Goal: Navigation & Orientation: Find specific page/section

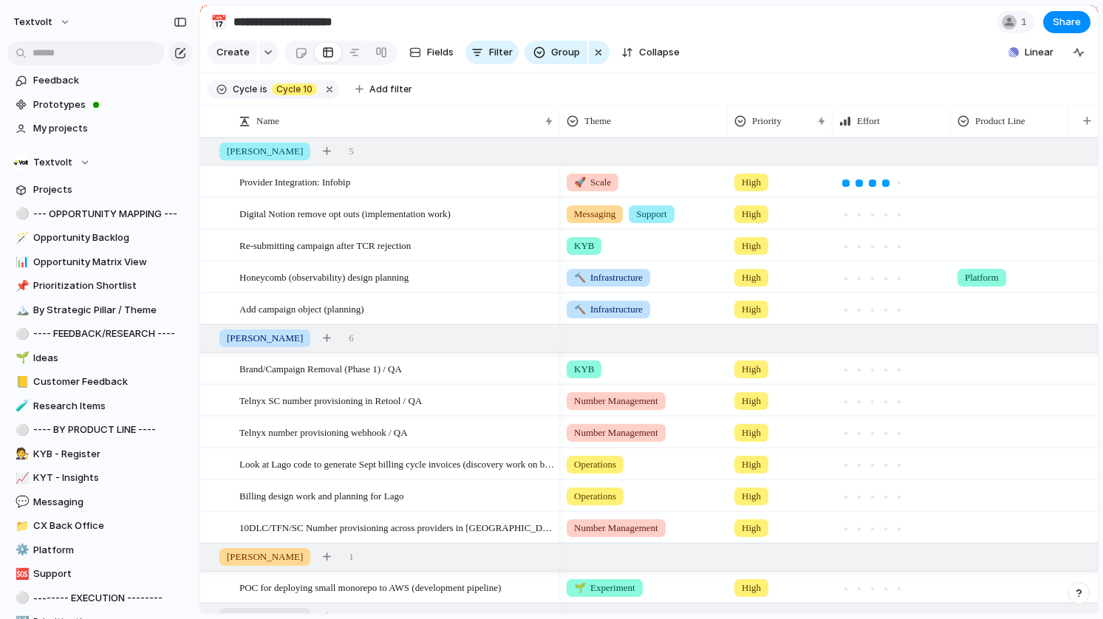
scroll to position [35, 0]
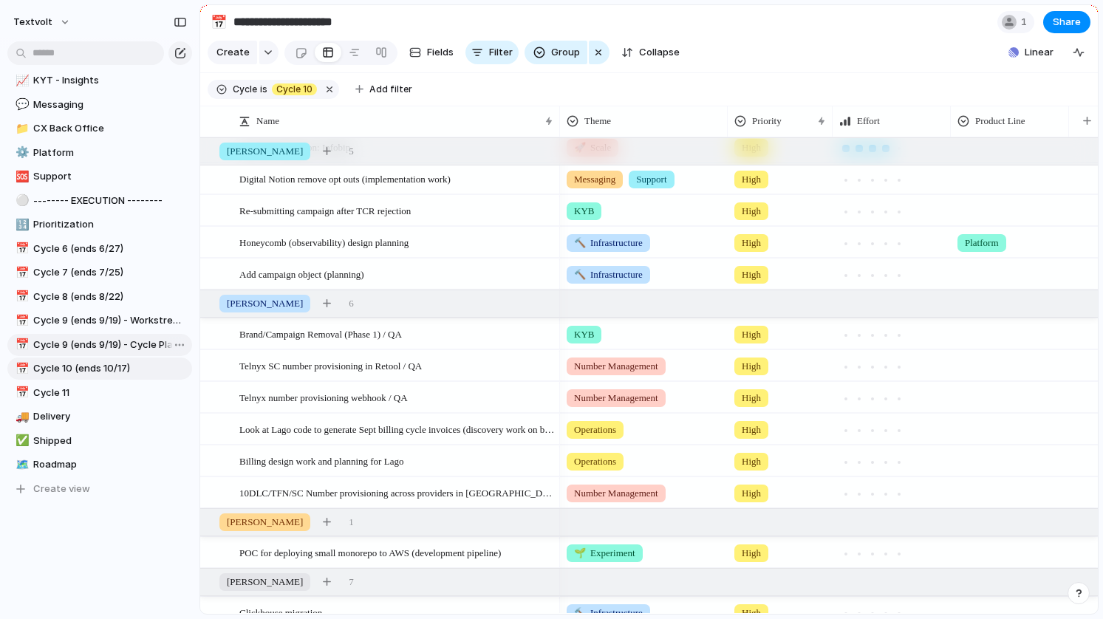
click at [134, 346] on span "Cycle 9 (ends 9/19) - Cycle Planning" at bounding box center [110, 345] width 154 height 15
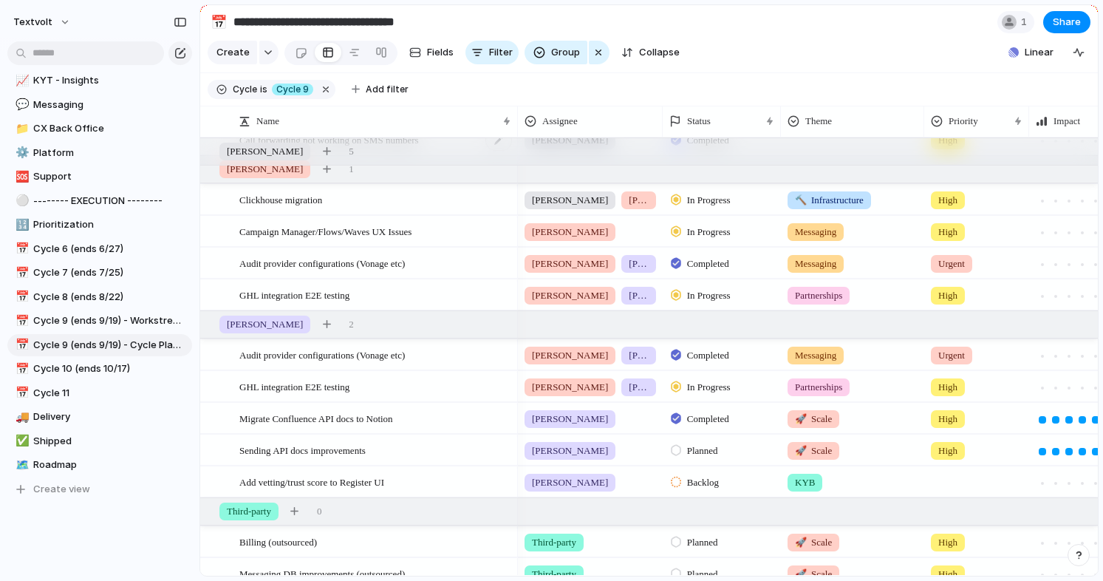
scroll to position [549, 0]
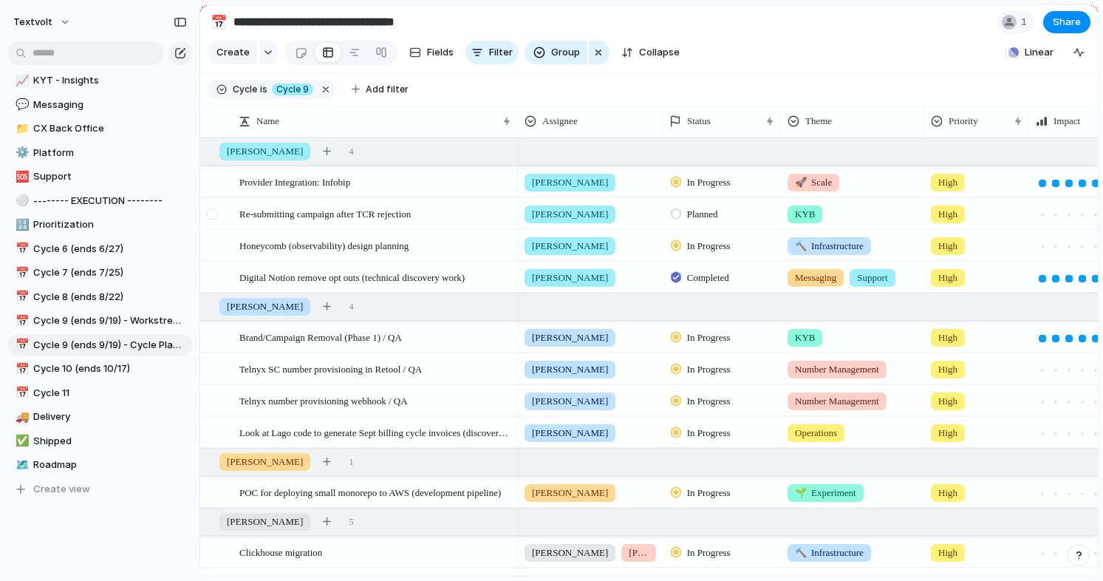
click at [214, 213] on div at bounding box center [212, 213] width 11 height 11
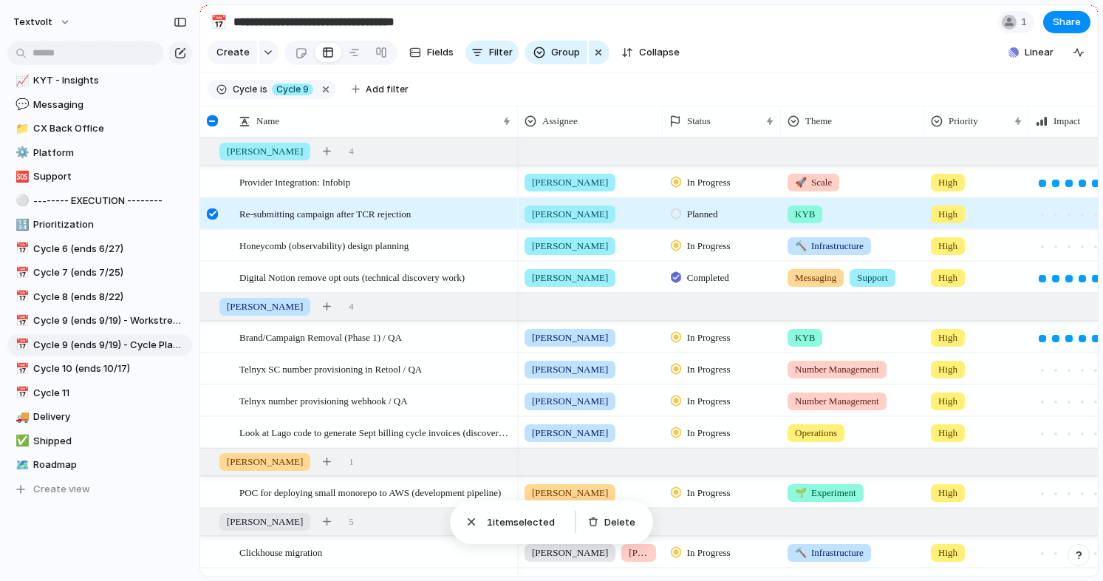
click at [214, 213] on div at bounding box center [212, 213] width 11 height 11
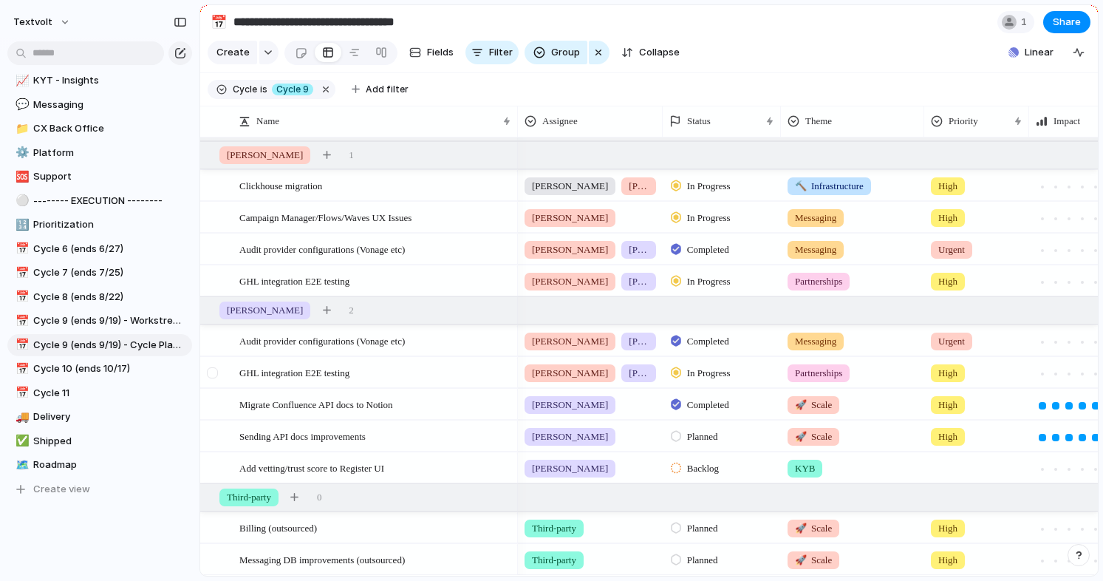
click at [214, 372] on div at bounding box center [212, 372] width 11 height 11
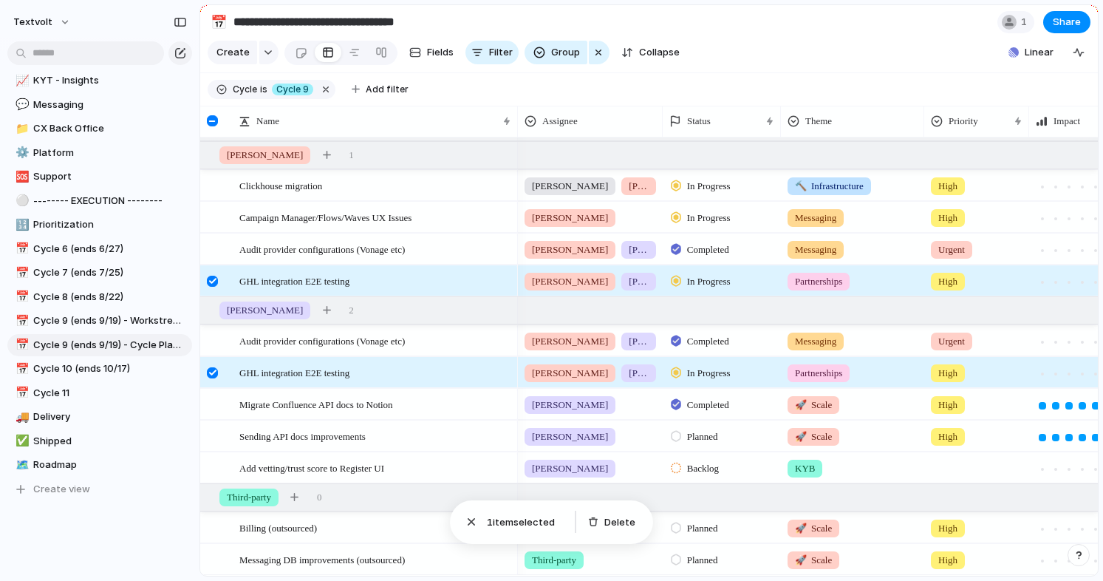
click at [214, 372] on div at bounding box center [212, 372] width 11 height 11
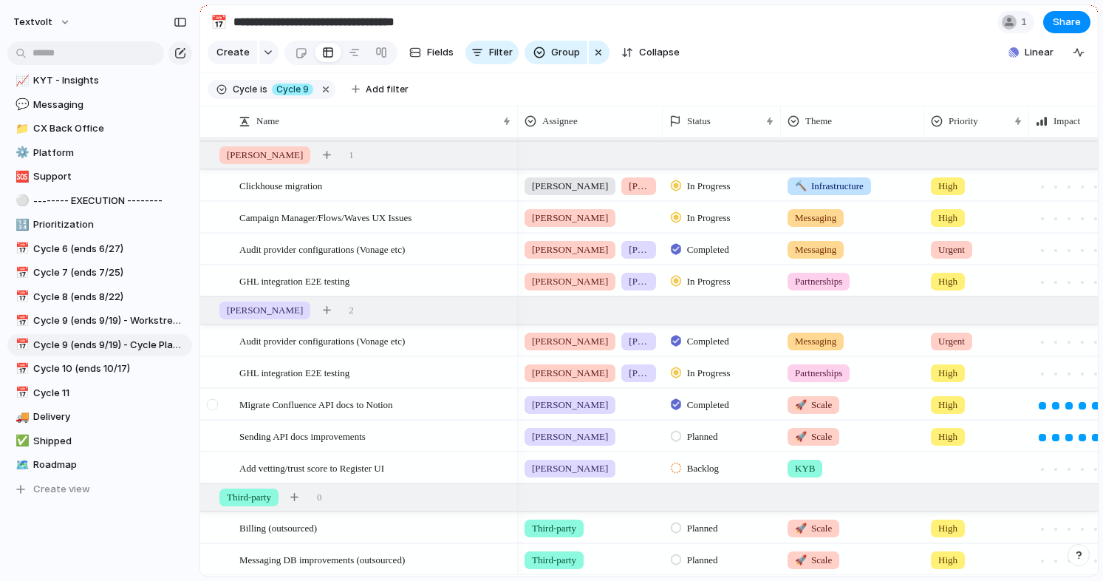
click at [213, 404] on div at bounding box center [212, 404] width 11 height 11
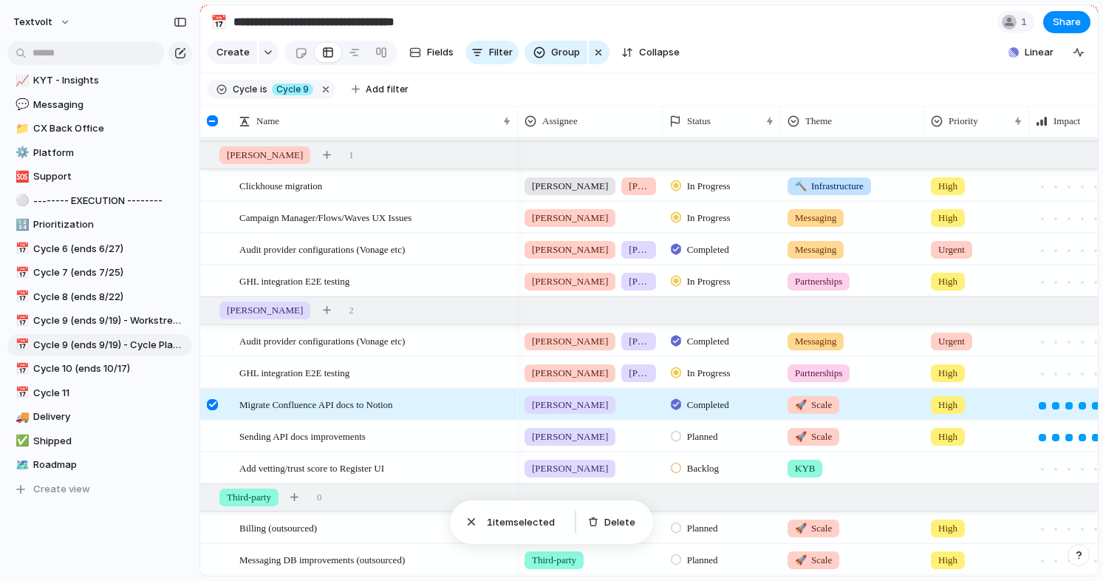
click at [213, 404] on div at bounding box center [212, 404] width 11 height 11
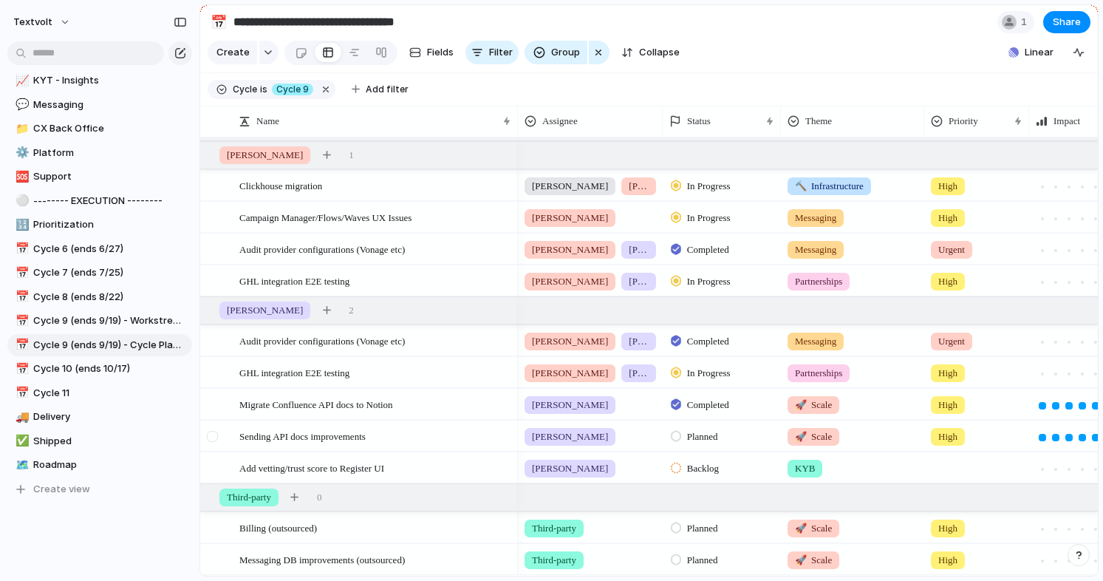
click at [213, 437] on div at bounding box center [212, 436] width 11 height 11
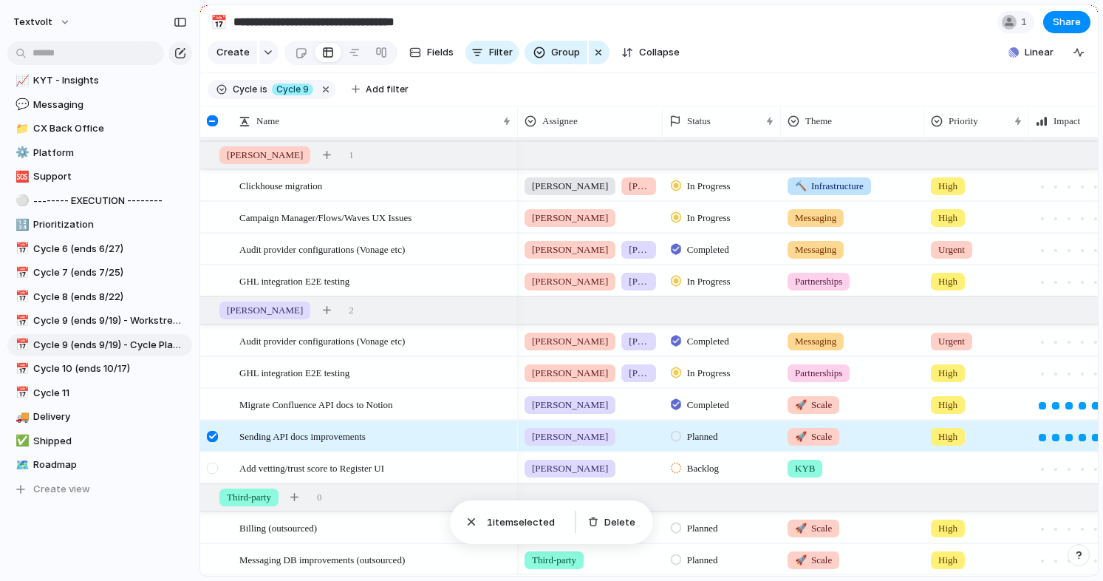
click at [213, 468] on div at bounding box center [212, 467] width 11 height 11
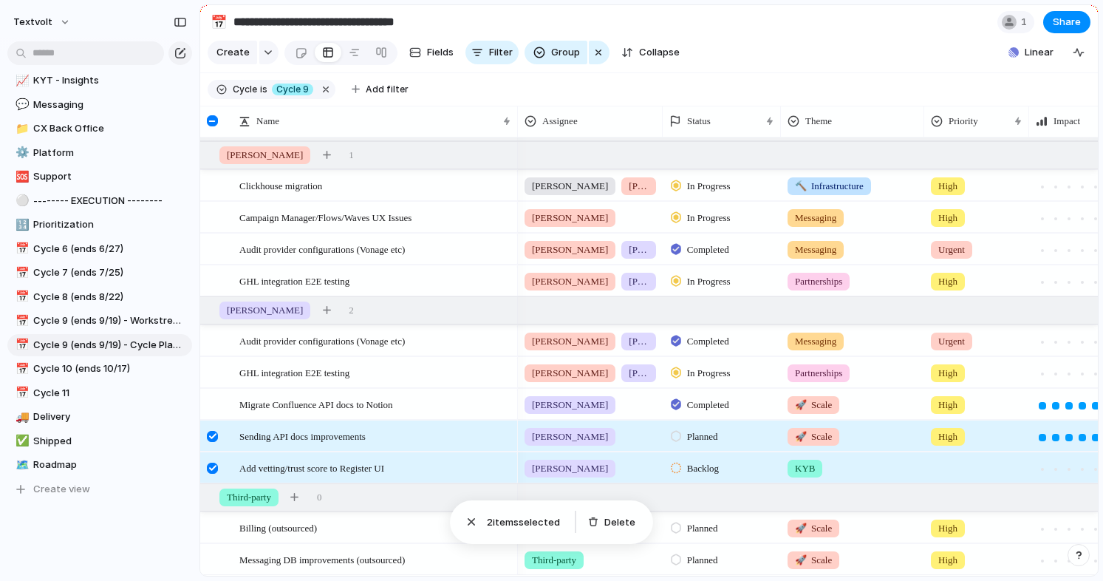
click at [212, 437] on div at bounding box center [212, 436] width 11 height 11
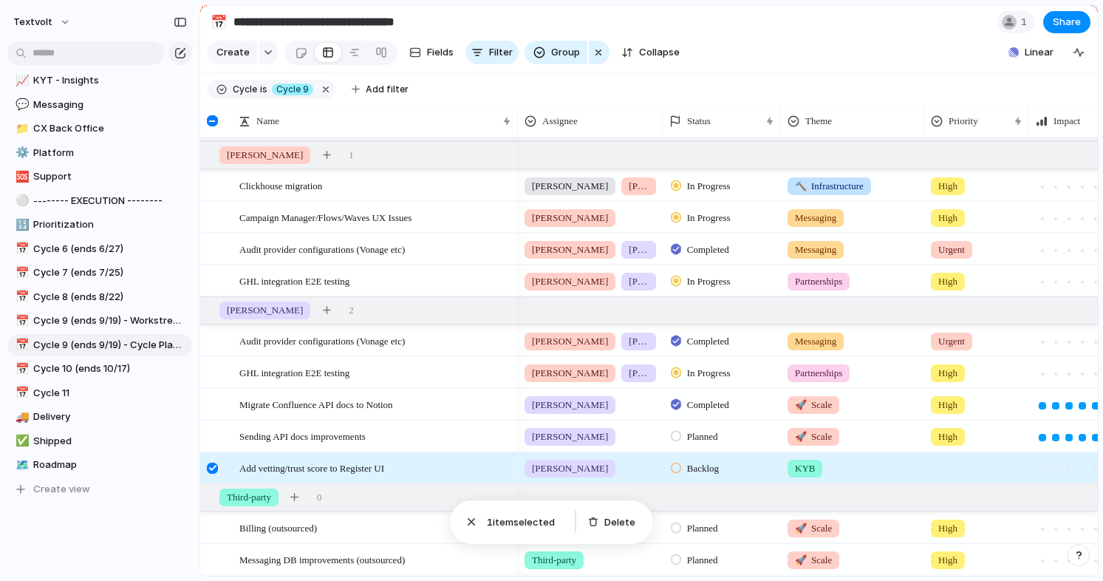
click at [214, 466] on div at bounding box center [212, 467] width 11 height 11
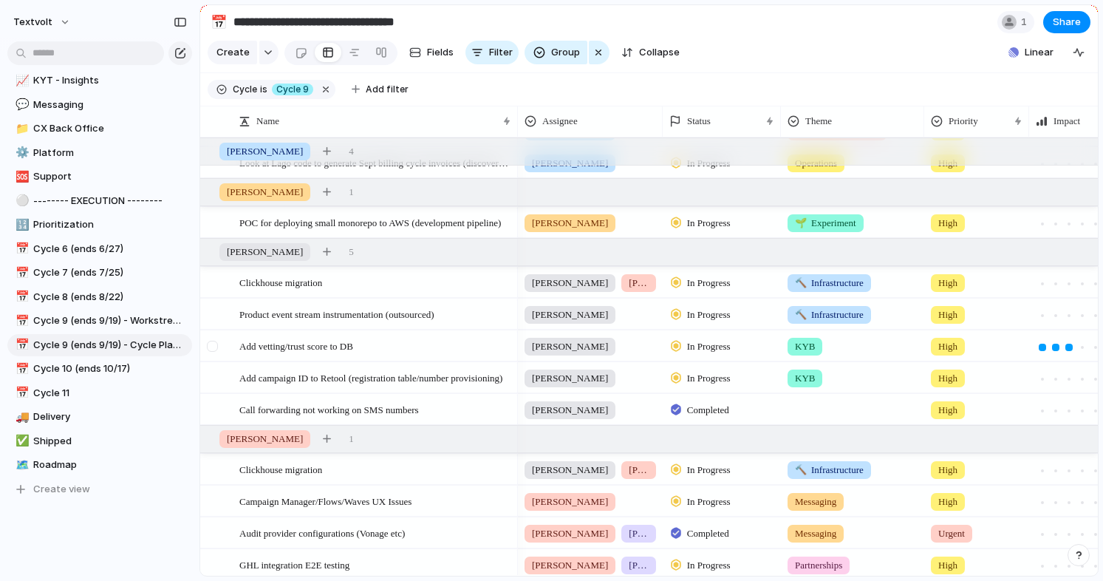
click at [215, 344] on div at bounding box center [212, 345] width 11 height 11
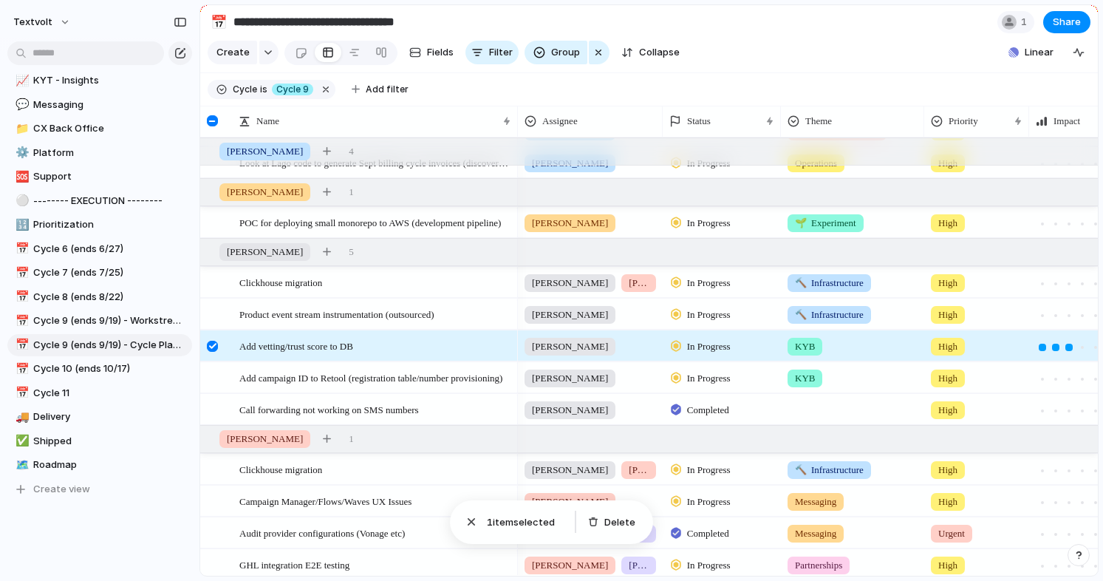
click at [215, 344] on div at bounding box center [212, 345] width 11 height 11
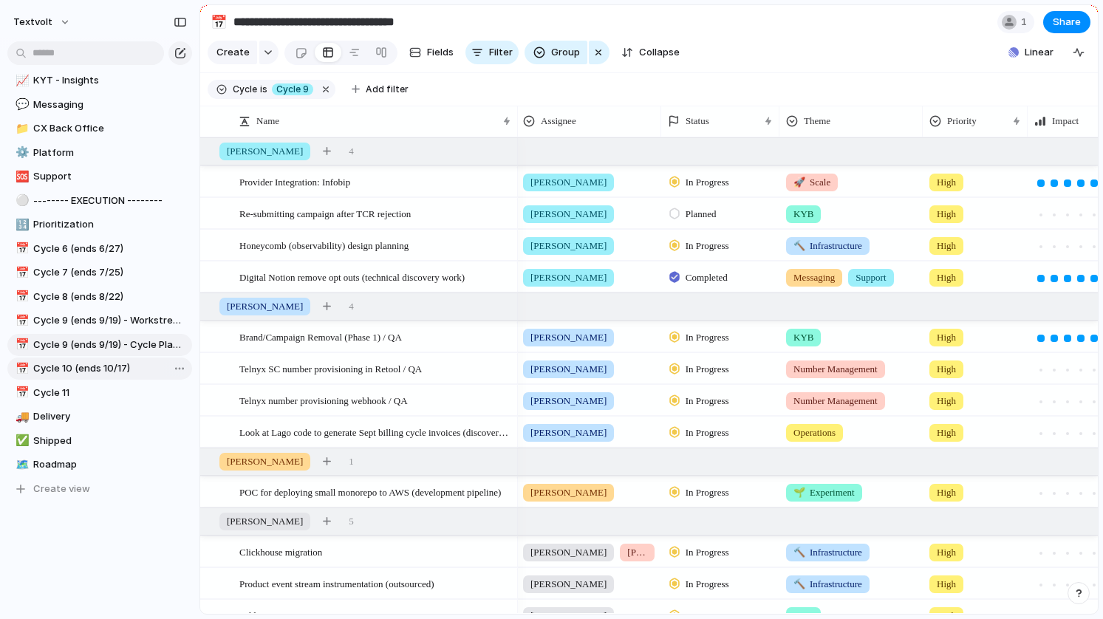
click at [115, 373] on span "Cycle 10 (ends 10/17)" at bounding box center [110, 368] width 154 height 15
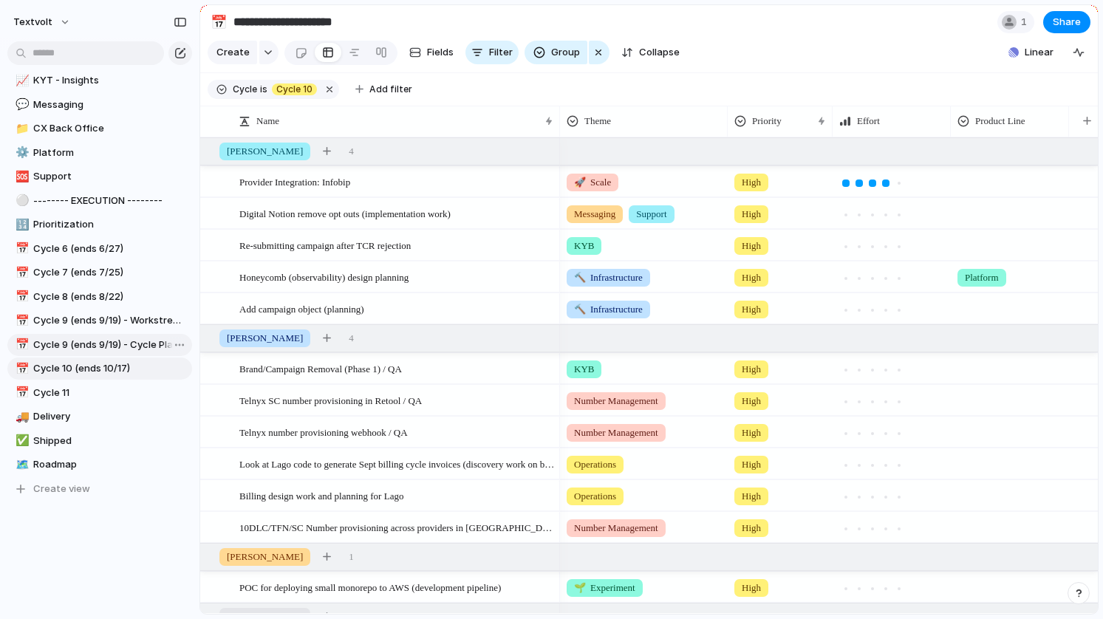
click at [119, 343] on span "Cycle 9 (ends 9/19) - Cycle Planning" at bounding box center [110, 345] width 154 height 15
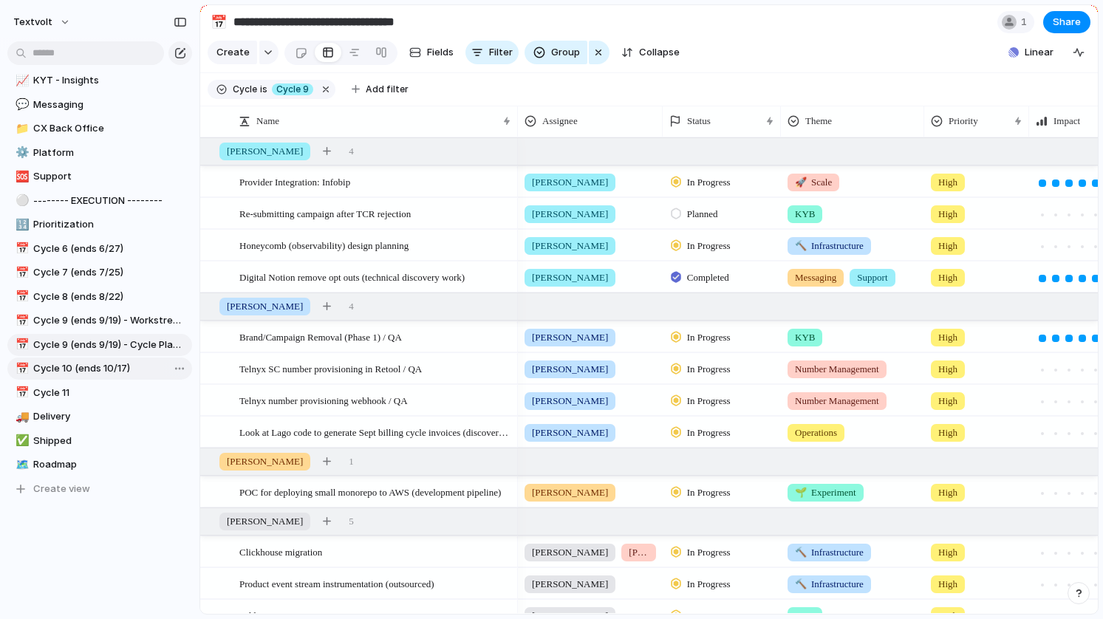
click at [110, 366] on span "Cycle 10 (ends 10/17)" at bounding box center [110, 368] width 154 height 15
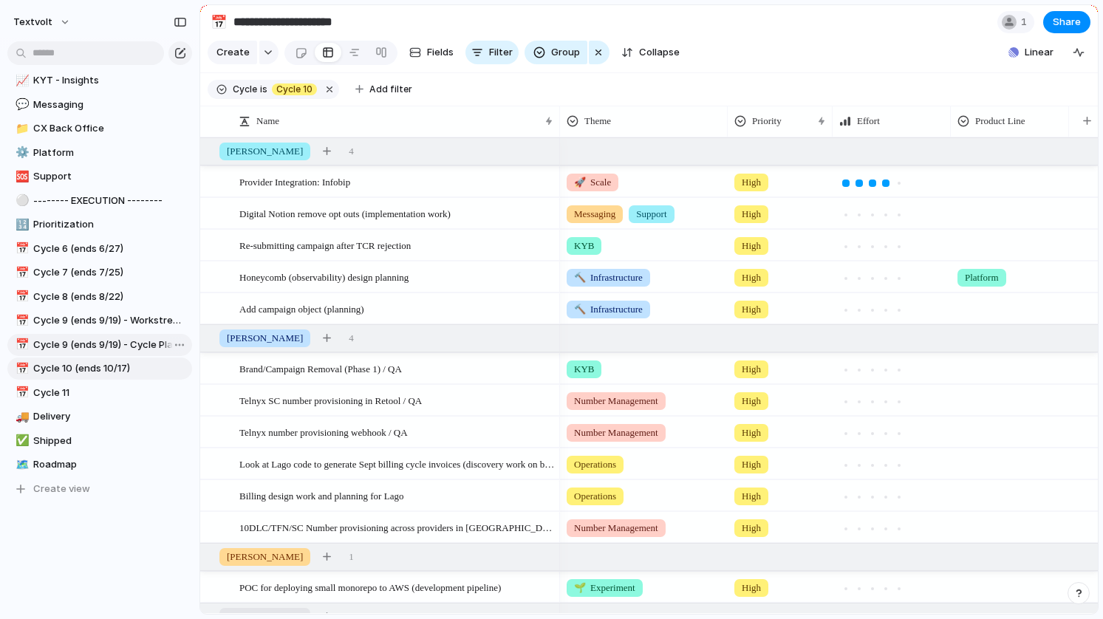
click at [111, 346] on span "Cycle 9 (ends 9/19) - Cycle Planning" at bounding box center [110, 345] width 154 height 15
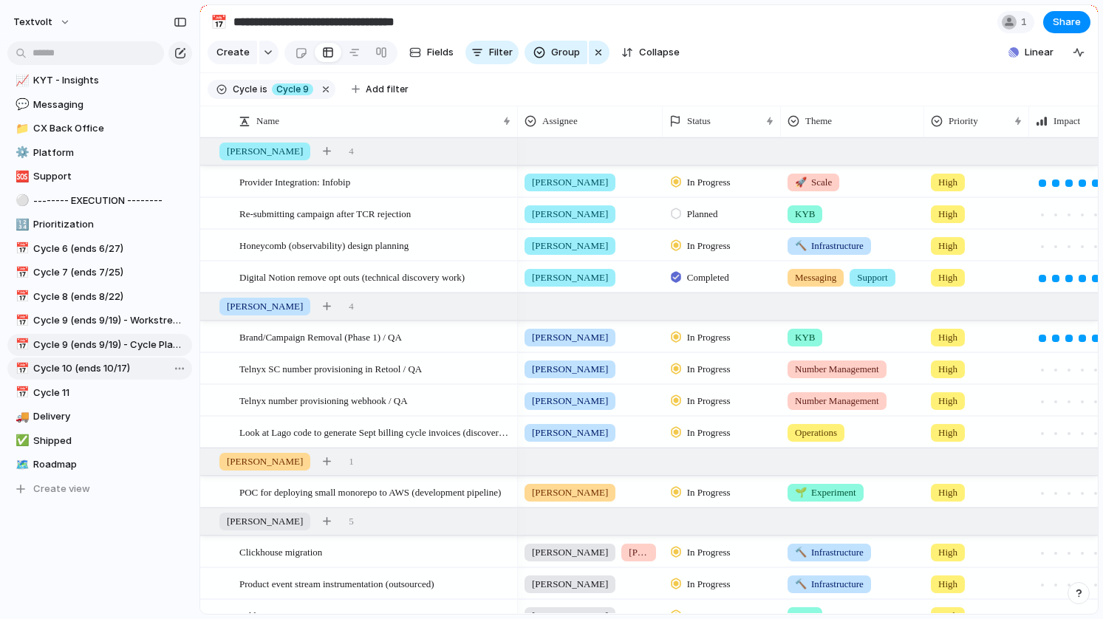
click at [104, 366] on span "Cycle 10 (ends 10/17)" at bounding box center [110, 368] width 154 height 15
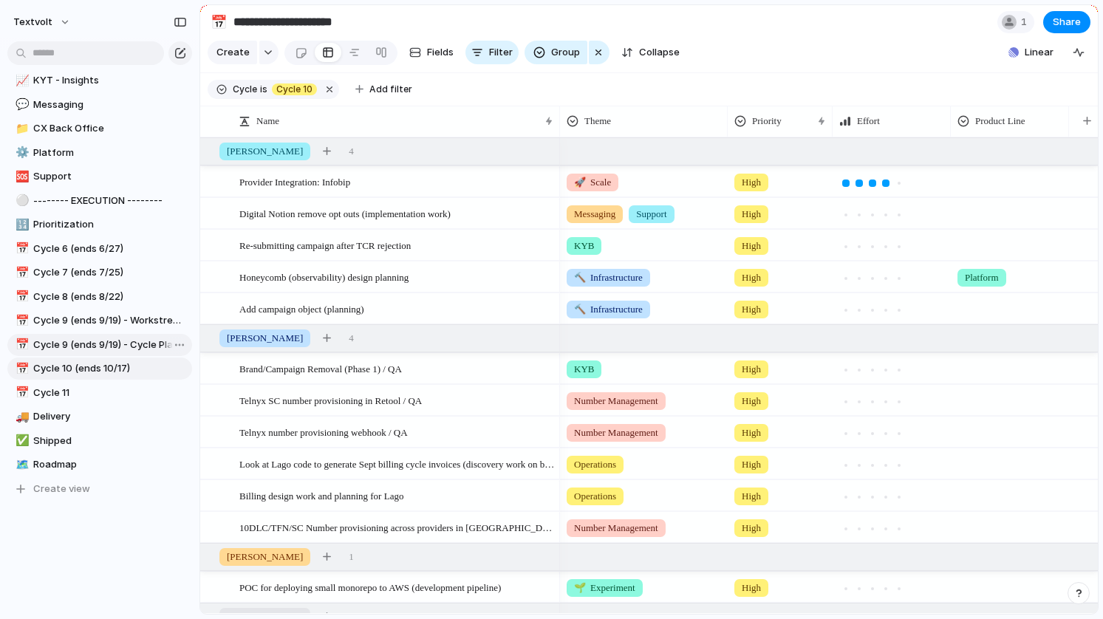
click at [107, 352] on link "📅 Cycle 9 (ends 9/19) - Cycle Planning" at bounding box center [99, 345] width 185 height 22
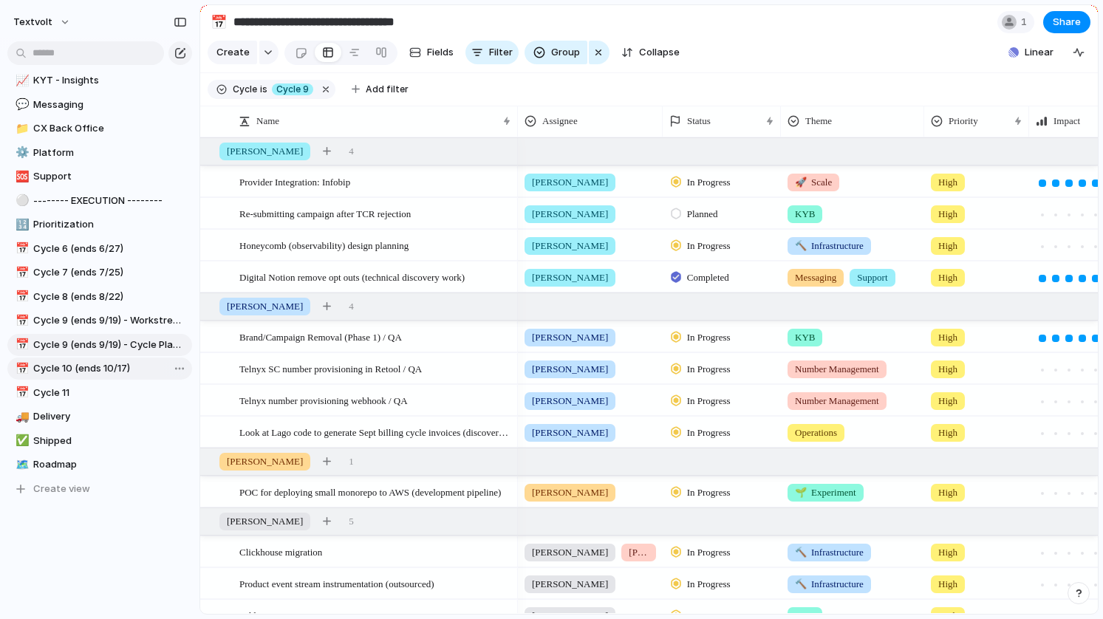
click at [148, 366] on span "Cycle 10 (ends 10/17)" at bounding box center [110, 368] width 154 height 15
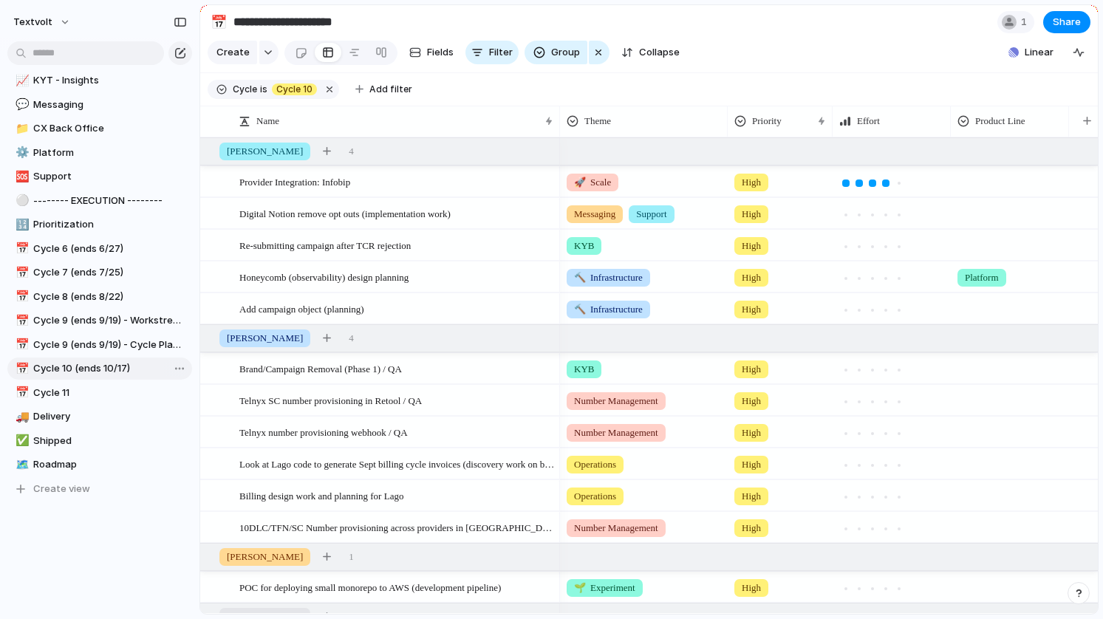
click at [164, 366] on div "Open in new tab Copy link Duplicate view Rename view Delete view" at bounding box center [551, 309] width 1103 height 619
click at [206, 412] on span "Duplicate view" at bounding box center [239, 412] width 69 height 15
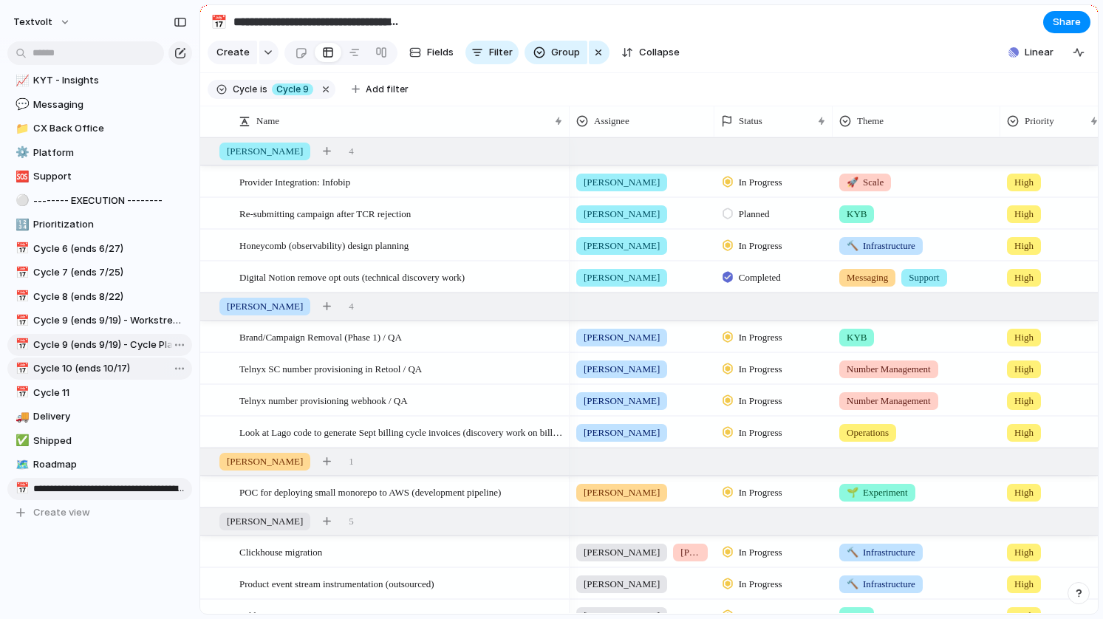
scroll to position [0, 47]
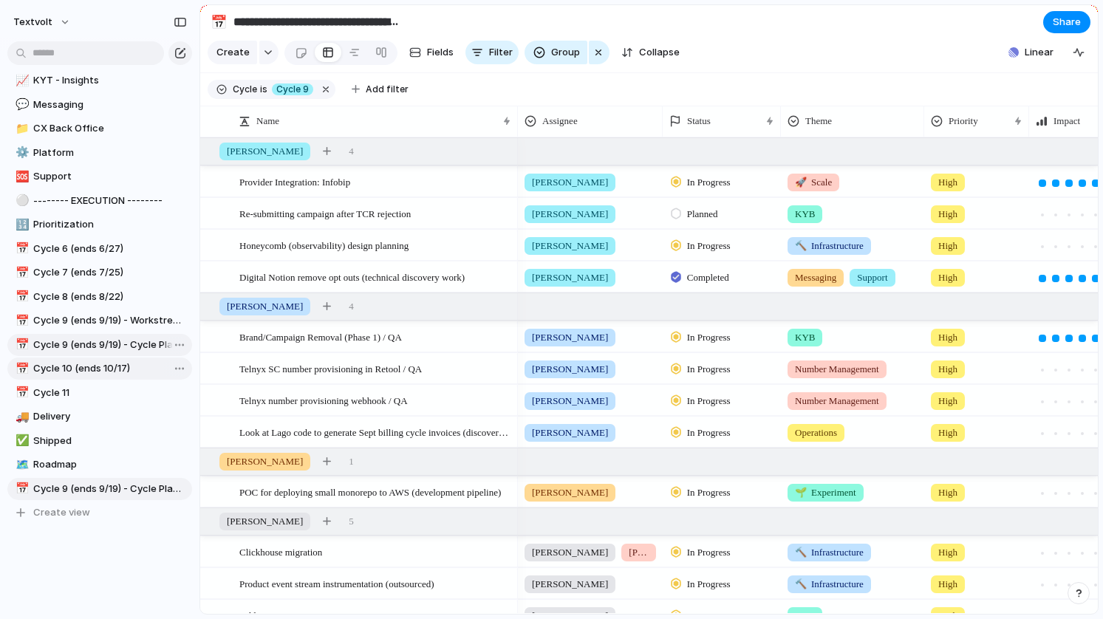
click at [288, 22] on input "**********" at bounding box center [317, 22] width 174 height 27
drag, startPoint x: 95, startPoint y: 486, endPoint x: 96, endPoint y: 363, distance: 122.6
click at [96, 363] on div "⚪ --- OPPORTUNITY MAPPING --- 🪄 Opportunity Backlog 📊 Opportunity Matrix View 📌…" at bounding box center [99, 165] width 185 height 719
click at [270, 21] on input "**********" at bounding box center [352, 22] width 245 height 27
drag, startPoint x: 314, startPoint y: 21, endPoint x: 337, endPoint y: 21, distance: 22.9
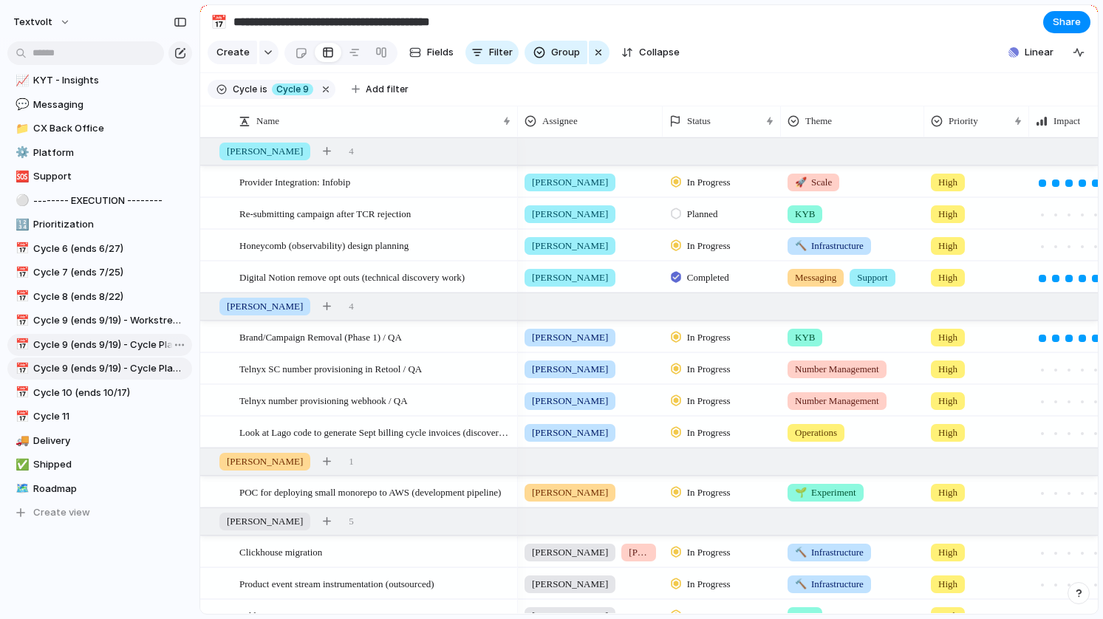
click at [337, 21] on input "**********" at bounding box center [355, 22] width 250 height 27
drag, startPoint x: 476, startPoint y: 21, endPoint x: 437, endPoint y: 21, distance: 39.9
click at [437, 21] on input "**********" at bounding box center [357, 22] width 254 height 27
click at [294, 90] on span "Cycle 9" at bounding box center [292, 89] width 32 height 13
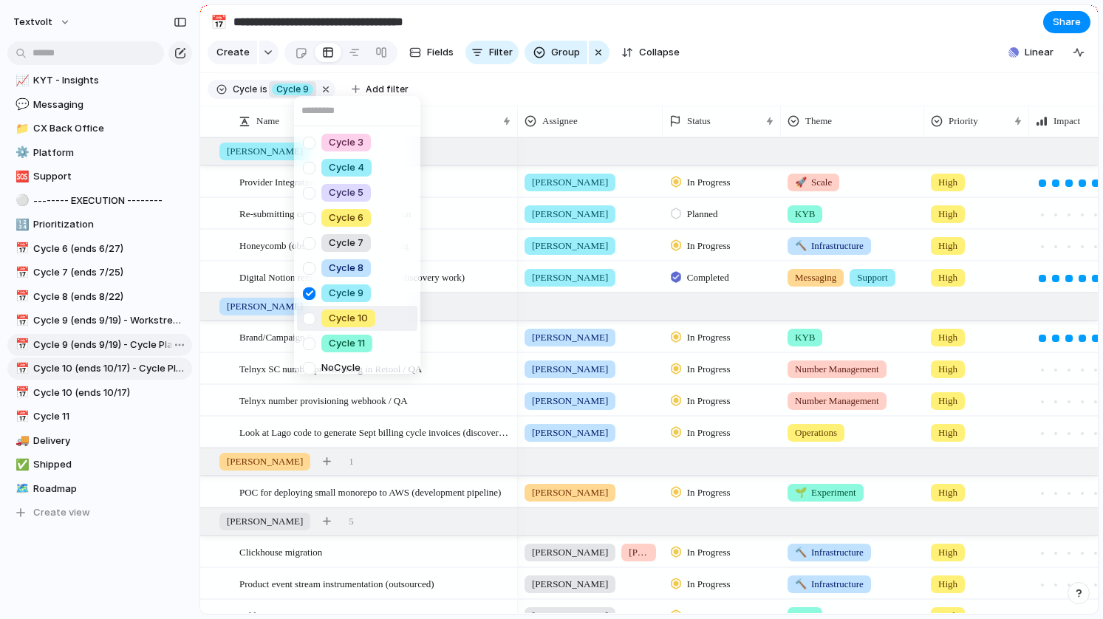
click at [313, 316] on div at bounding box center [309, 319] width 26 height 26
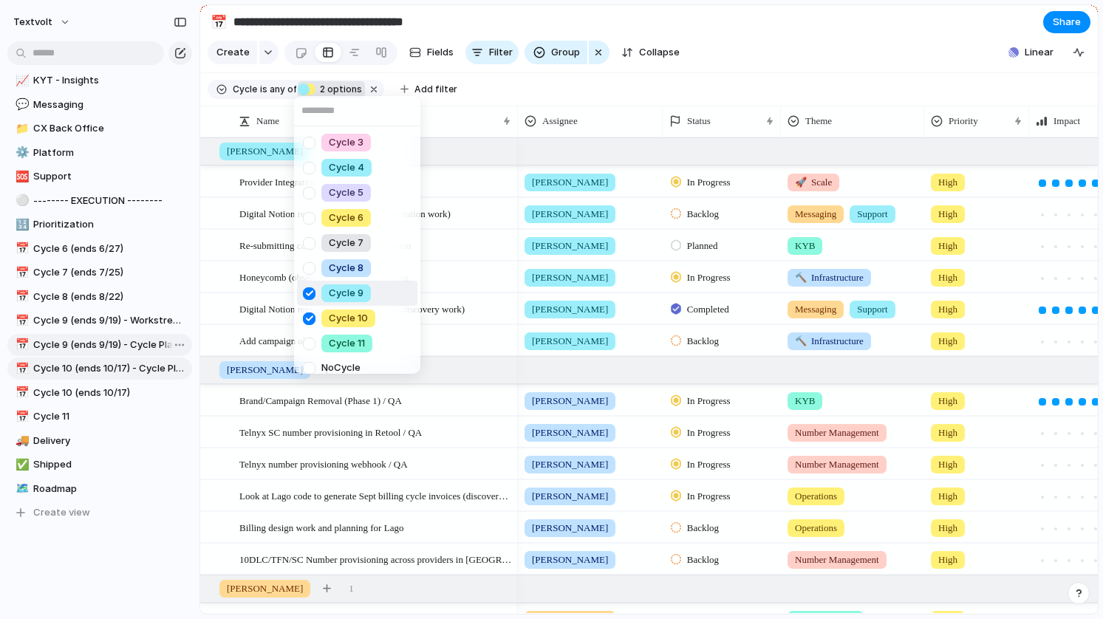
click at [313, 293] on div at bounding box center [309, 294] width 26 height 26
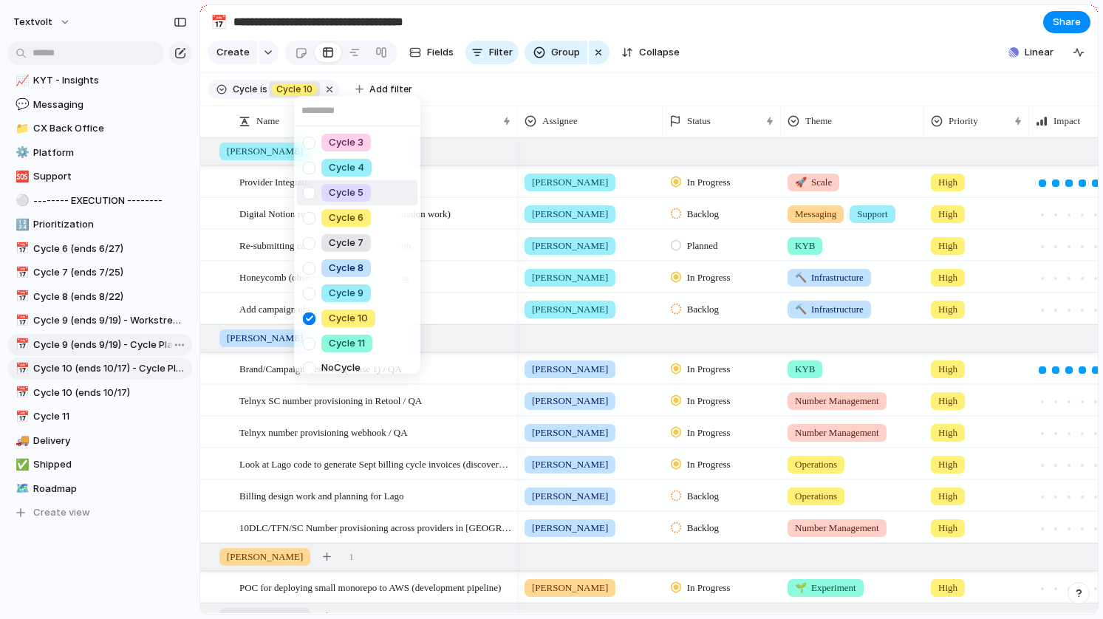
click at [561, 21] on div "Cycle 3 Cycle 4 Cycle 5 Cycle 6 Cycle 7 Cycle 8 Cycle 9 Cycle 10 Cycle 11 No Cy…" at bounding box center [551, 309] width 1103 height 619
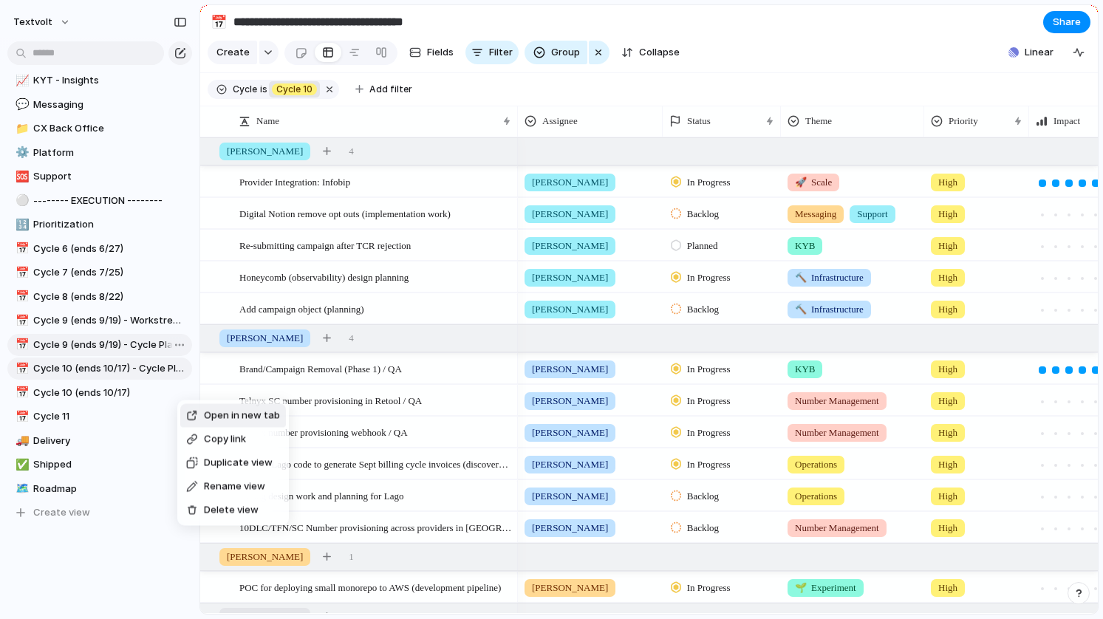
click at [205, 509] on span "Delete view" at bounding box center [231, 510] width 55 height 15
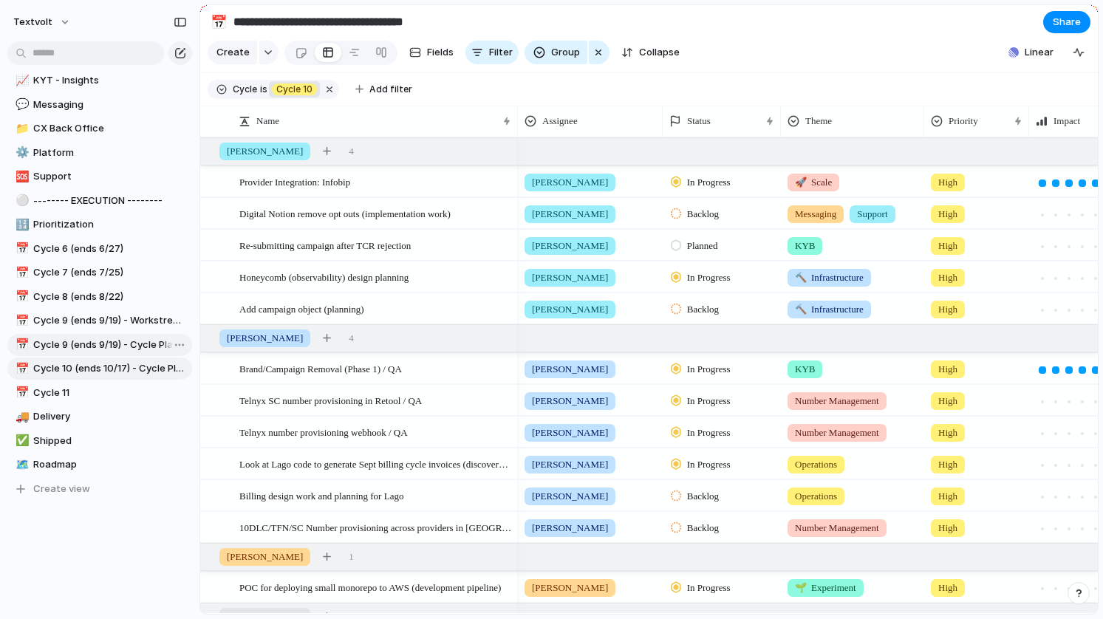
drag, startPoint x: 346, startPoint y: 24, endPoint x: 439, endPoint y: 27, distance: 92.4
click at [439, 27] on input "**********" at bounding box center [338, 22] width 216 height 27
click at [131, 313] on span "Cycle 9 (ends 9/19) - Workstreams" at bounding box center [110, 320] width 154 height 15
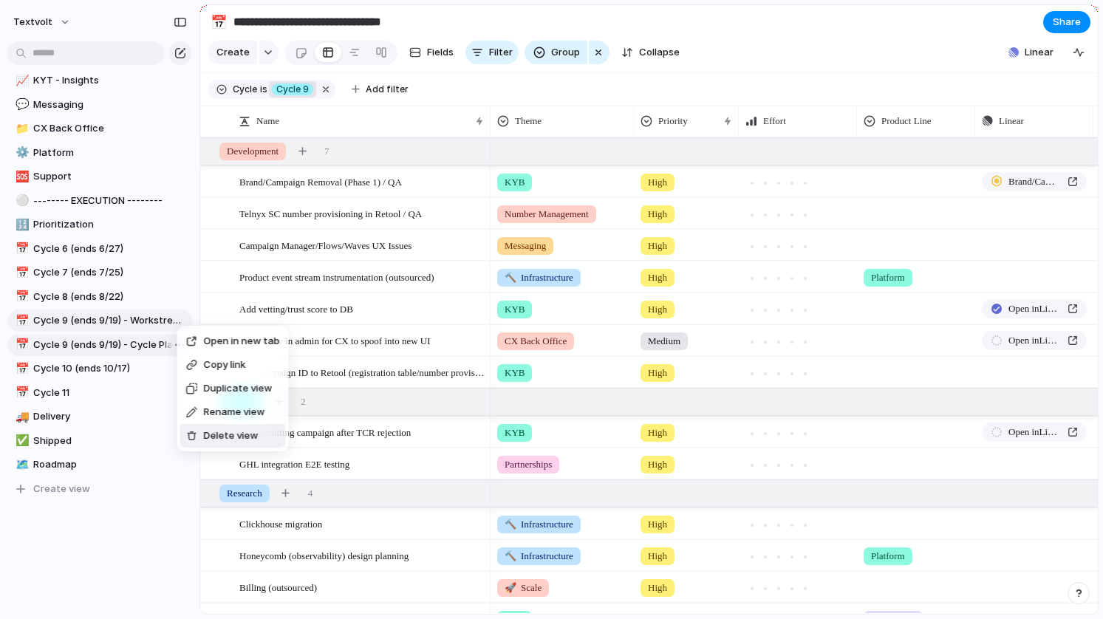
click at [210, 434] on span "Delete view" at bounding box center [231, 435] width 55 height 15
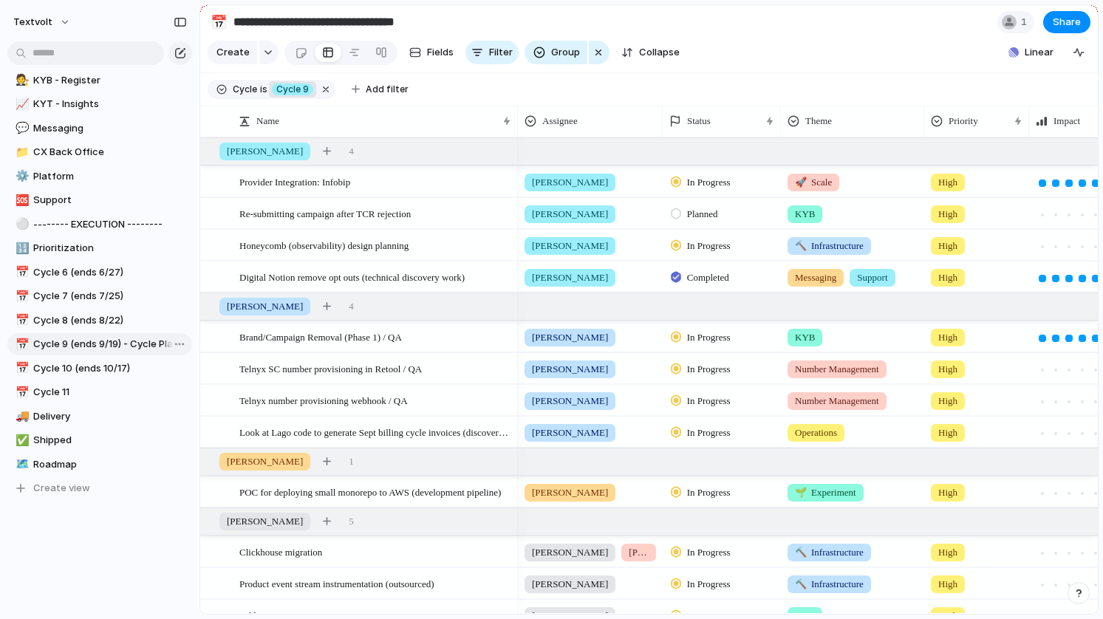
scroll to position [374, 0]
drag, startPoint x: 338, startPoint y: 25, endPoint x: 469, endPoint y: 33, distance: 131.0
click at [469, 33] on section "**********" at bounding box center [648, 21] width 897 height 33
click at [142, 23] on div "textvolt" at bounding box center [99, 19] width 199 height 38
click at [125, 368] on span "Cycle 10 (ends 10/17)" at bounding box center [110, 368] width 154 height 15
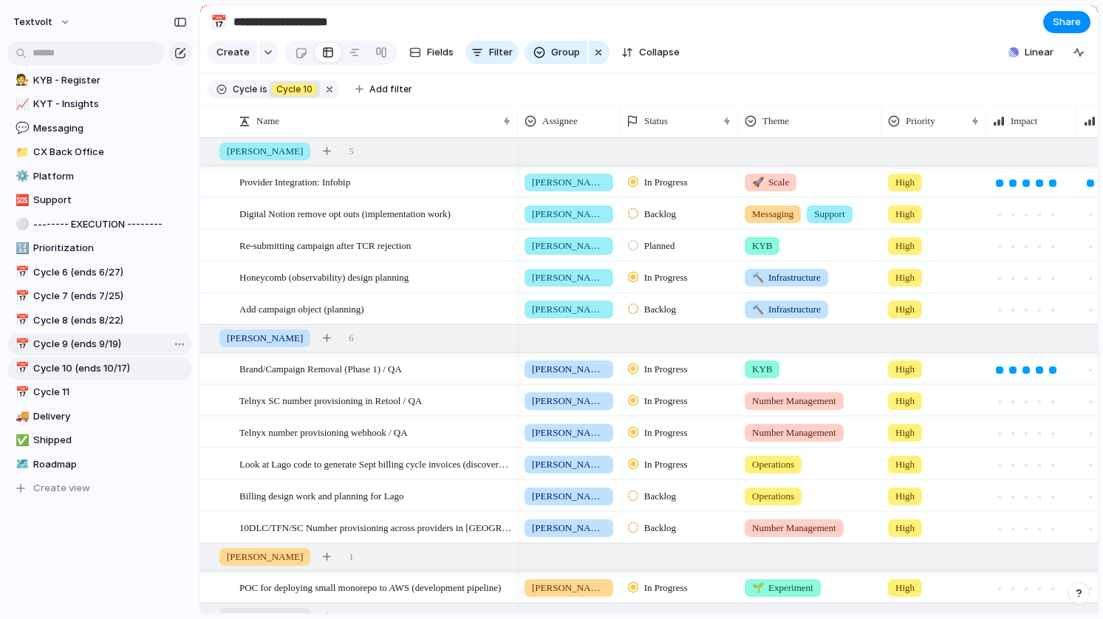
drag, startPoint x: 663, startPoint y: 123, endPoint x: 620, endPoint y: 128, distance: 43.2
click at [620, 128] on div at bounding box center [618, 121] width 7 height 31
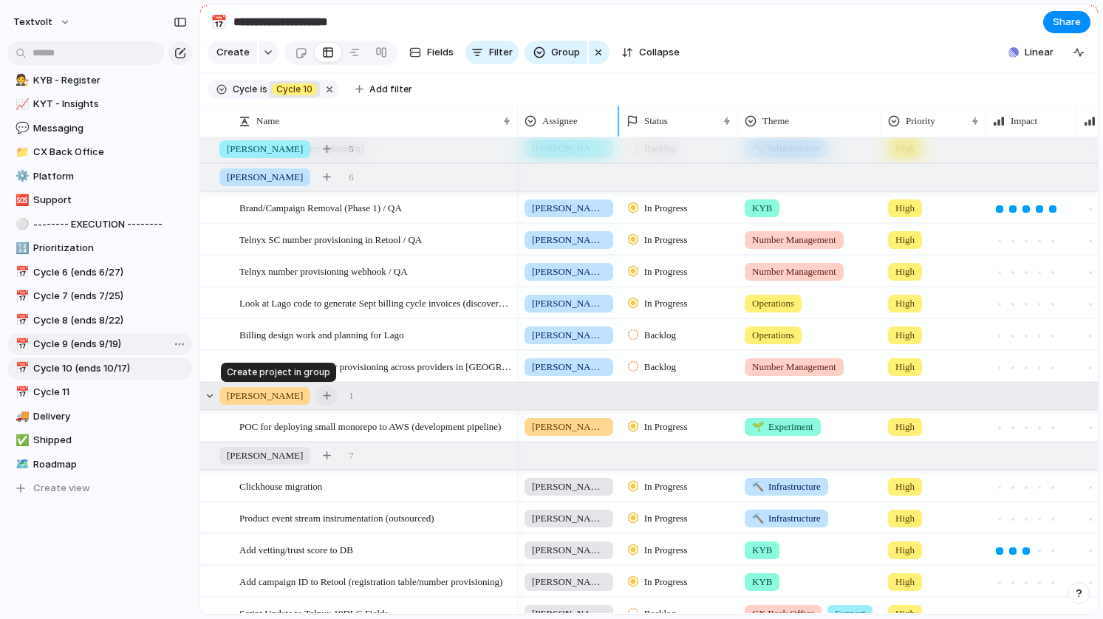
scroll to position [702, 0]
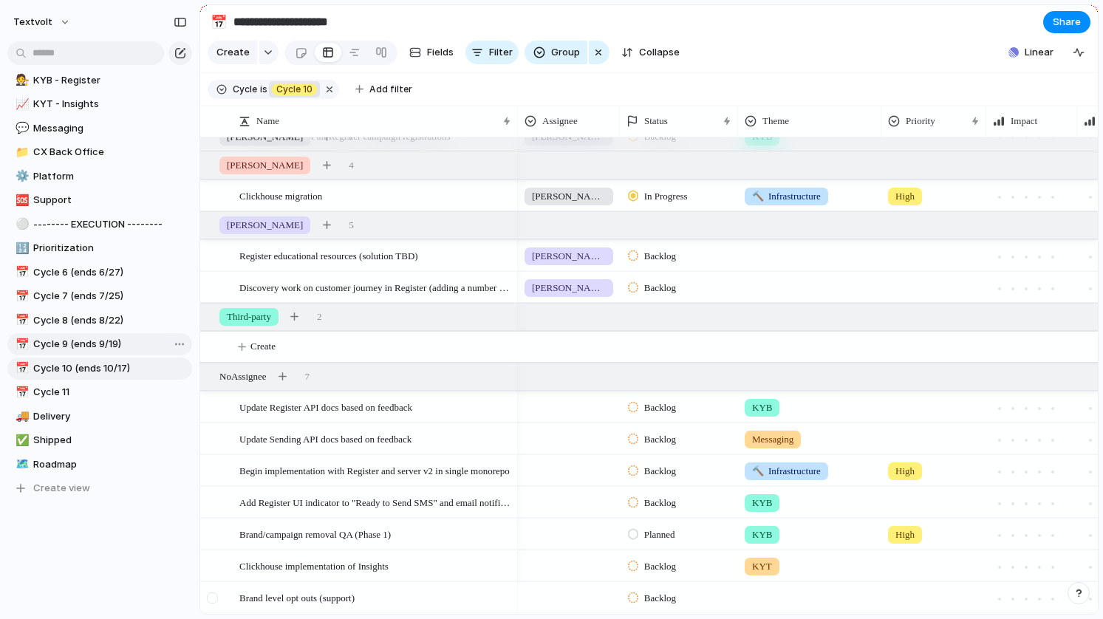
click at [212, 598] on div at bounding box center [212, 597] width 11 height 11
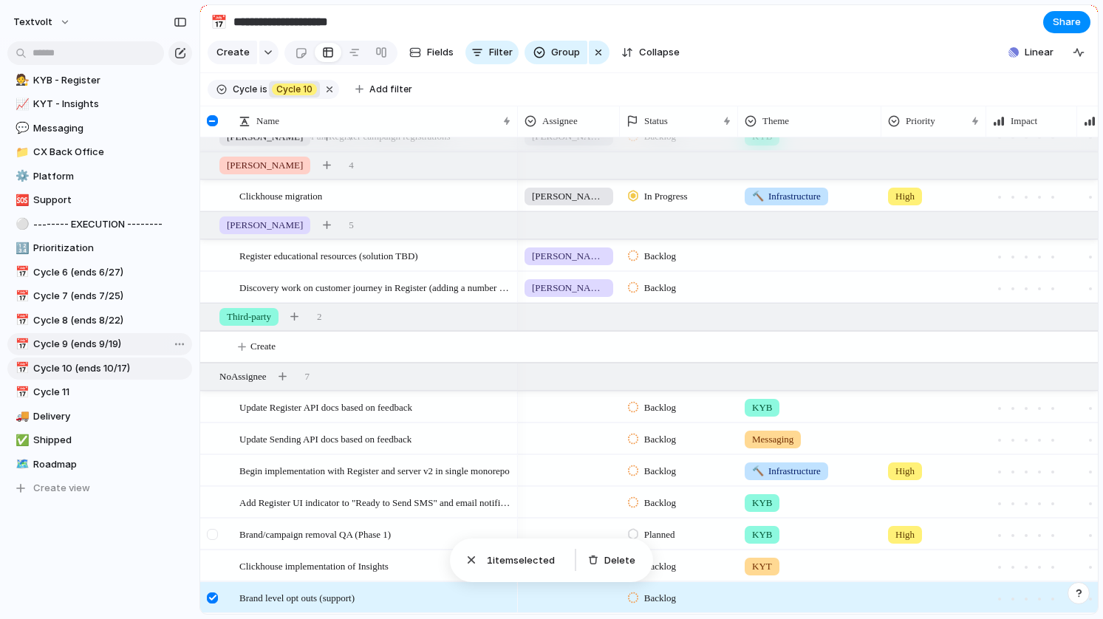
click at [213, 535] on div at bounding box center [212, 534] width 11 height 11
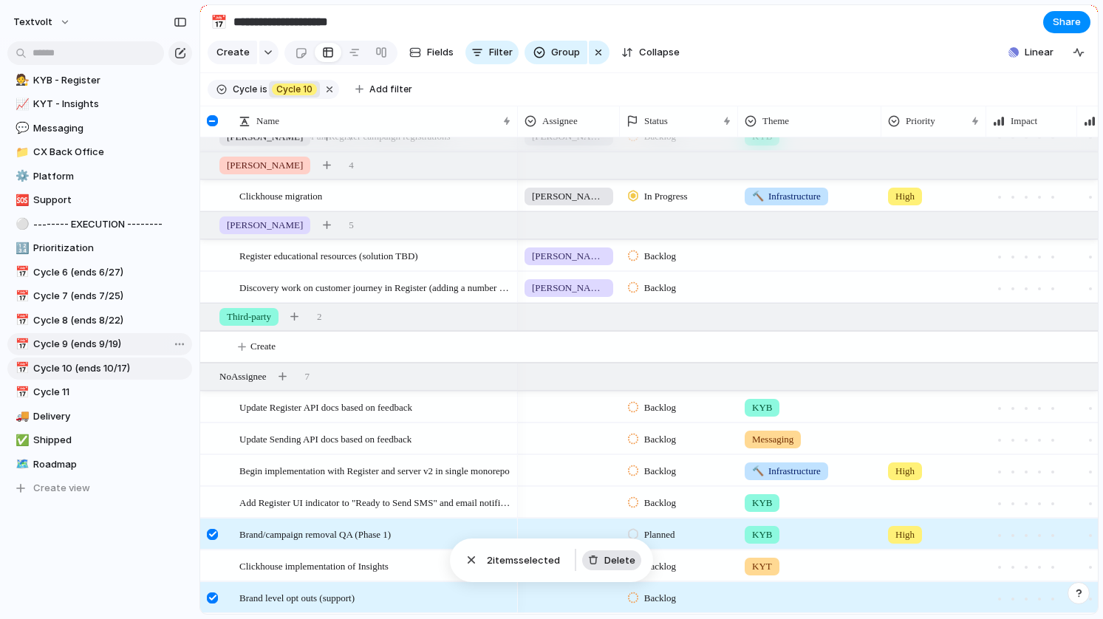
click at [610, 558] on span "Delete" at bounding box center [619, 560] width 31 height 15
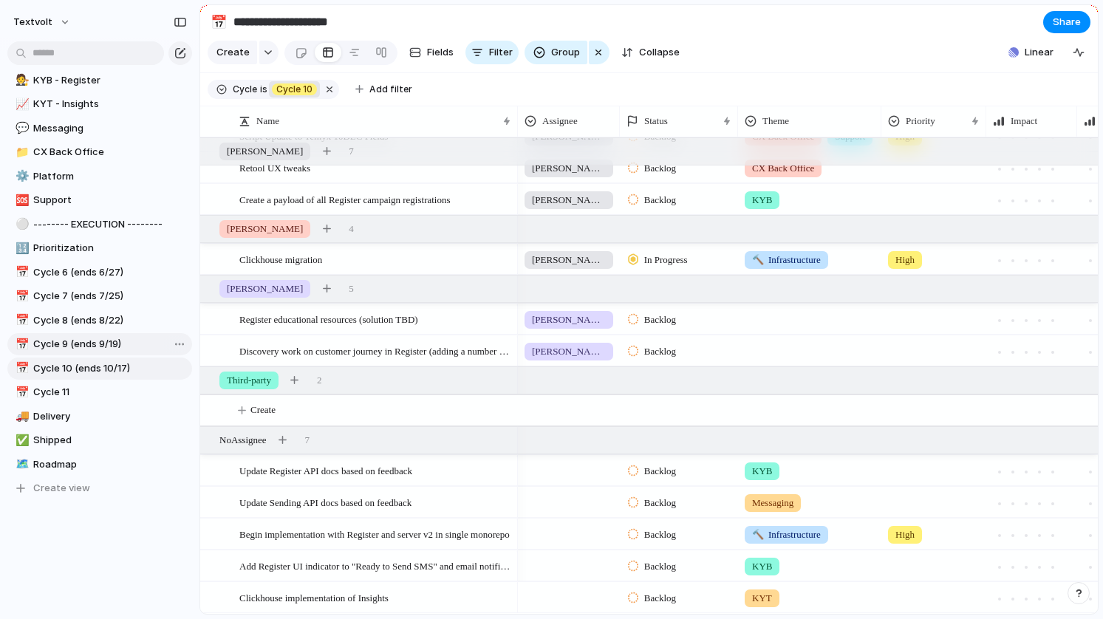
click at [119, 352] on link "📅 Cycle 9 (ends 9/19)" at bounding box center [99, 344] width 185 height 22
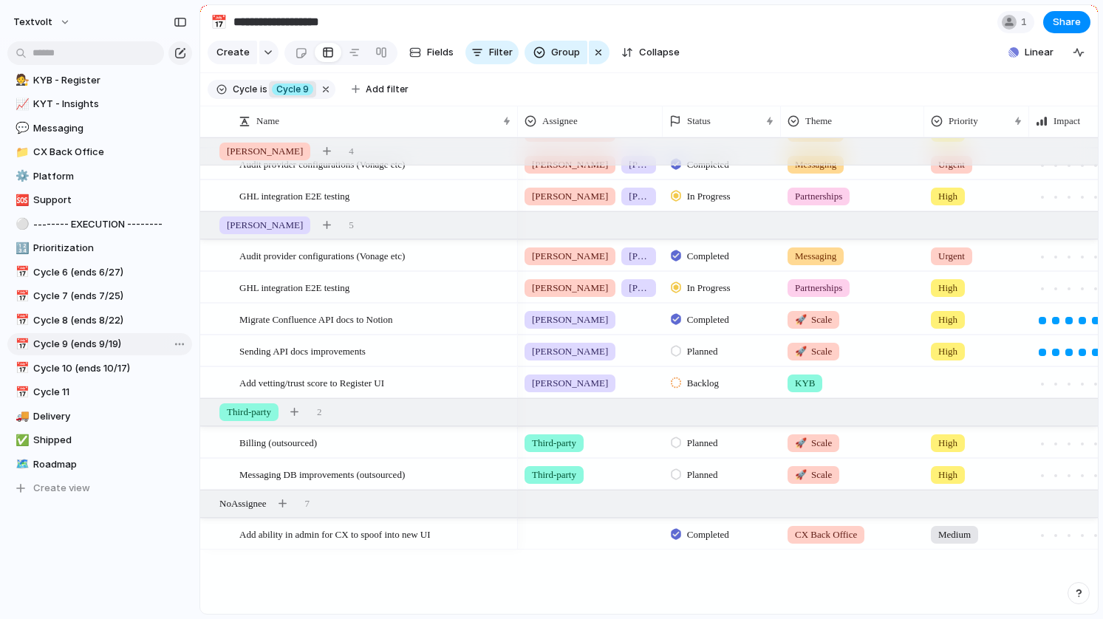
scroll to position [575, 0]
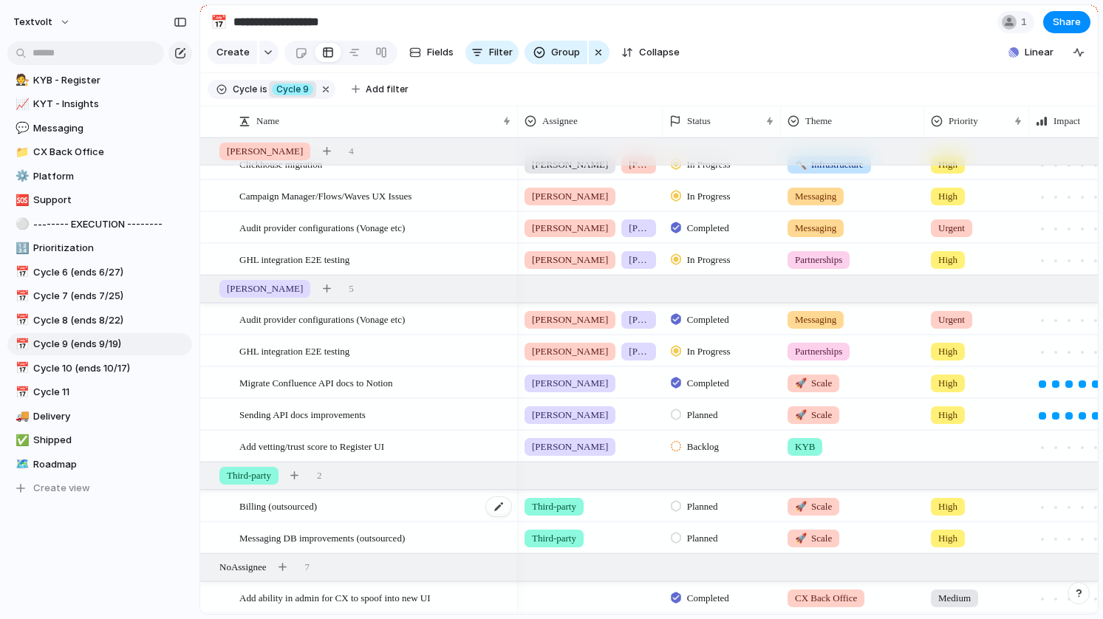
click at [317, 507] on span "Billing (outsourced)" at bounding box center [278, 505] width 78 height 17
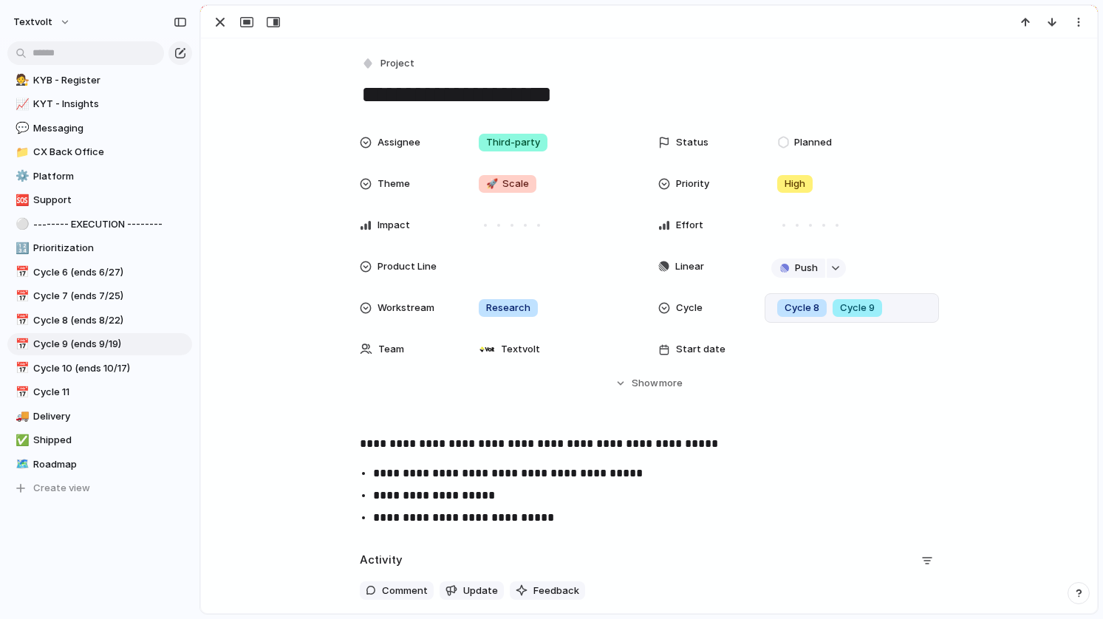
click at [819, 310] on div "Cycle 8" at bounding box center [801, 308] width 49 height 18
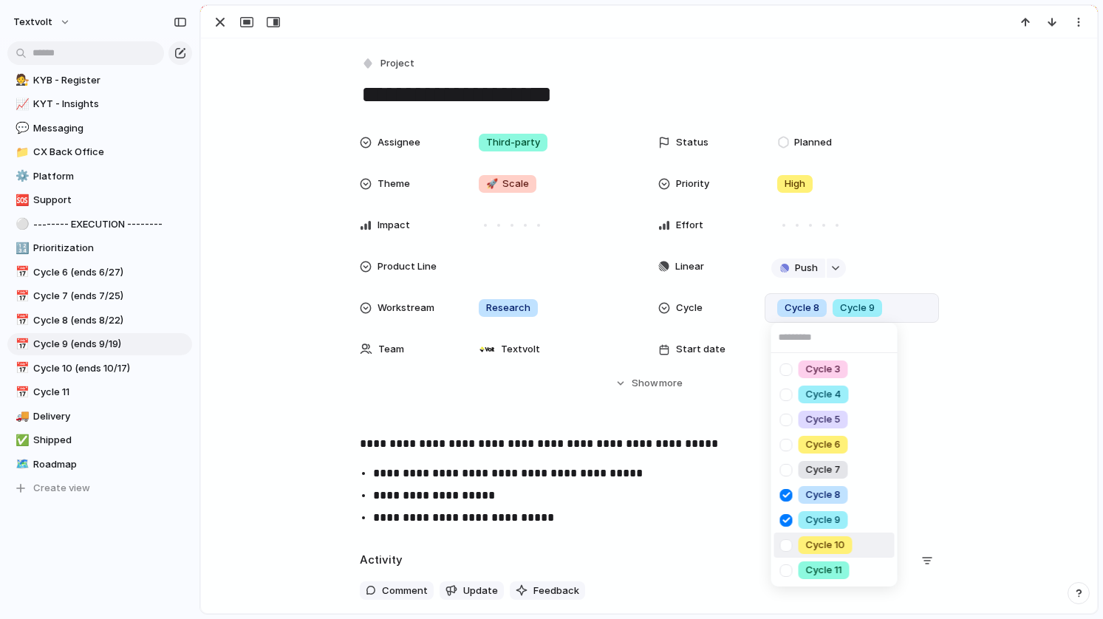
click at [789, 539] on div at bounding box center [786, 546] width 26 height 26
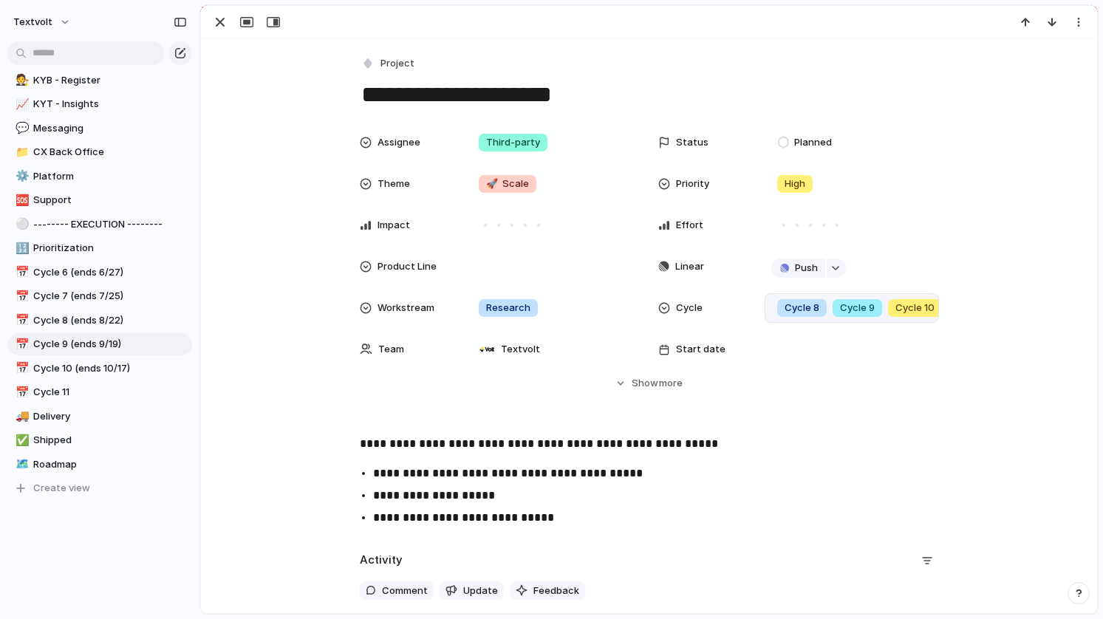
click at [222, 22] on div "Cycle 3 Cycle 4 Cycle 5 Cycle 6 Cycle 7 Cycle 8 Cycle 9 Cycle 10 Cycle 11" at bounding box center [551, 309] width 1103 height 619
click at [216, 22] on div "button" at bounding box center [220, 22] width 18 height 18
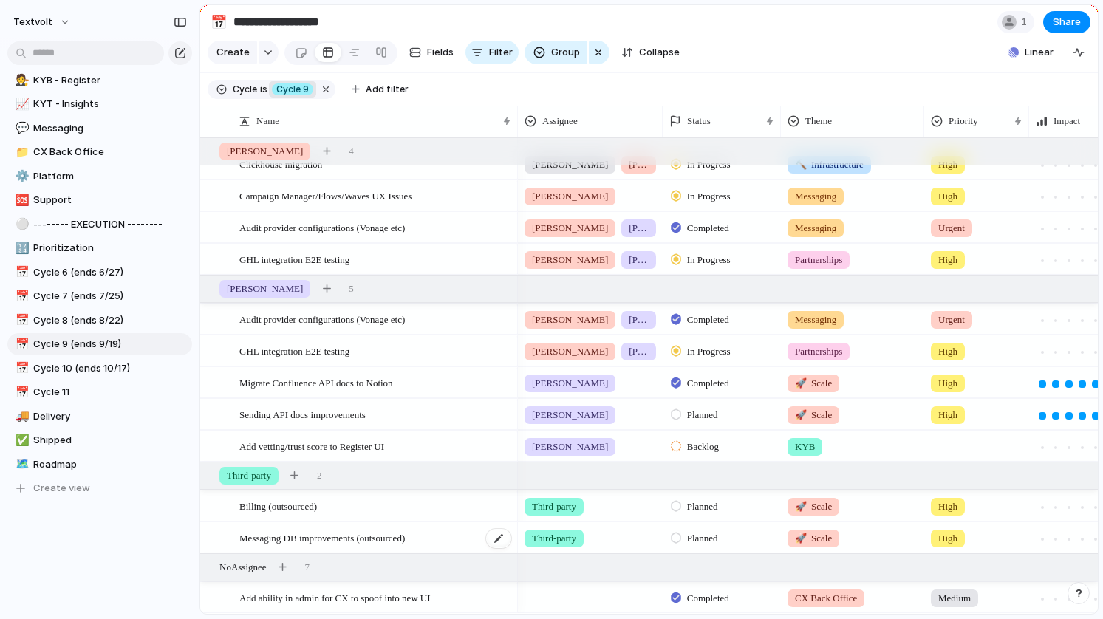
click at [296, 537] on span "Messaging DB improvements (outsourced)" at bounding box center [321, 537] width 165 height 17
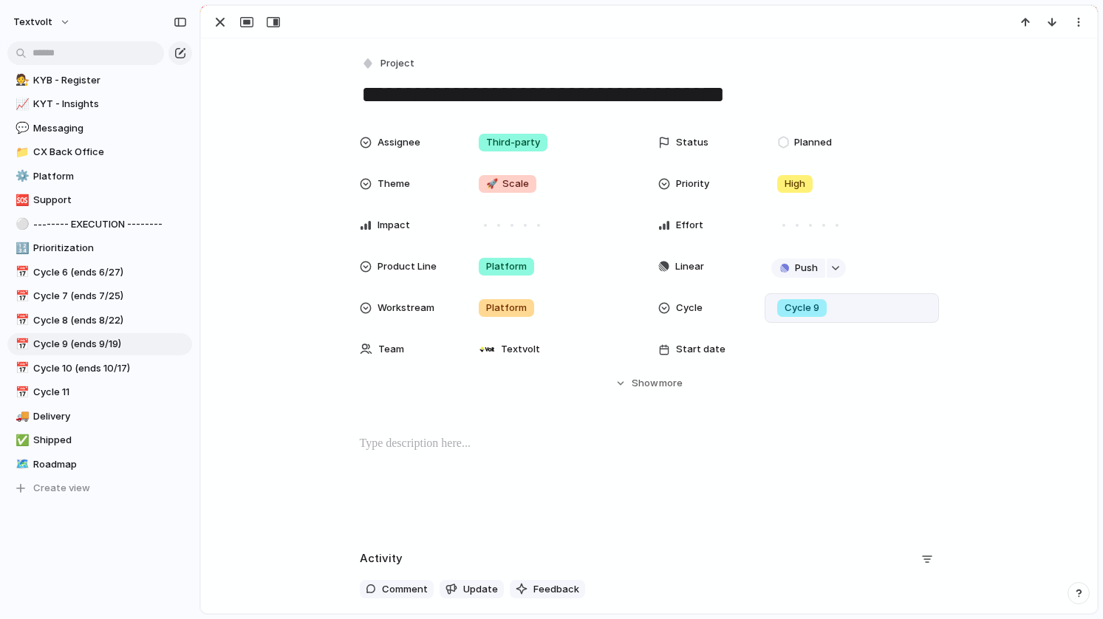
click at [804, 298] on div "Cycle 9" at bounding box center [851, 308] width 174 height 30
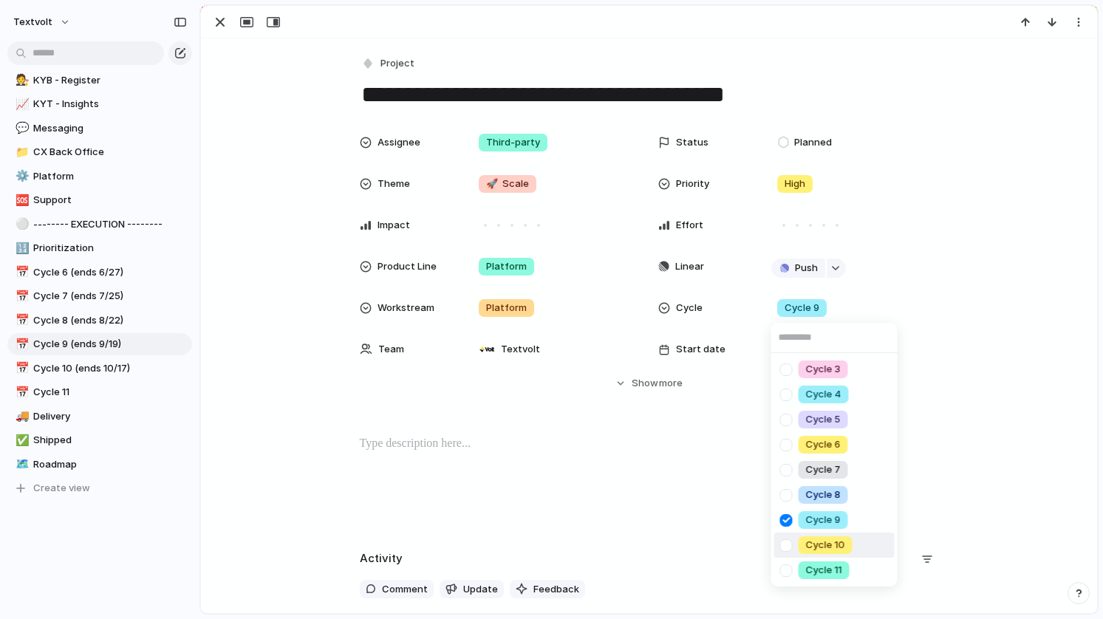
click at [787, 541] on div at bounding box center [786, 546] width 26 height 26
click at [250, 58] on div "Cycle 3 Cycle 4 Cycle 5 Cycle 6 Cycle 7 Cycle 8 Cycle 9 Cycle 10 Cycle 11" at bounding box center [551, 309] width 1103 height 619
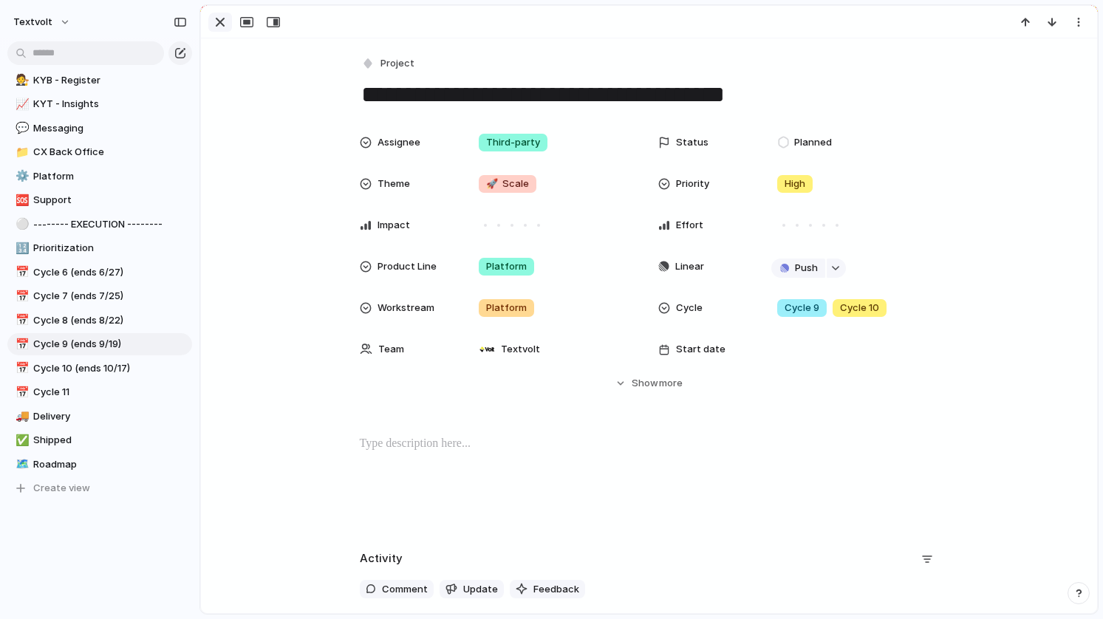
click at [223, 27] on div "button" at bounding box center [220, 22] width 18 height 18
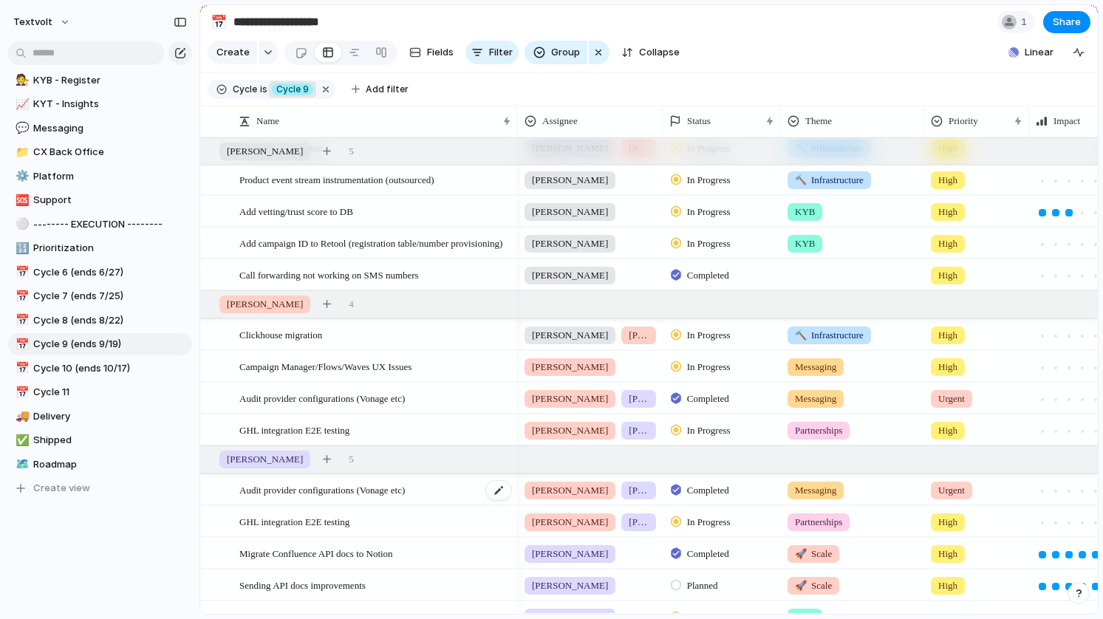
scroll to position [386, 0]
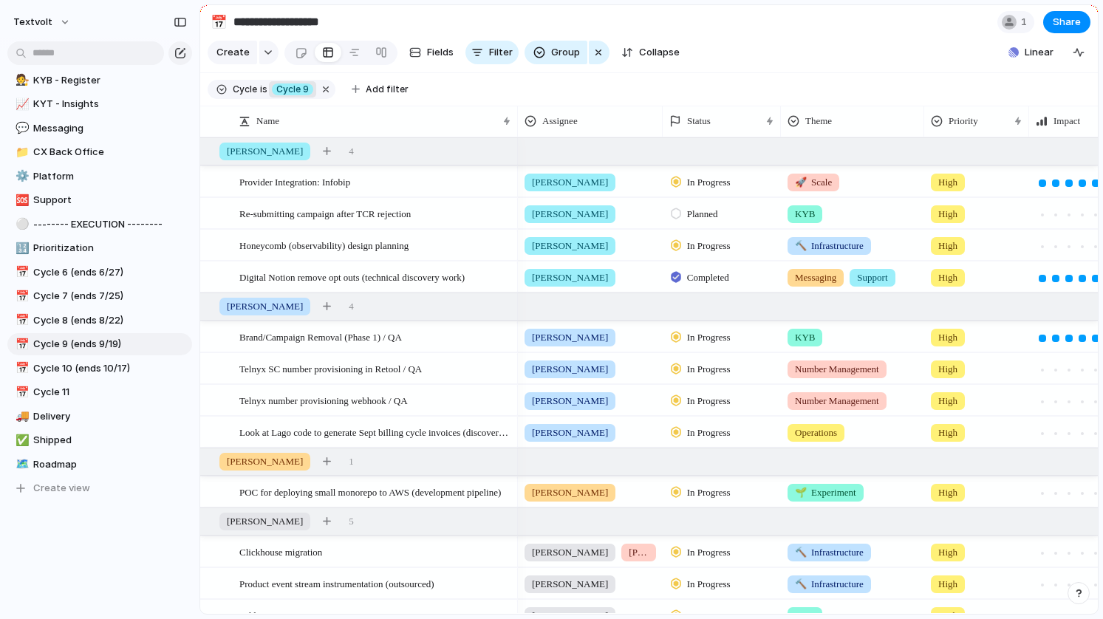
click at [430, 12] on section "**********" at bounding box center [648, 21] width 897 height 33
click at [129, 366] on span "Cycle 10 (ends 10/17)" at bounding box center [110, 368] width 154 height 15
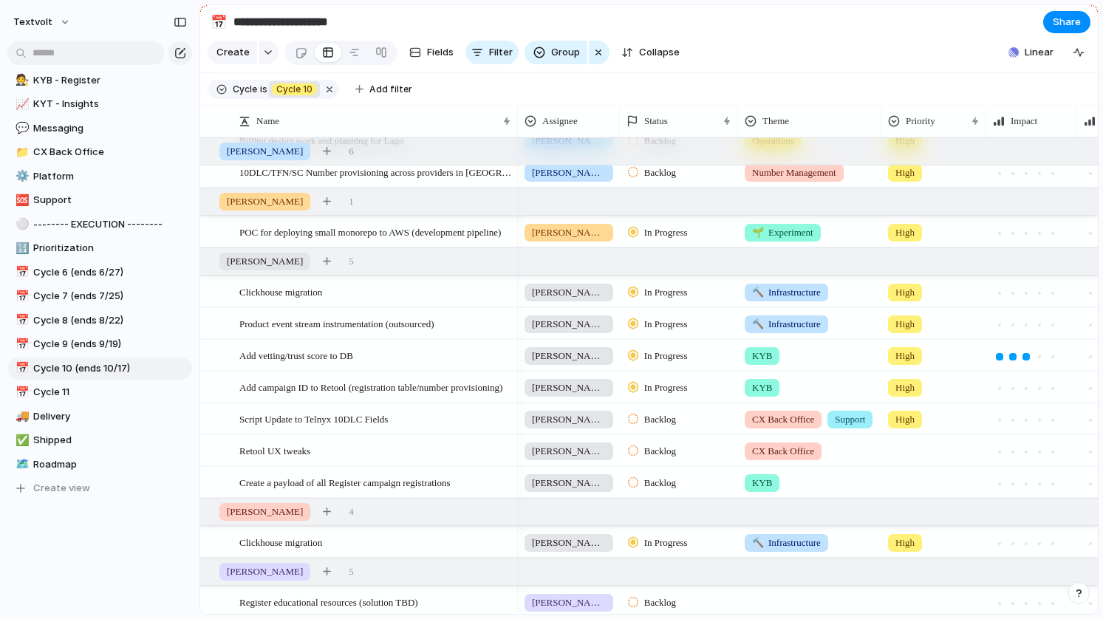
scroll to position [386, 0]
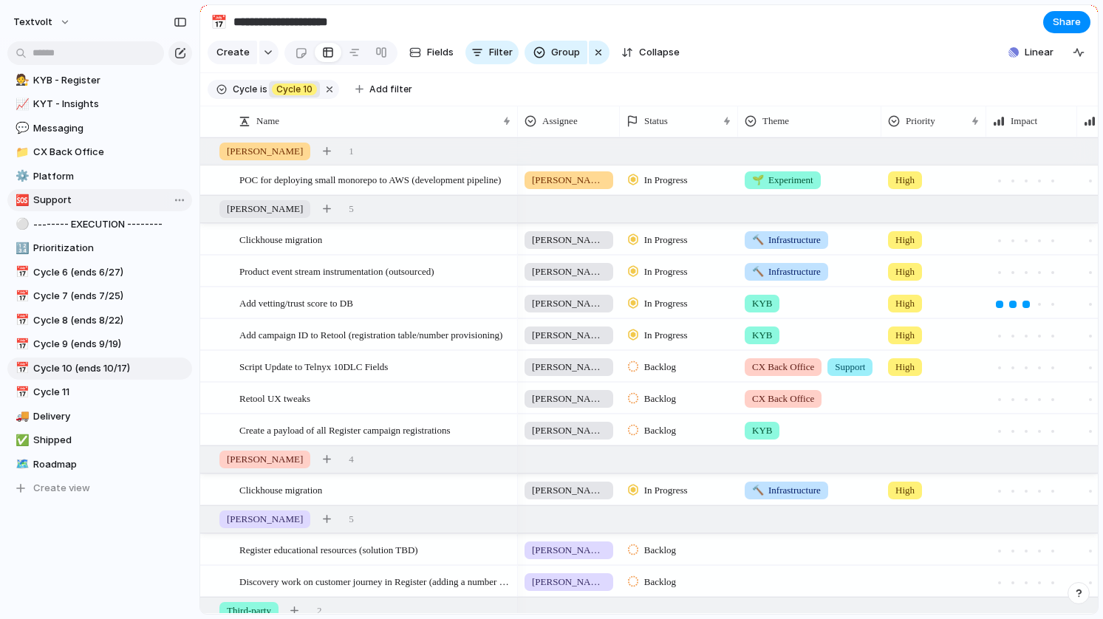
click at [109, 199] on span "Support" at bounding box center [110, 200] width 154 height 15
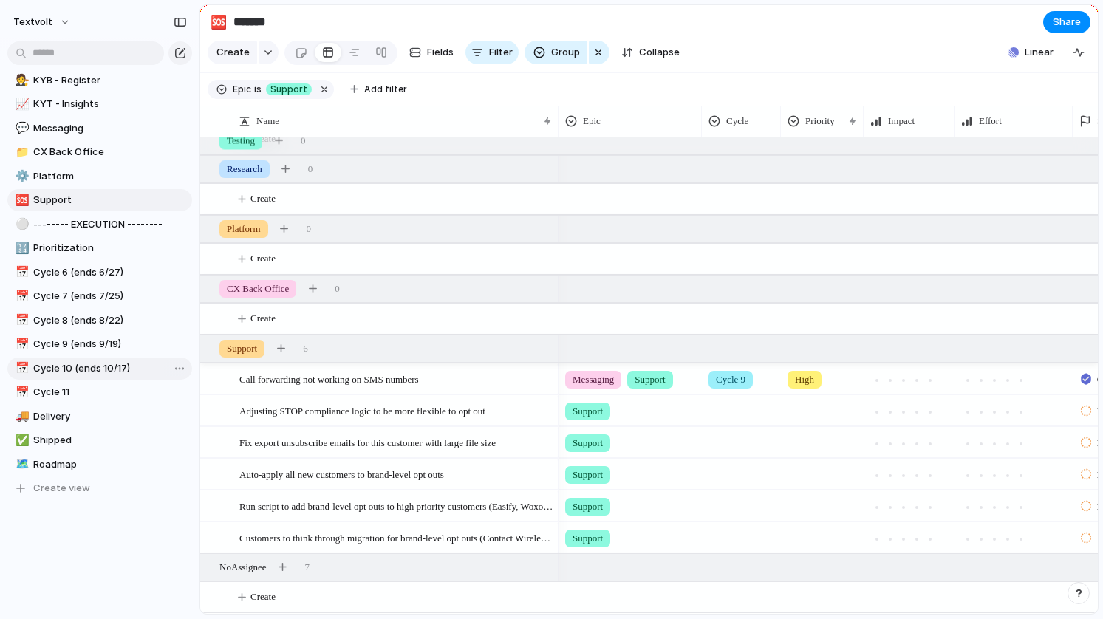
click at [84, 372] on span "Cycle 10 (ends 10/17)" at bounding box center [110, 368] width 154 height 15
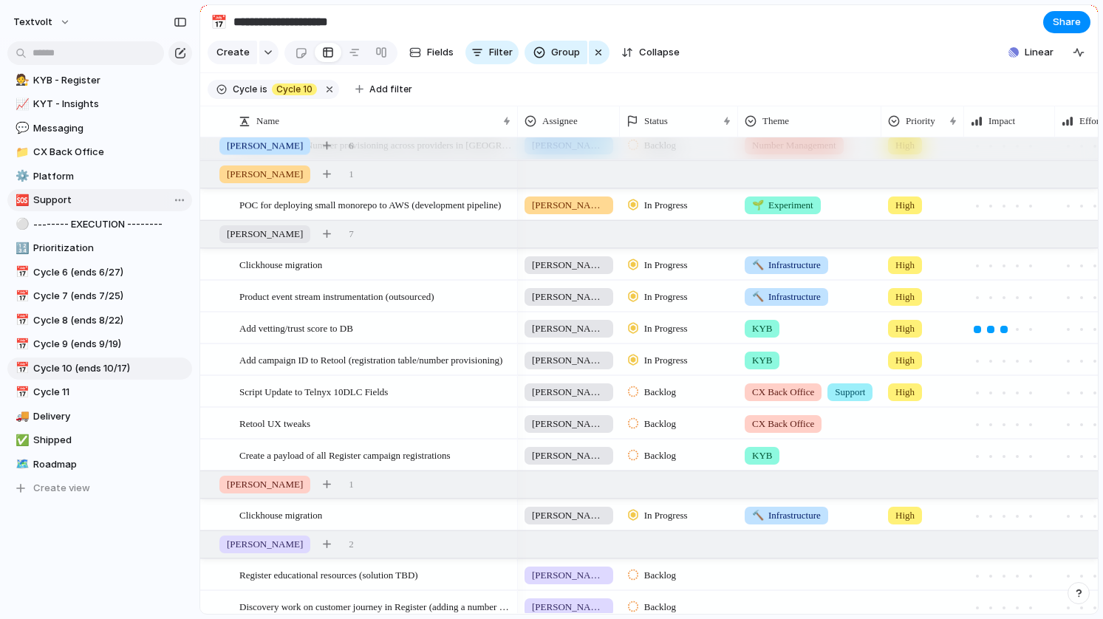
click at [129, 197] on span "Support" at bounding box center [110, 200] width 154 height 15
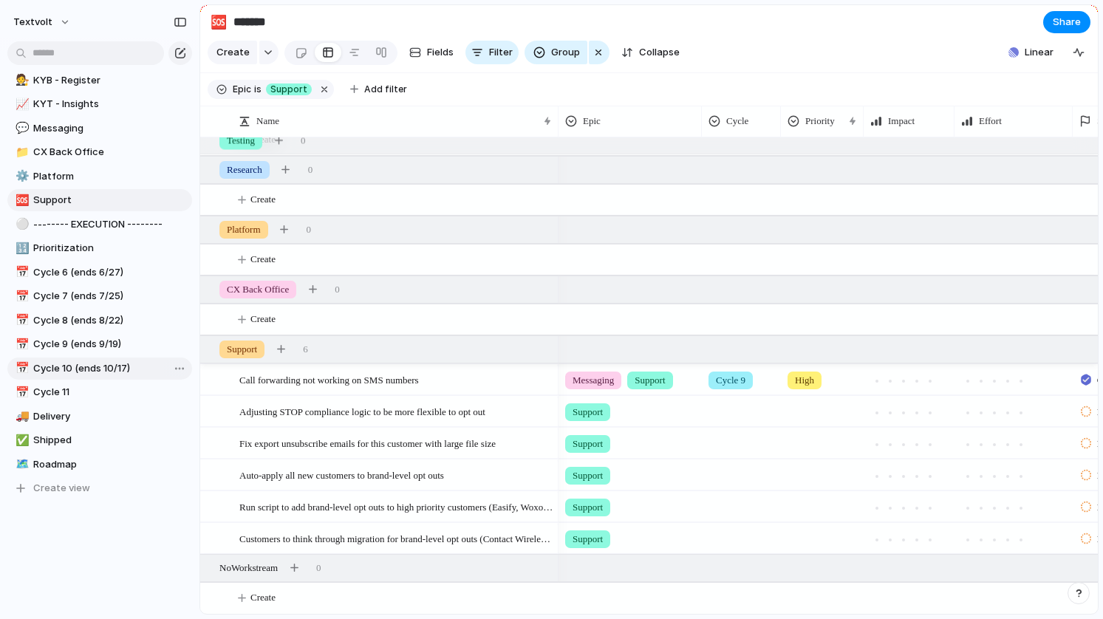
click at [91, 372] on span "Cycle 10 (ends 10/17)" at bounding box center [110, 368] width 154 height 15
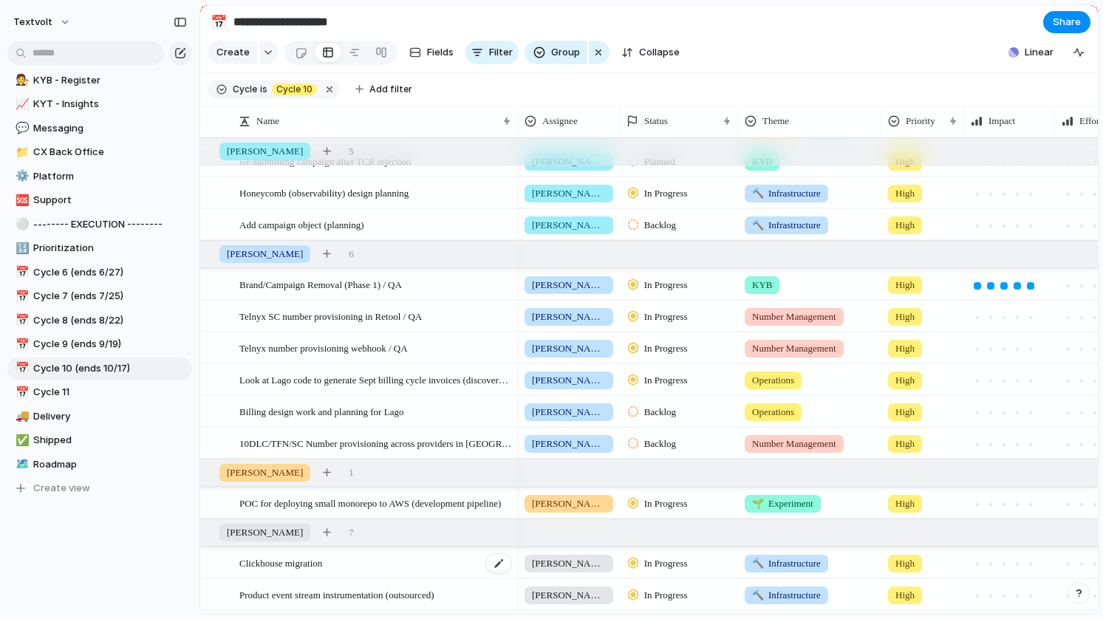
scroll to position [81, 0]
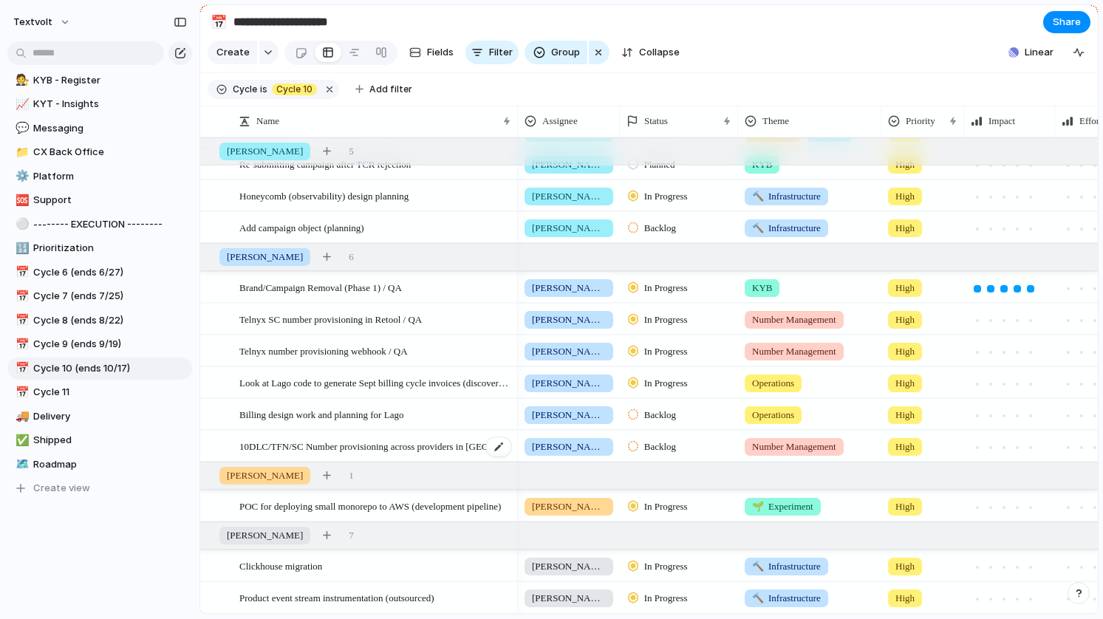
click at [404, 443] on span "10DLC/TFN/SC Number provisioning across providers in [GEOGRAPHIC_DATA]" at bounding box center [375, 445] width 273 height 17
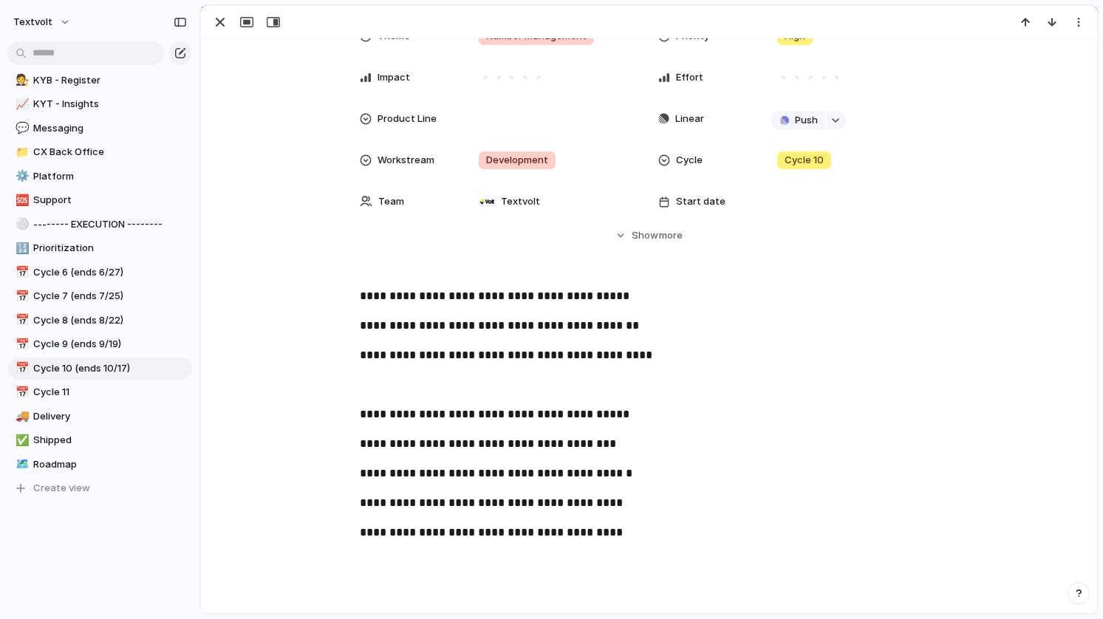
scroll to position [337, 0]
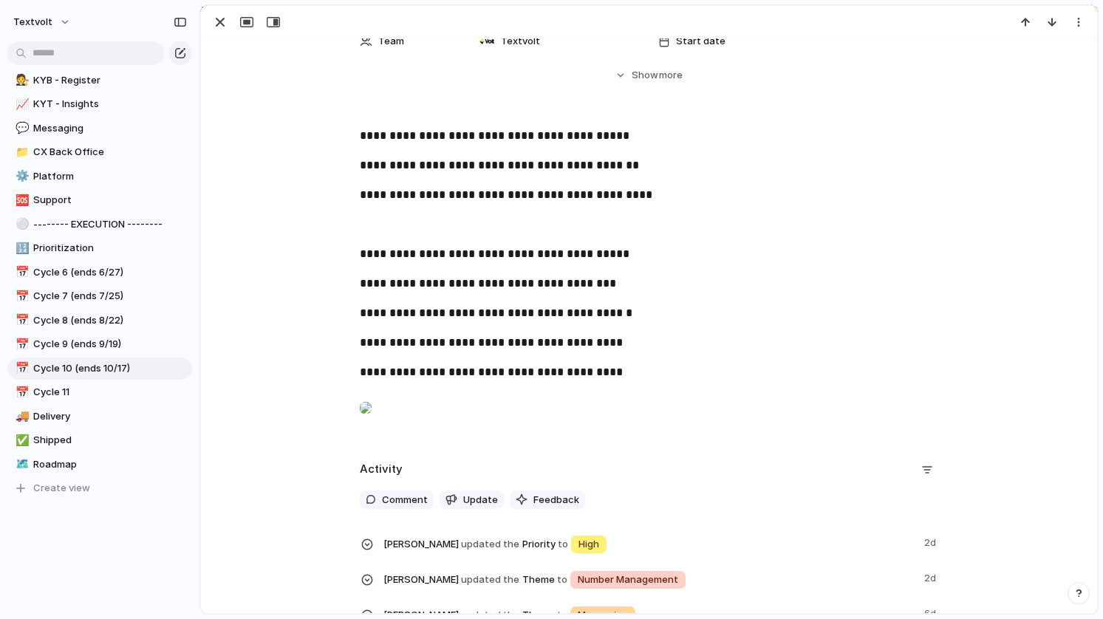
click at [372, 422] on div at bounding box center [366, 408] width 12 height 30
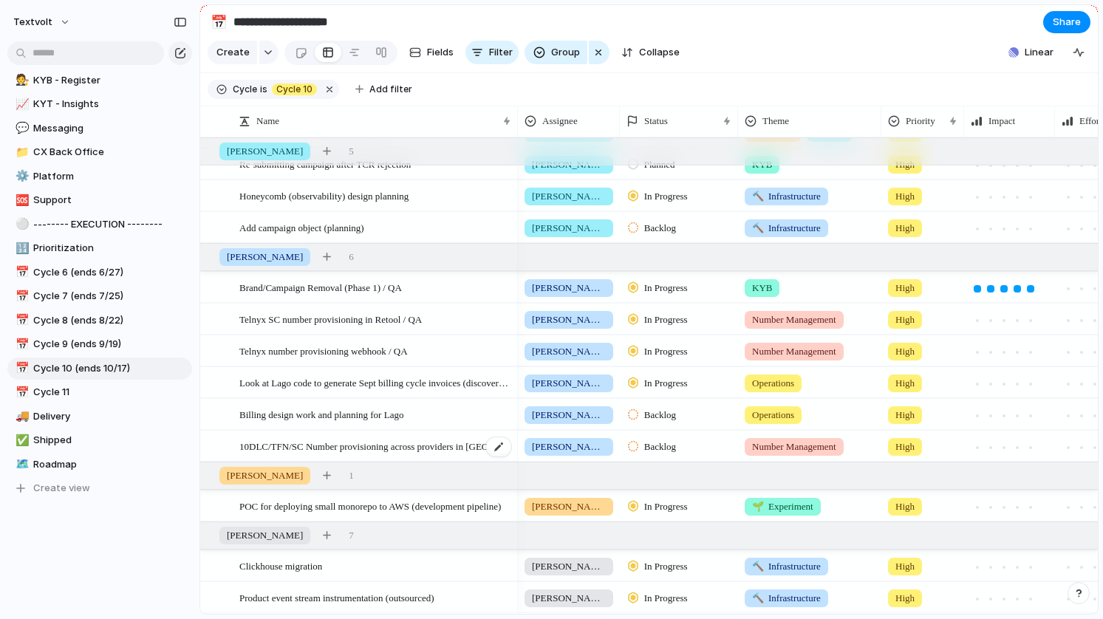
click at [427, 449] on span "10DLC/TFN/SC Number provisioning across providers in [GEOGRAPHIC_DATA]" at bounding box center [375, 445] width 273 height 17
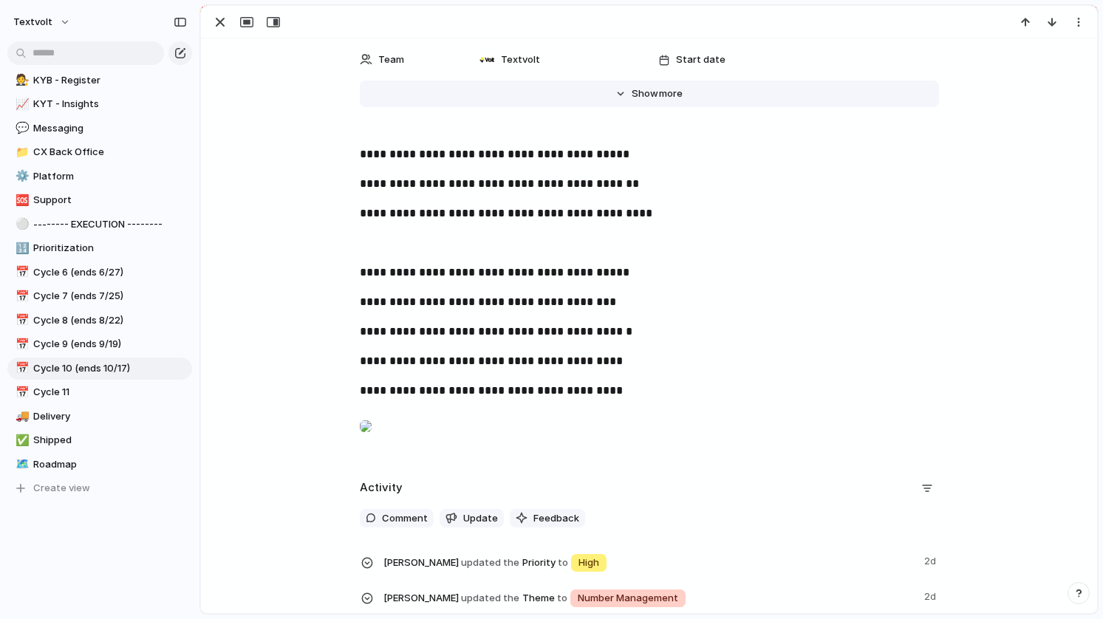
scroll to position [545, 0]
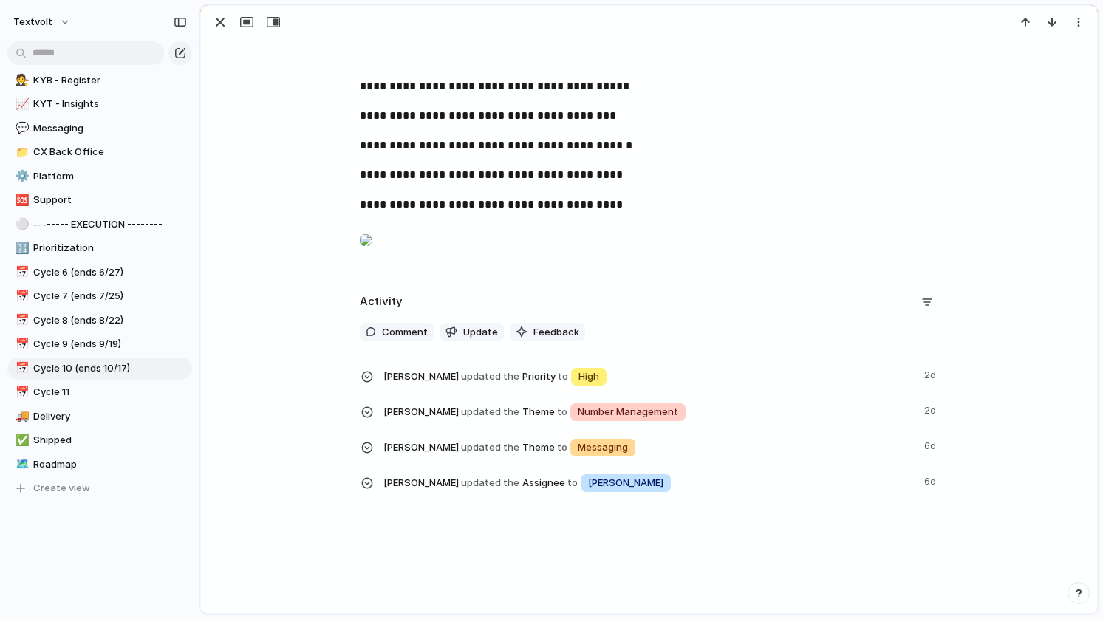
click at [372, 225] on div at bounding box center [366, 240] width 12 height 30
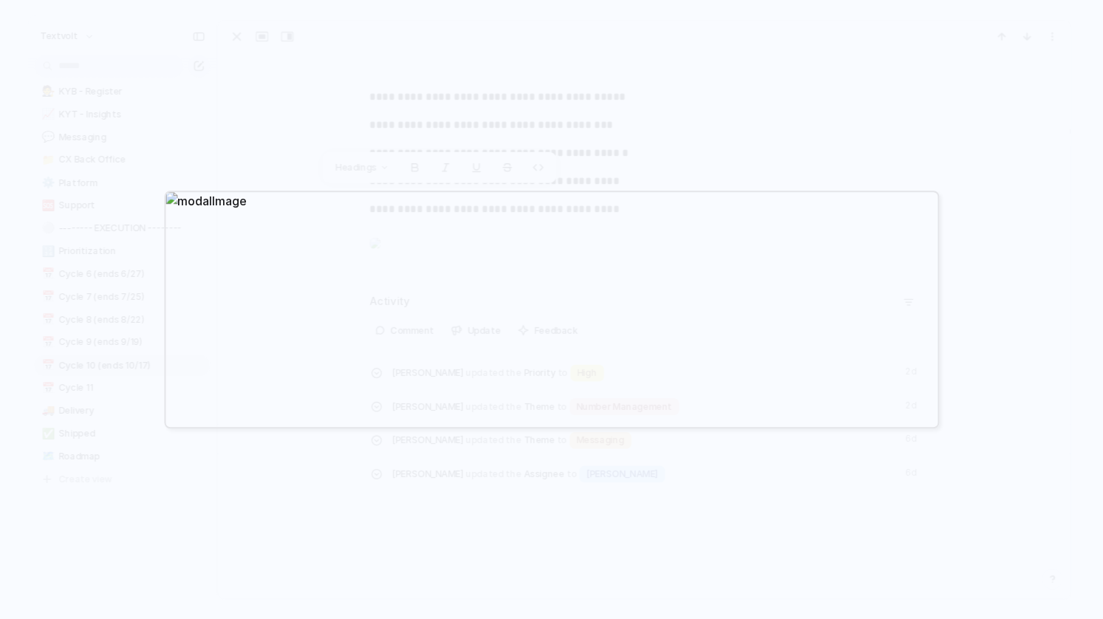
click at [967, 404] on div at bounding box center [551, 309] width 1103 height 619
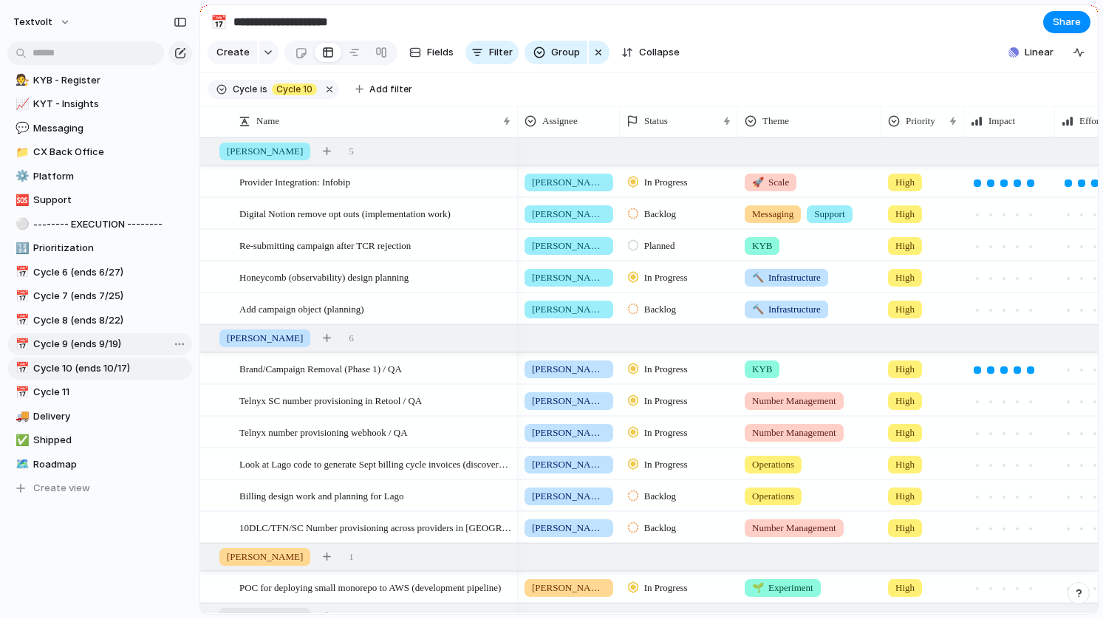
click at [95, 343] on span "Cycle 9 (ends 9/19)" at bounding box center [110, 344] width 154 height 15
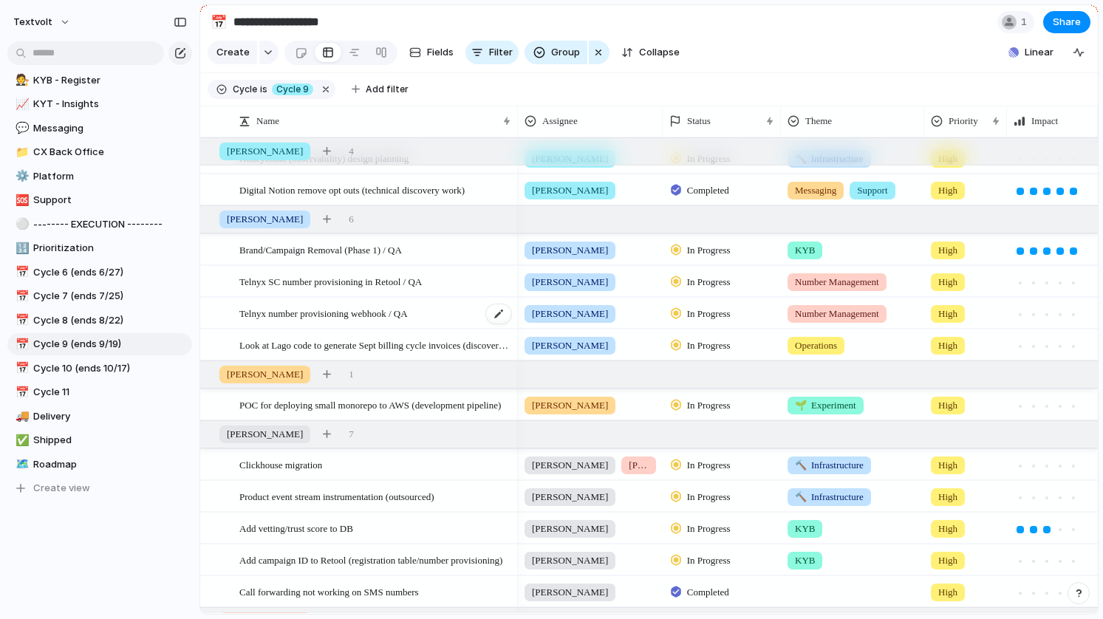
scroll to position [94, 0]
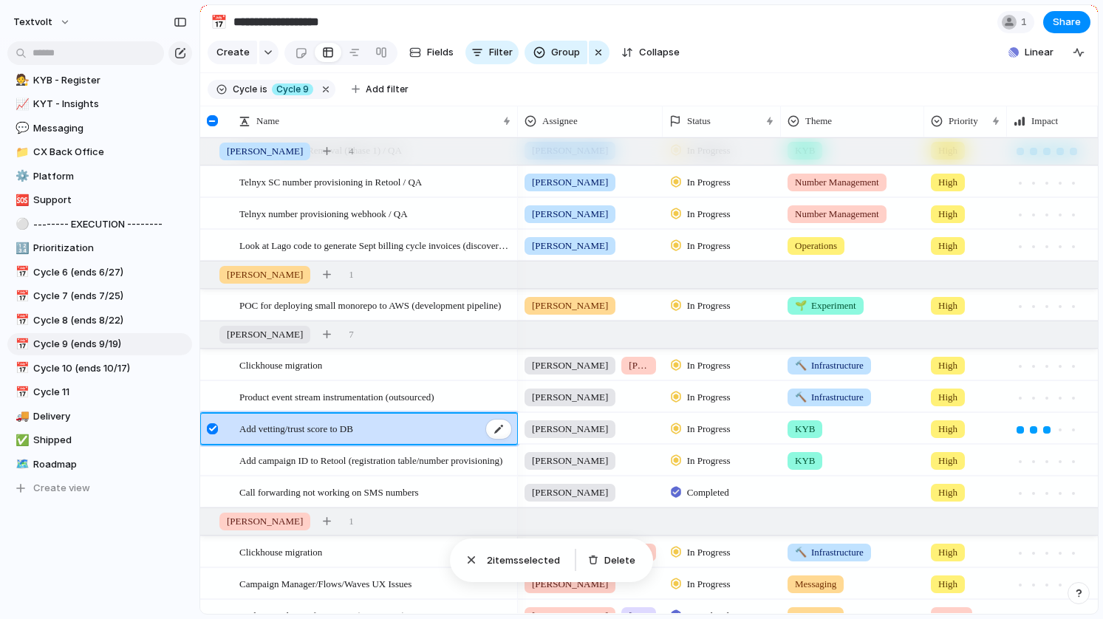
click at [267, 431] on span "Add vetting/trust score to DB" at bounding box center [296, 428] width 114 height 17
click at [210, 427] on div at bounding box center [212, 428] width 11 height 11
click at [424, 432] on div "Add vetting/trust score to DB" at bounding box center [375, 429] width 273 height 30
click at [440, 432] on div "Add vetting/trust score to DB" at bounding box center [375, 429] width 273 height 30
click at [211, 428] on div at bounding box center [212, 428] width 11 height 11
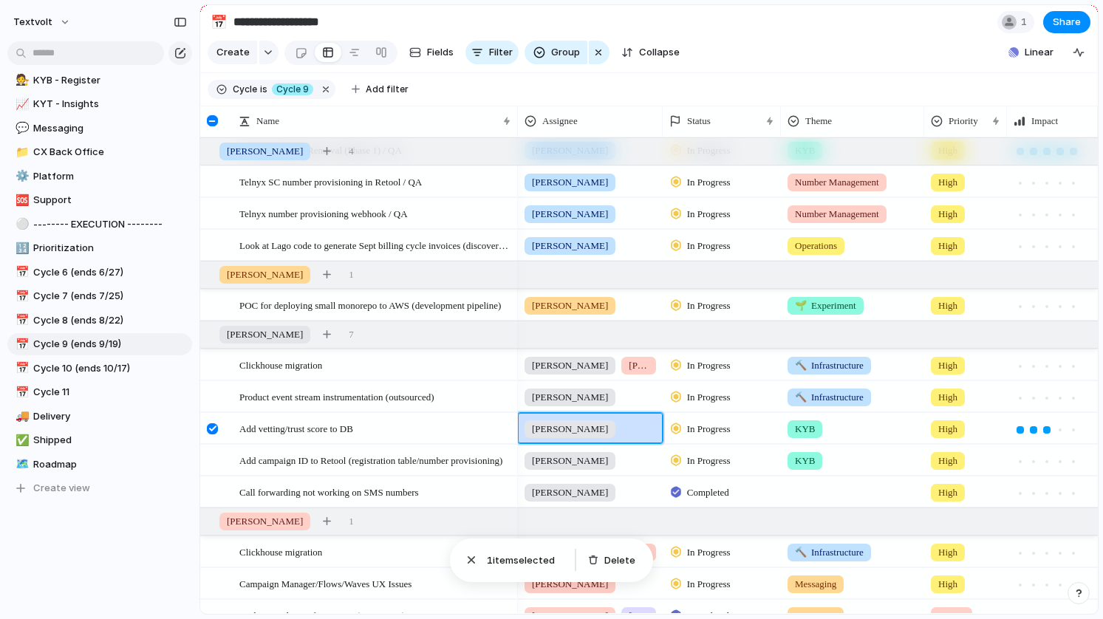
click at [628, 427] on div "[PERSON_NAME]" at bounding box center [590, 426] width 143 height 24
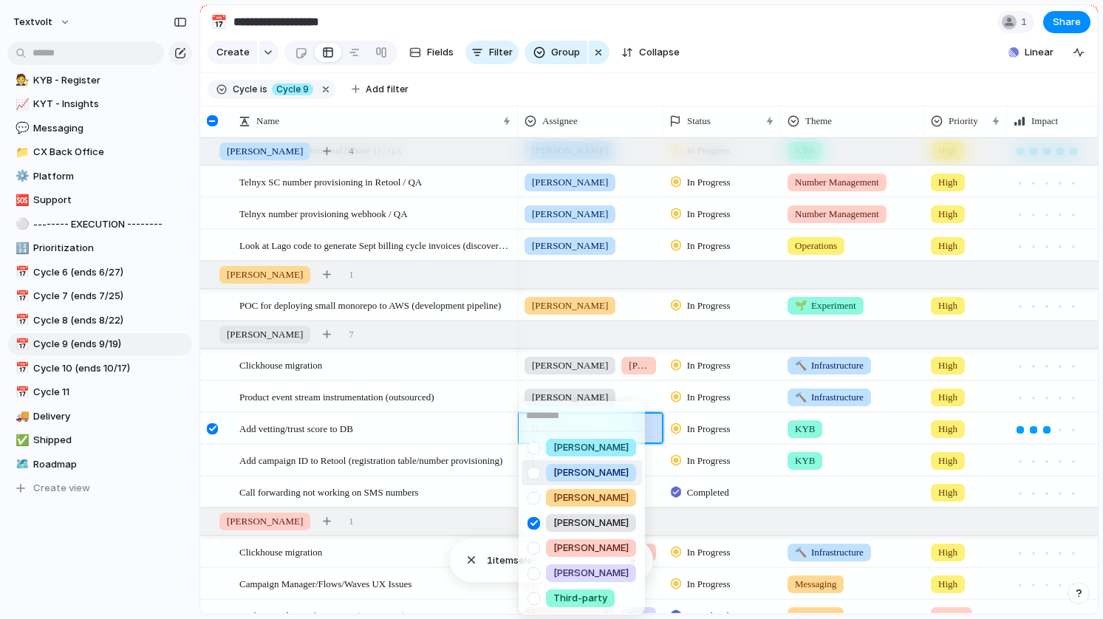
click at [533, 474] on div at bounding box center [534, 473] width 26 height 26
click at [533, 524] on div at bounding box center [534, 523] width 26 height 26
click at [213, 429] on div "[PERSON_NAME] [PERSON_NAME] [PERSON_NAME] [PERSON_NAME] [PERSON_NAME] Third-par…" at bounding box center [551, 309] width 1103 height 619
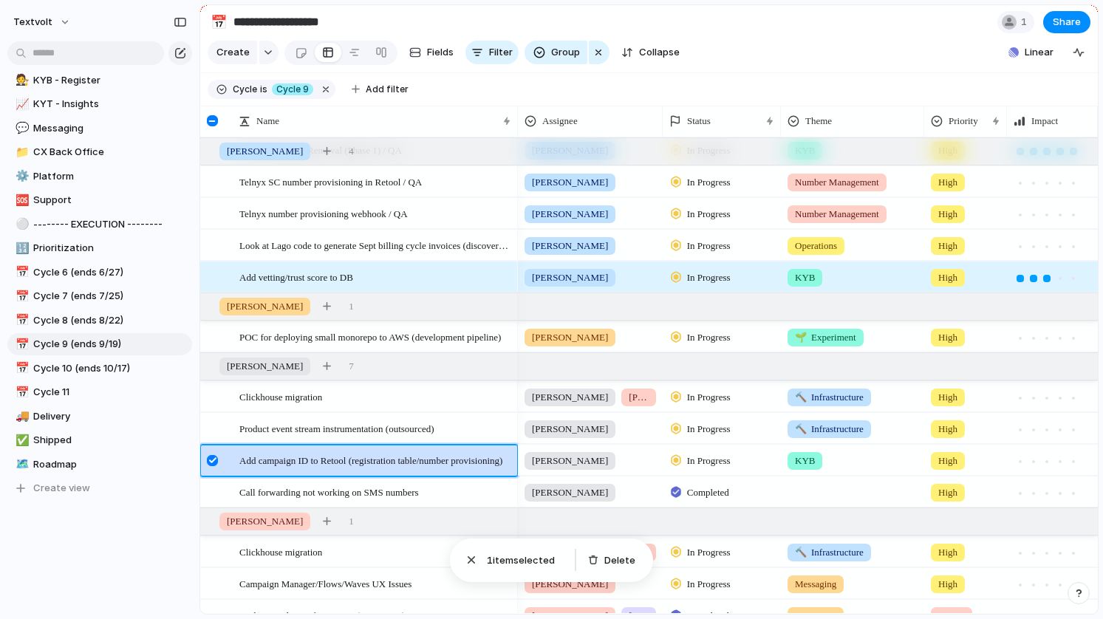
click at [216, 461] on div at bounding box center [212, 460] width 11 height 11
click at [590, 461] on div "[PERSON_NAME]" at bounding box center [590, 457] width 143 height 24
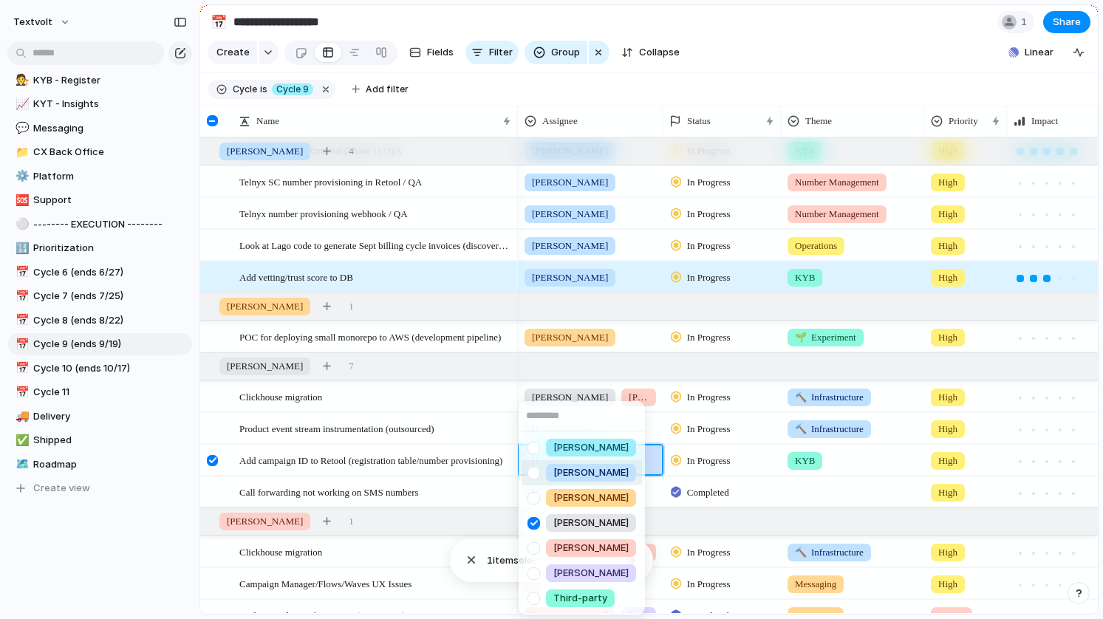
click at [535, 470] on div at bounding box center [534, 473] width 26 height 26
click at [534, 522] on div at bounding box center [534, 523] width 26 height 26
click at [211, 459] on div "[PERSON_NAME] [PERSON_NAME] [PERSON_NAME] [PERSON_NAME] [PERSON_NAME] Third-par…" at bounding box center [551, 309] width 1103 height 619
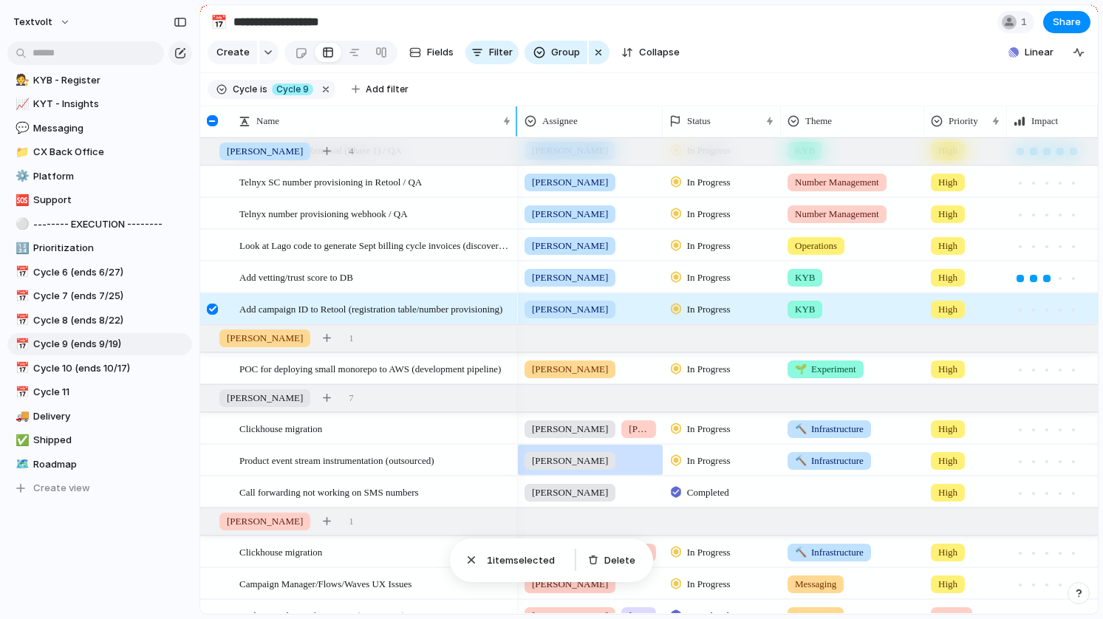
click at [211, 123] on div at bounding box center [212, 120] width 11 height 11
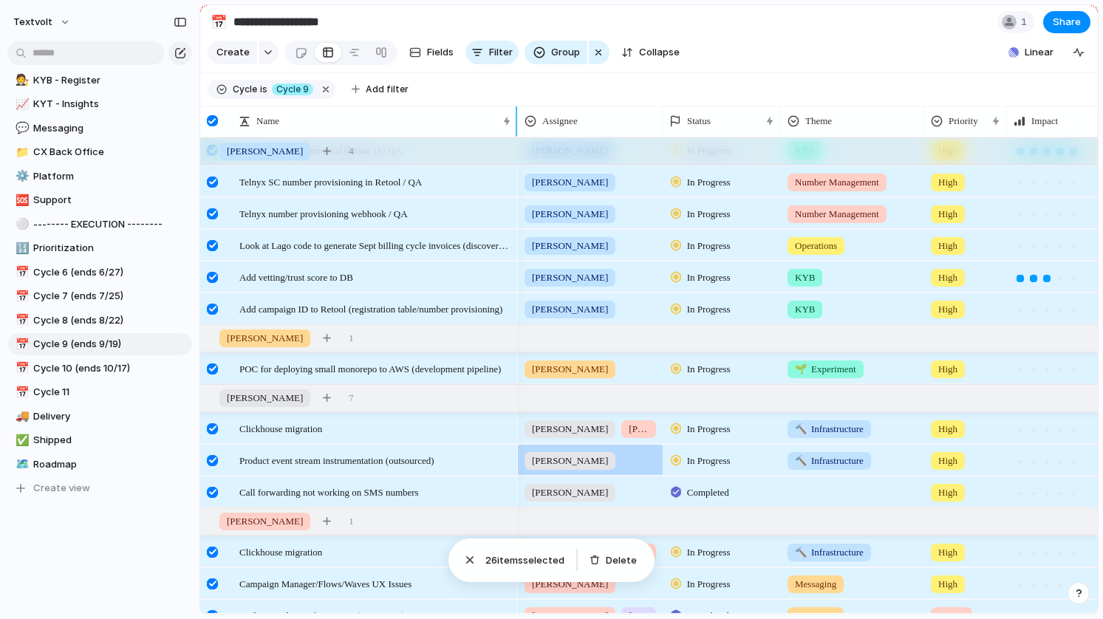
click at [211, 123] on div at bounding box center [212, 120] width 11 height 11
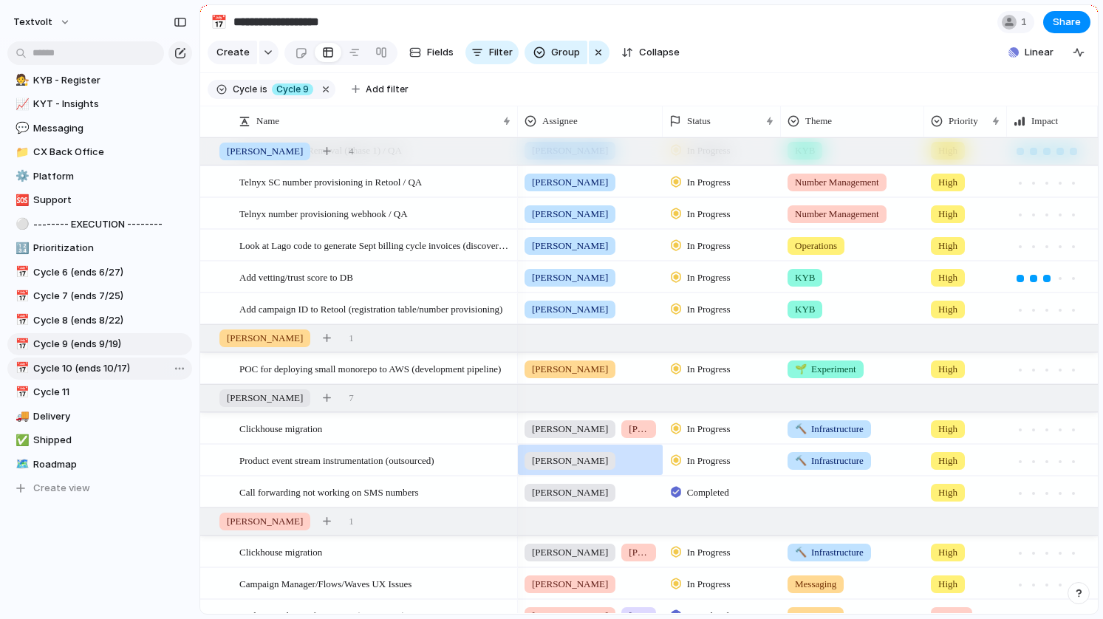
click at [83, 368] on span "Cycle 10 (ends 10/17)" at bounding box center [110, 368] width 154 height 15
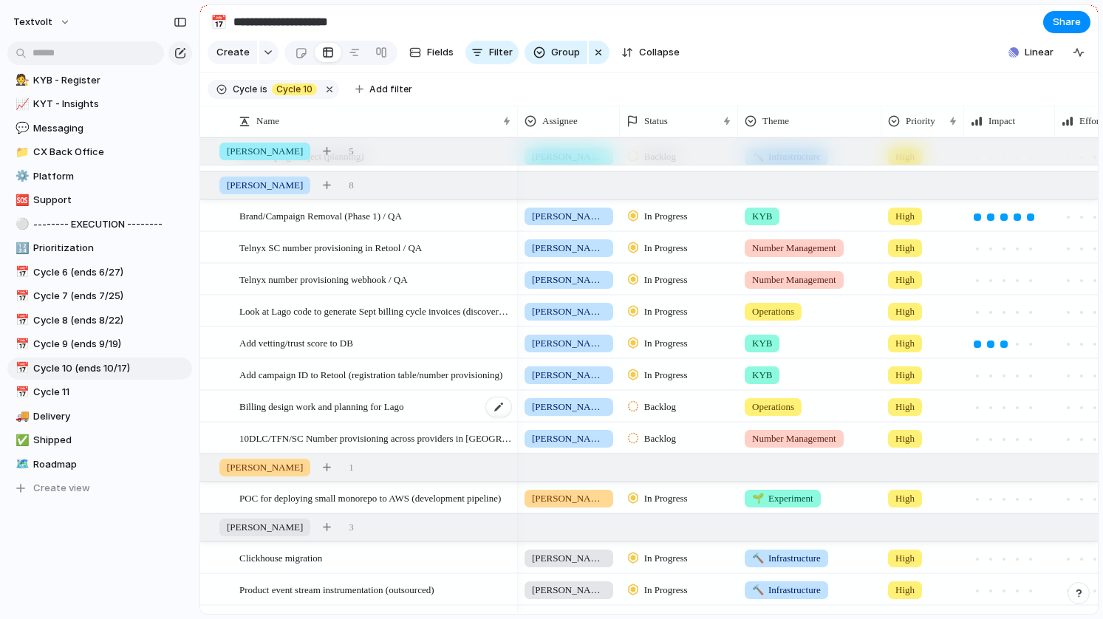
scroll to position [151, 0]
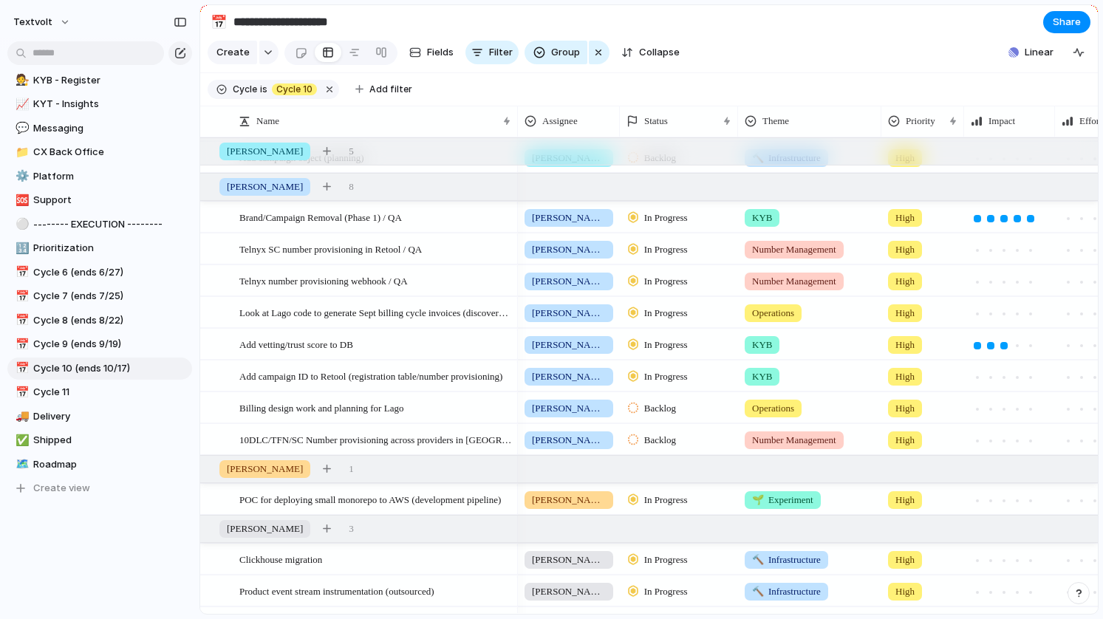
click at [691, 415] on div "Backlog" at bounding box center [678, 406] width 117 height 26
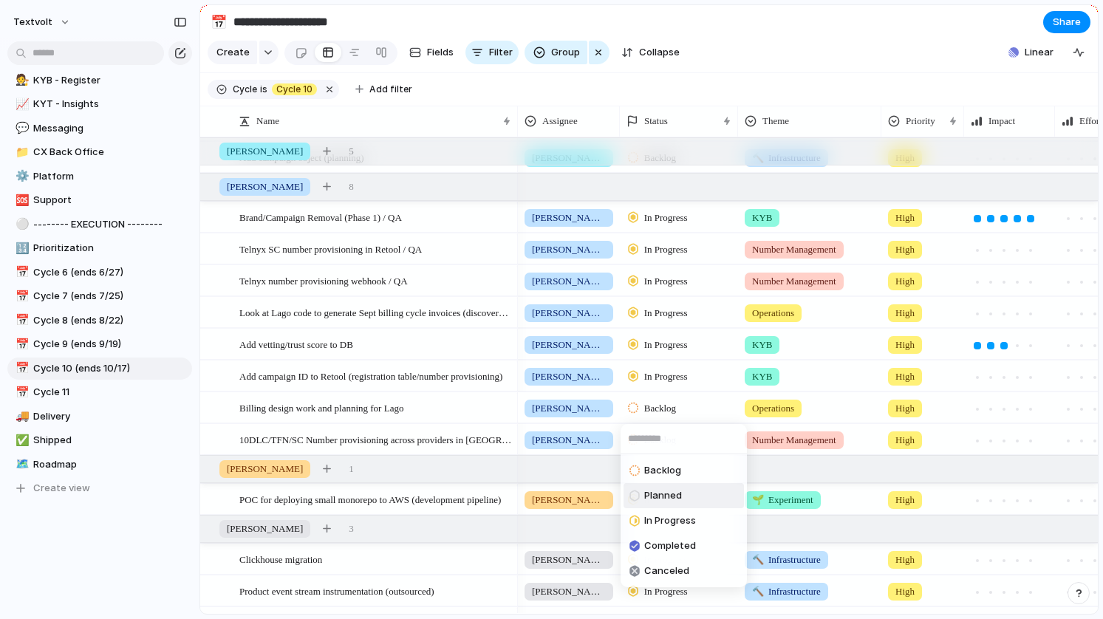
click at [672, 501] on span "Planned" at bounding box center [663, 495] width 38 height 15
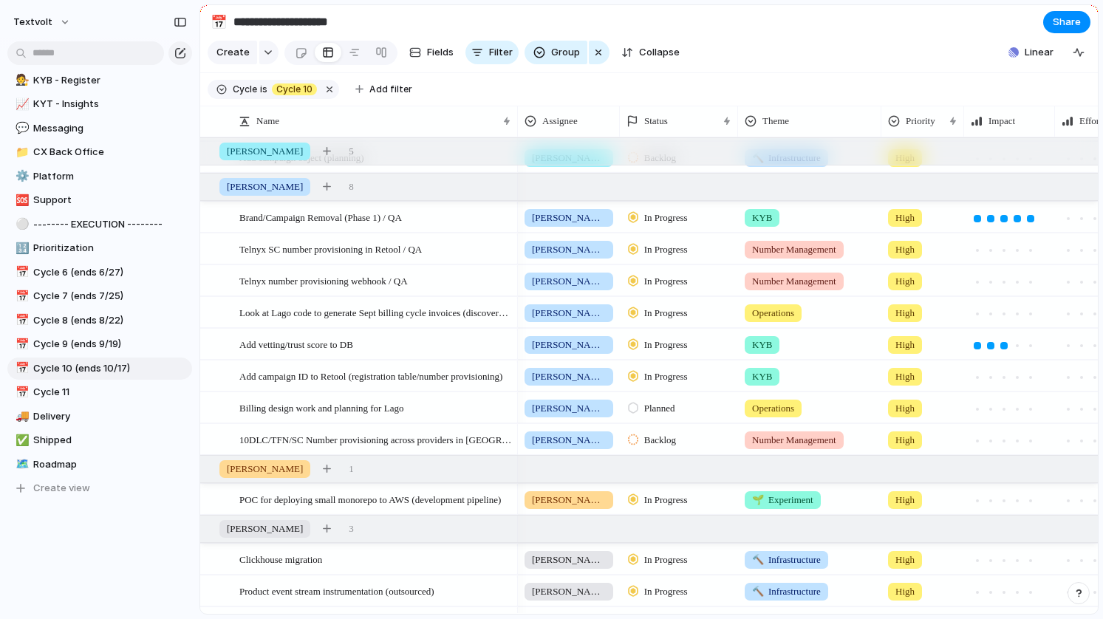
click at [674, 439] on span "Backlog" at bounding box center [660, 440] width 32 height 15
click at [663, 524] on span "Planned" at bounding box center [663, 523] width 38 height 15
click at [742, 70] on section "Create Fields Filter Group Zoom Collapse Linear" at bounding box center [648, 55] width 897 height 35
click at [106, 191] on link "🆘 Support" at bounding box center [99, 200] width 185 height 22
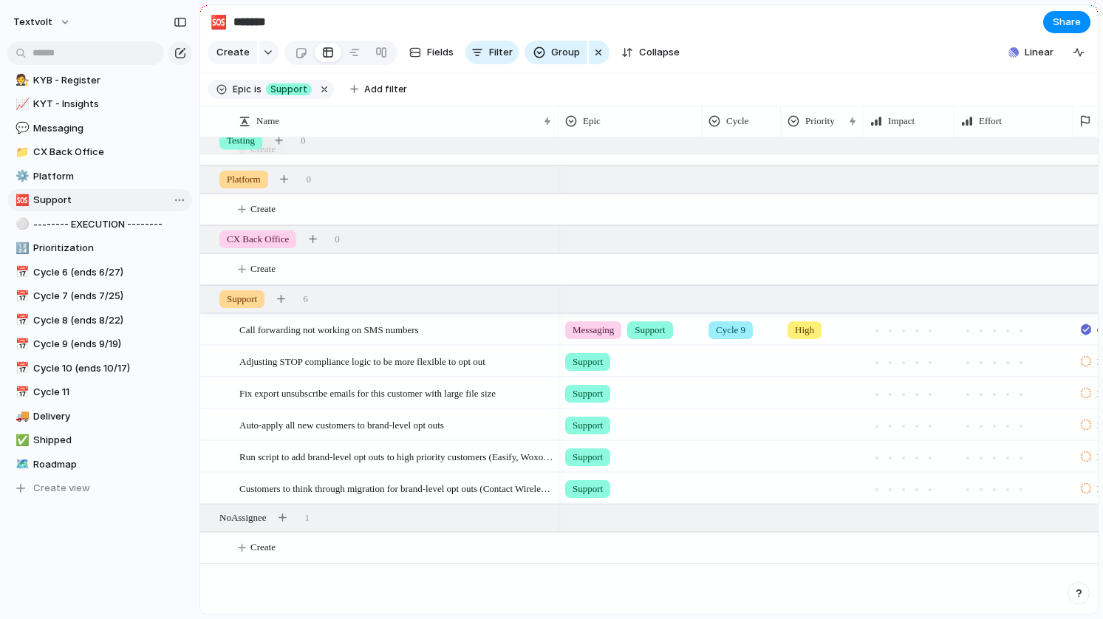
scroll to position [102, 0]
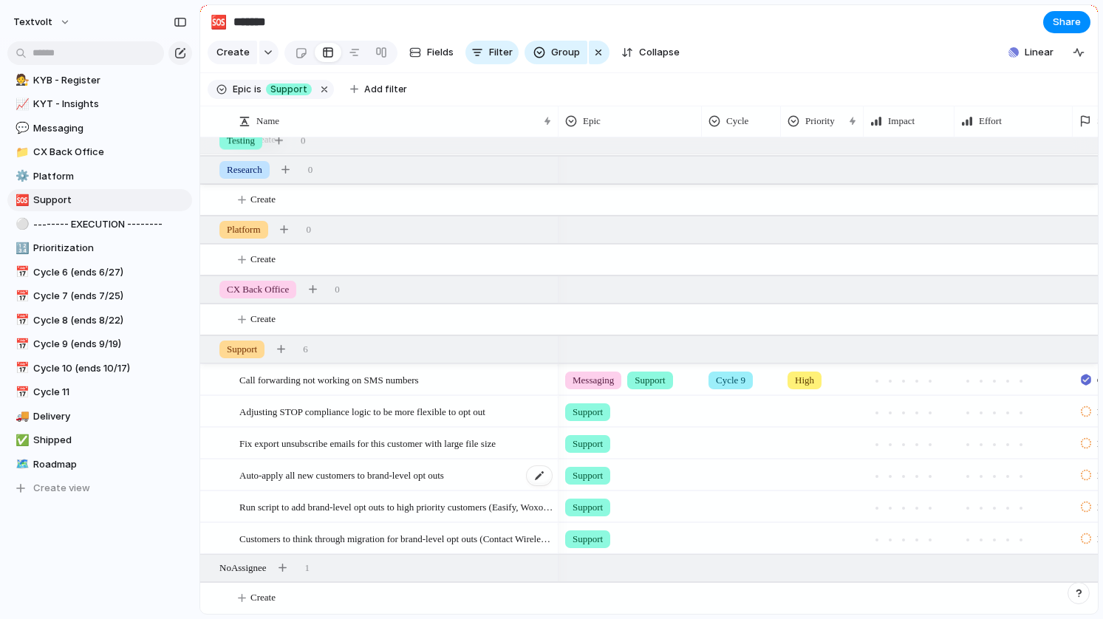
click at [253, 473] on span "Auto-apply all new customers to brand-level opt outs" at bounding box center [341, 474] width 205 height 17
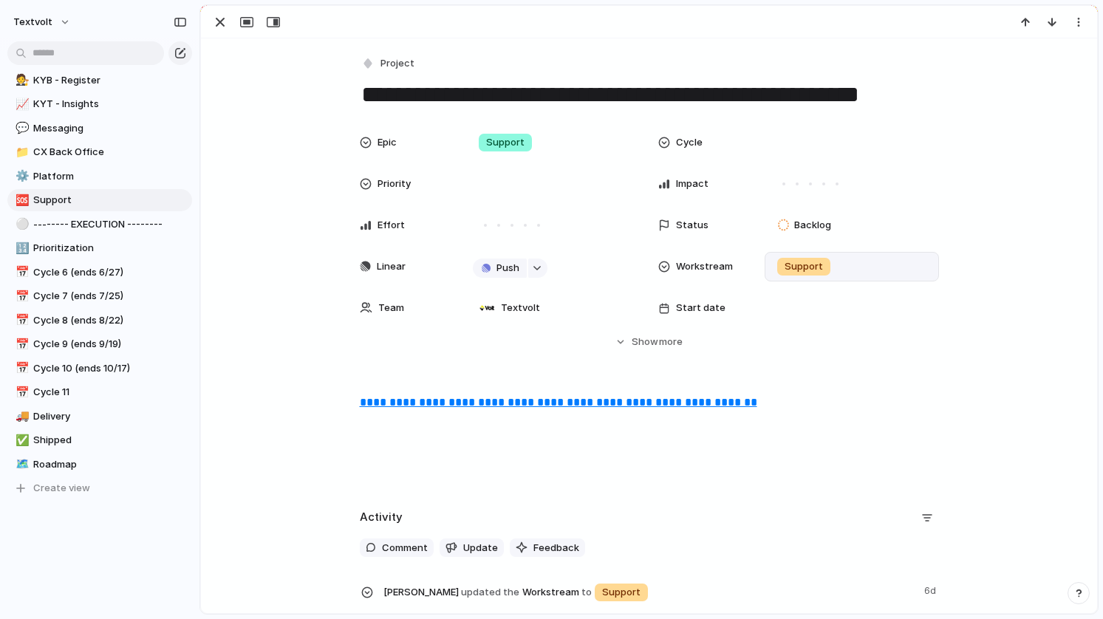
click at [796, 261] on span "Support" at bounding box center [803, 266] width 38 height 15
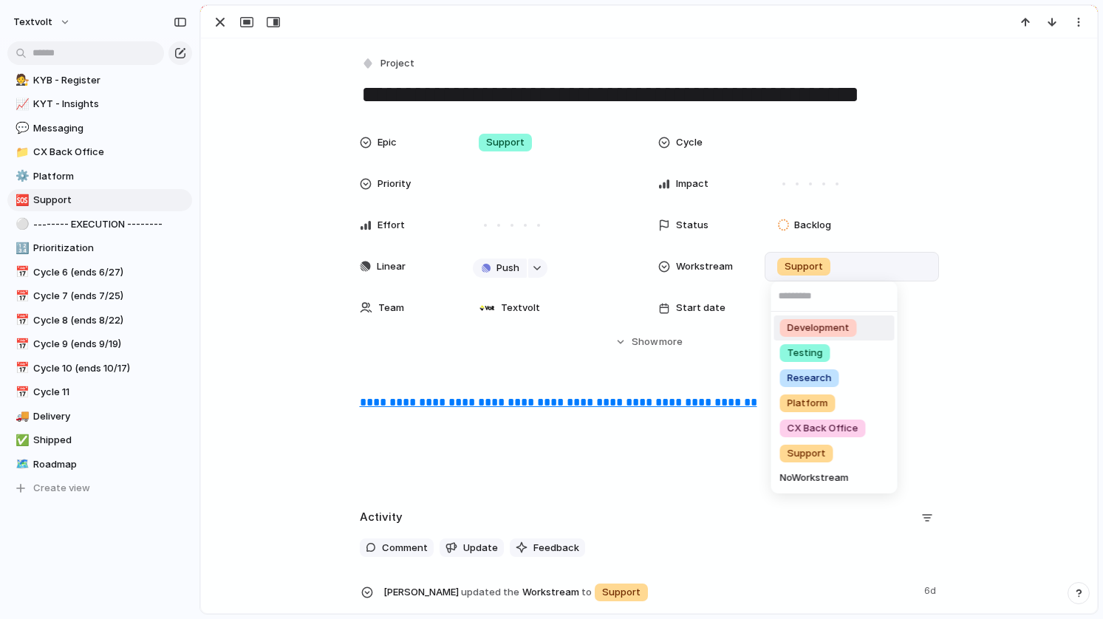
click at [801, 324] on span "Development" at bounding box center [818, 328] width 62 height 15
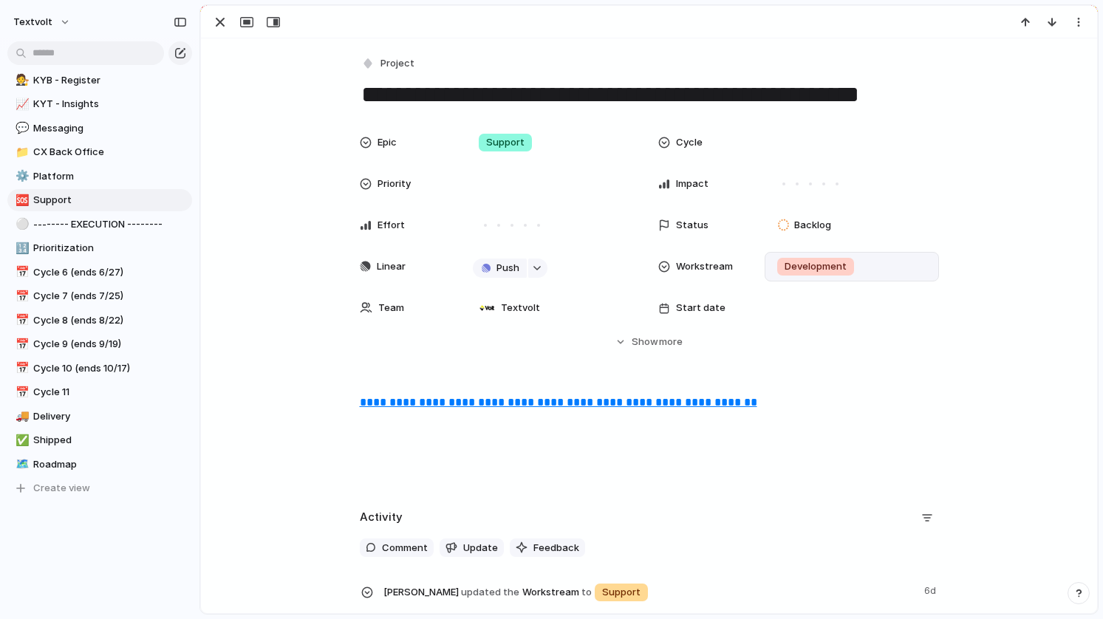
scroll to position [70, 0]
click at [797, 141] on div at bounding box center [851, 142] width 161 height 16
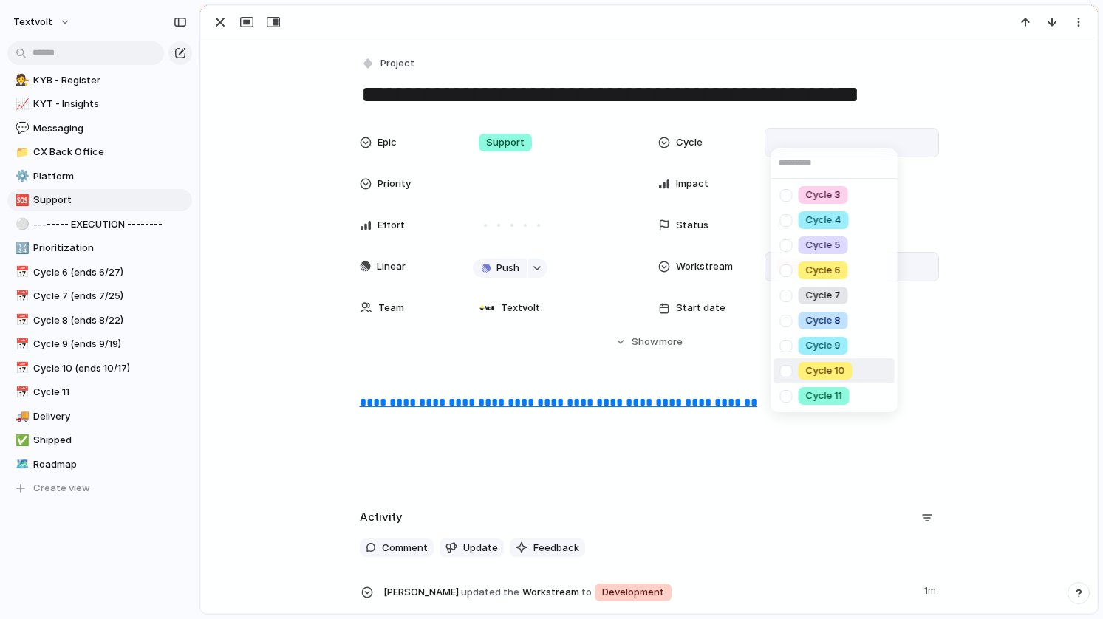
click at [784, 366] on div at bounding box center [786, 371] width 26 height 26
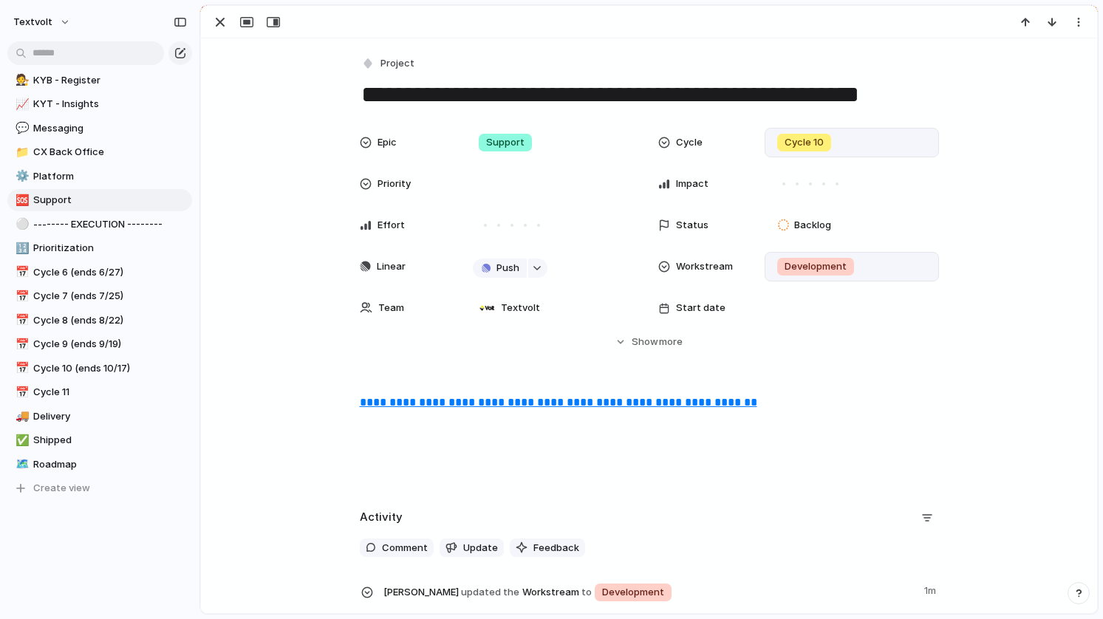
click at [651, 340] on div "Cycle 3 Cycle 4 Cycle 5 Cycle 6 Cycle 7 Cycle 8 Cycle 9 Cycle 10 Cycle 11" at bounding box center [551, 309] width 1103 height 619
click at [645, 340] on span "Show" at bounding box center [645, 342] width 27 height 15
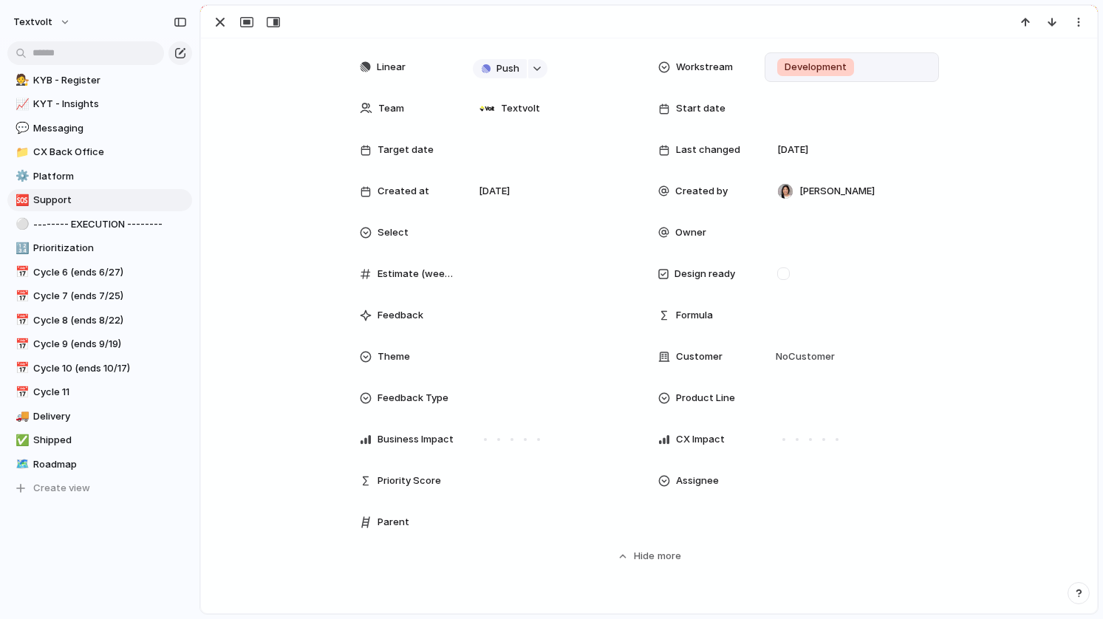
scroll to position [200, 0]
click at [823, 488] on div at bounding box center [851, 480] width 174 height 30
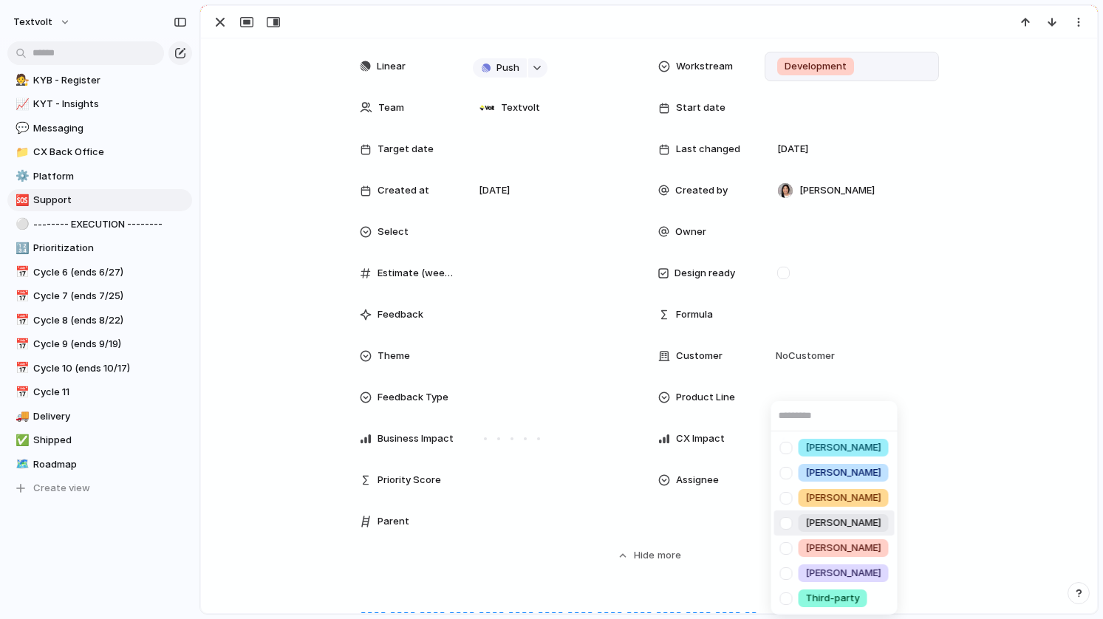
click at [787, 521] on div at bounding box center [786, 523] width 26 height 26
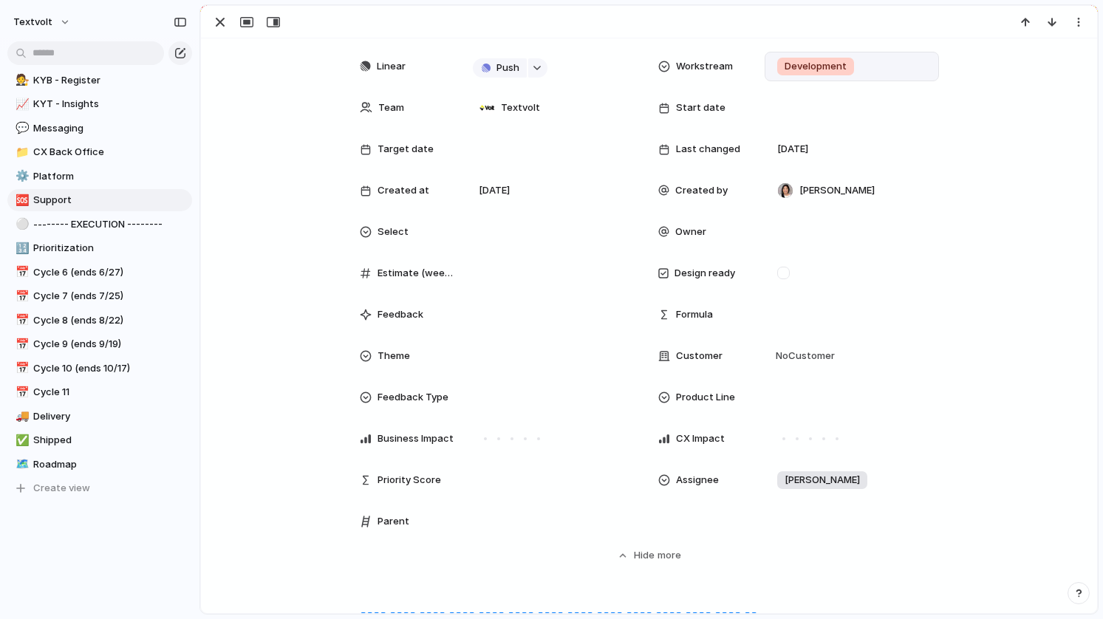
click at [259, 441] on div "[PERSON_NAME] [PERSON_NAME] [PERSON_NAME] [PERSON_NAME] [PERSON_NAME] Third-par…" at bounding box center [551, 309] width 1103 height 619
click at [548, 357] on div at bounding box center [553, 356] width 161 height 16
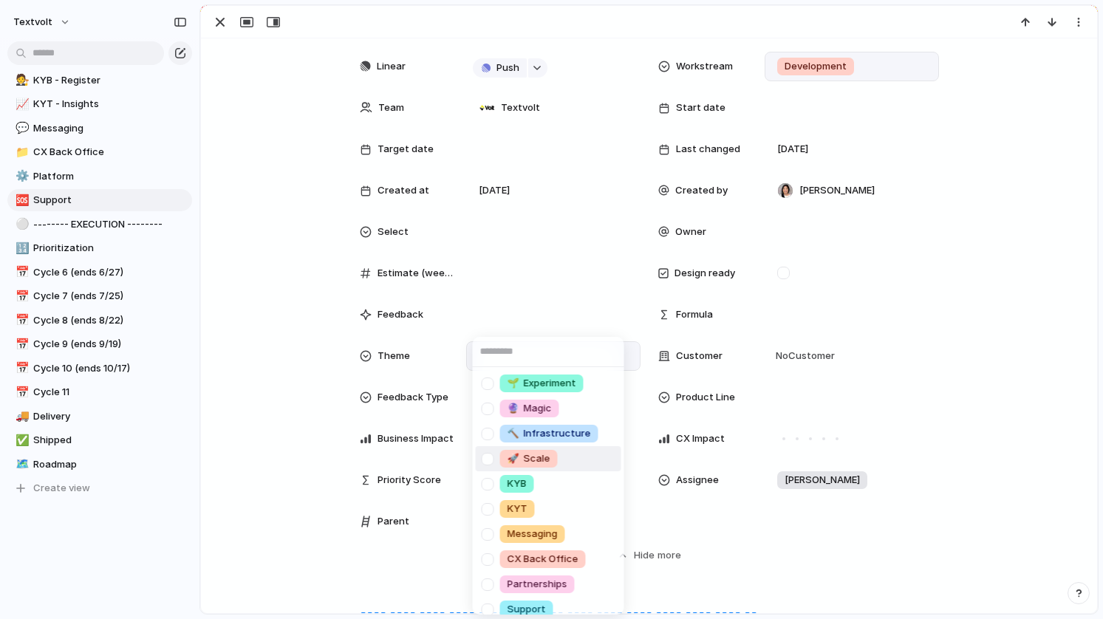
click at [544, 456] on span "🚀 Scale" at bounding box center [528, 458] width 43 height 15
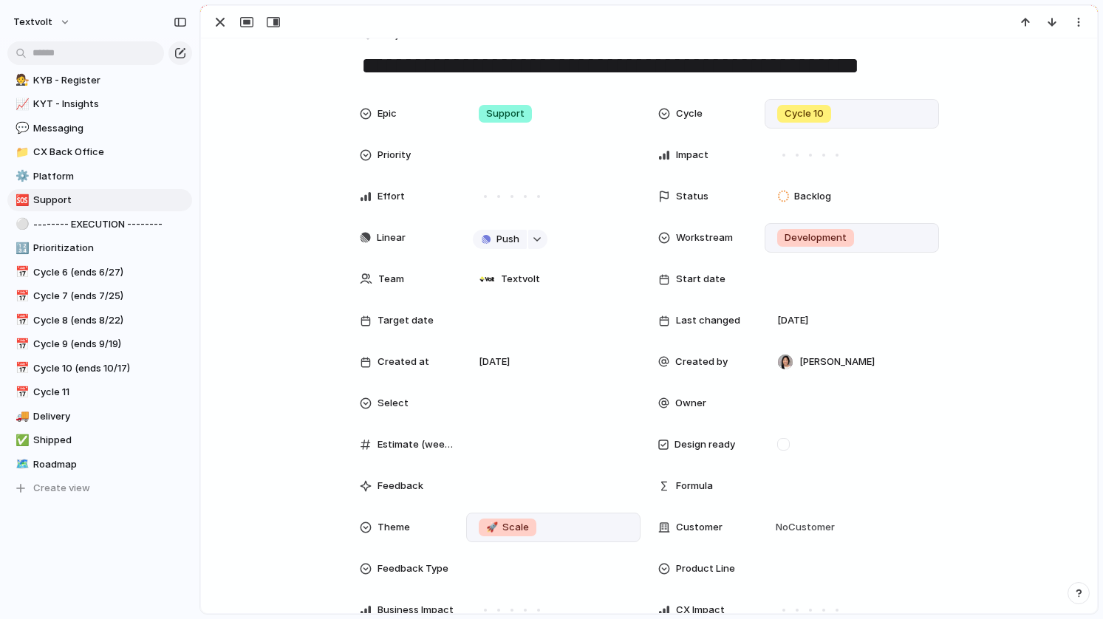
scroll to position [27, 0]
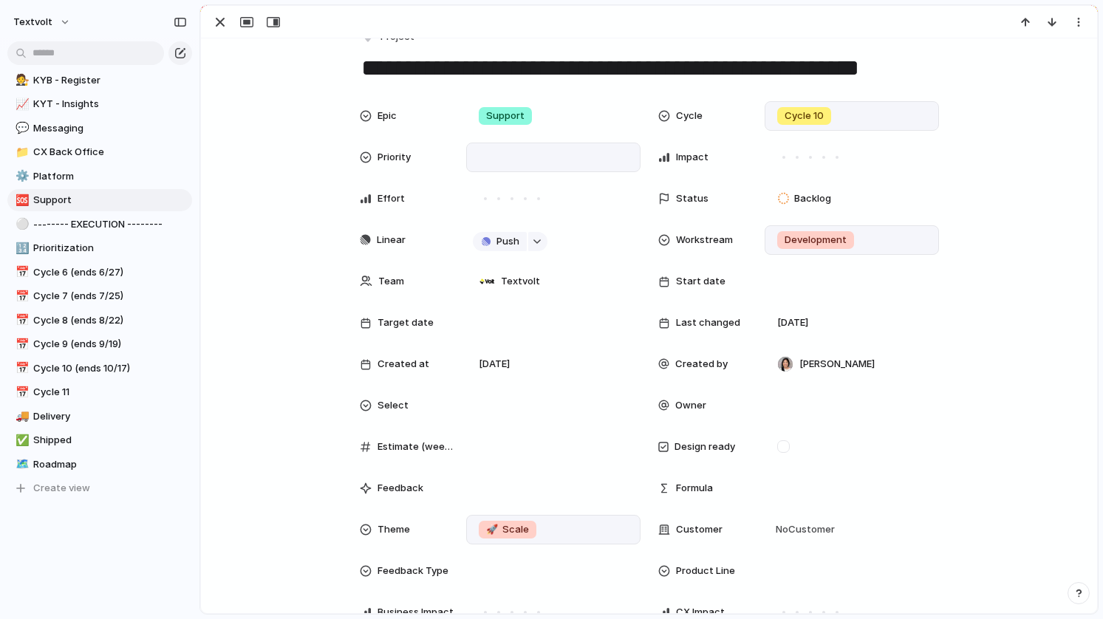
click at [538, 154] on div at bounding box center [553, 157] width 161 height 16
click at [507, 233] on span "High" at bounding box center [499, 234] width 21 height 15
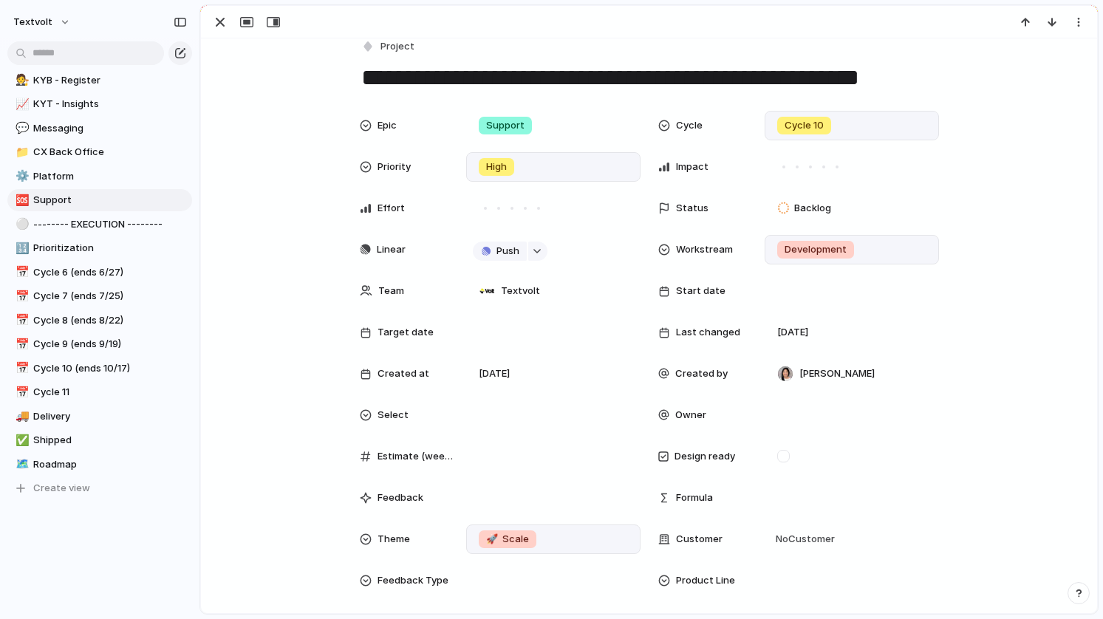
scroll to position [0, 0]
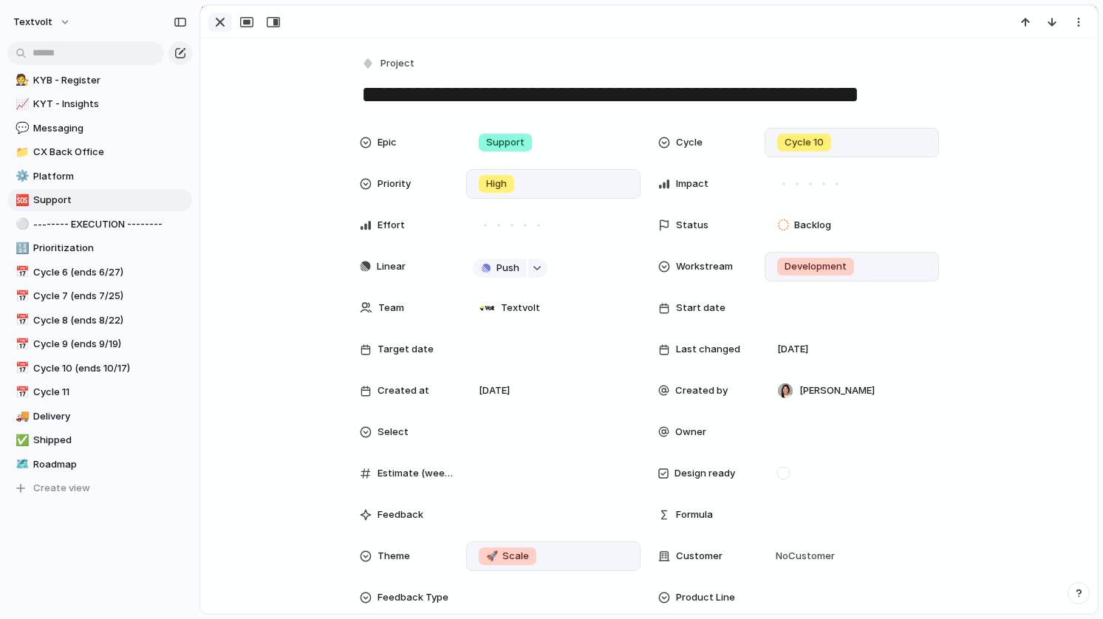
click at [221, 27] on div "button" at bounding box center [220, 22] width 18 height 18
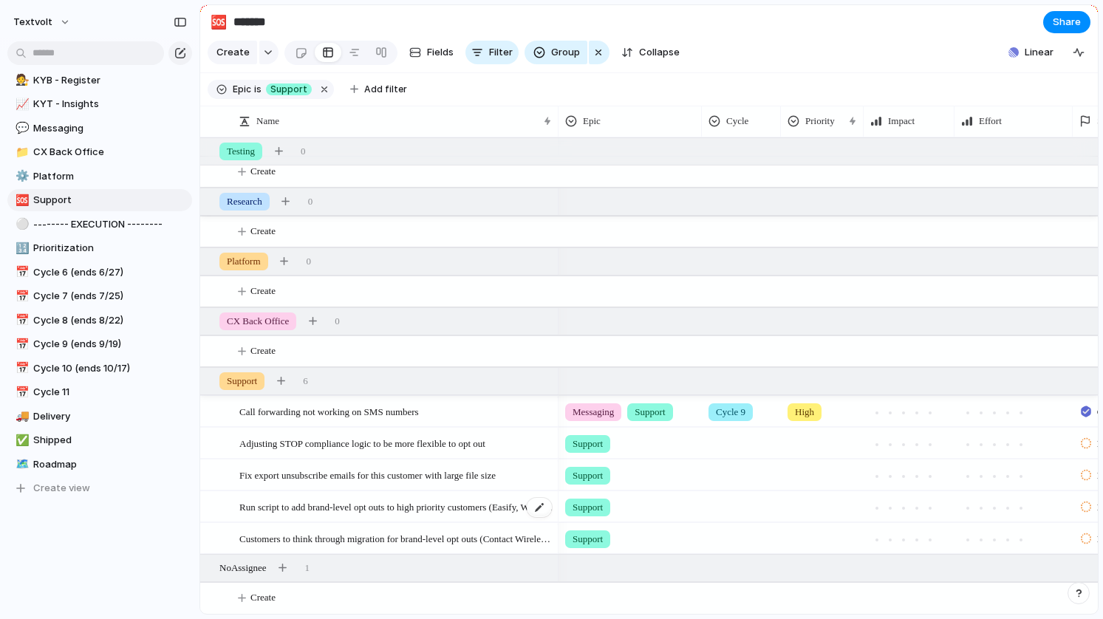
click at [348, 507] on span "Run script to add brand-level opt outs to high priority customers (Easify, Woxo…" at bounding box center [396, 506] width 314 height 17
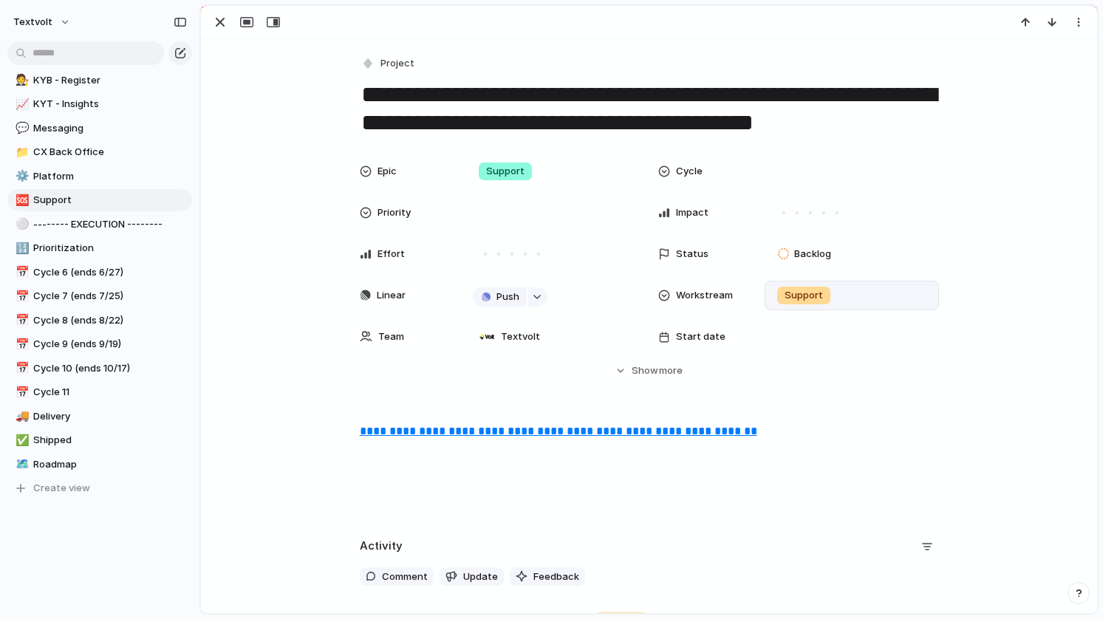
click at [795, 302] on span "Support" at bounding box center [803, 295] width 38 height 15
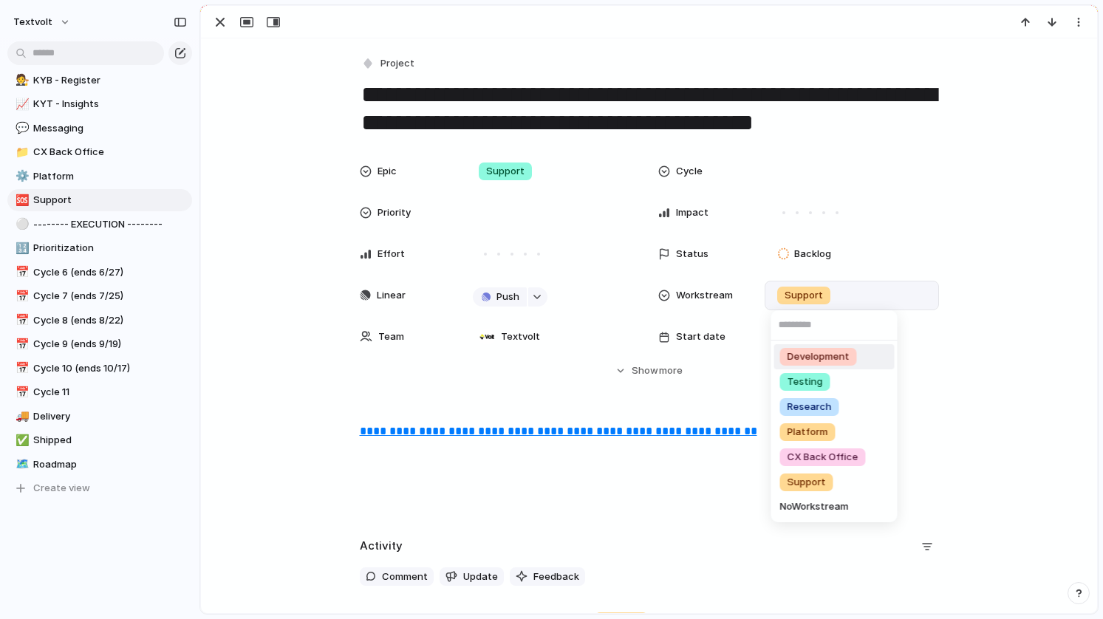
click at [793, 351] on span "Development" at bounding box center [818, 356] width 62 height 15
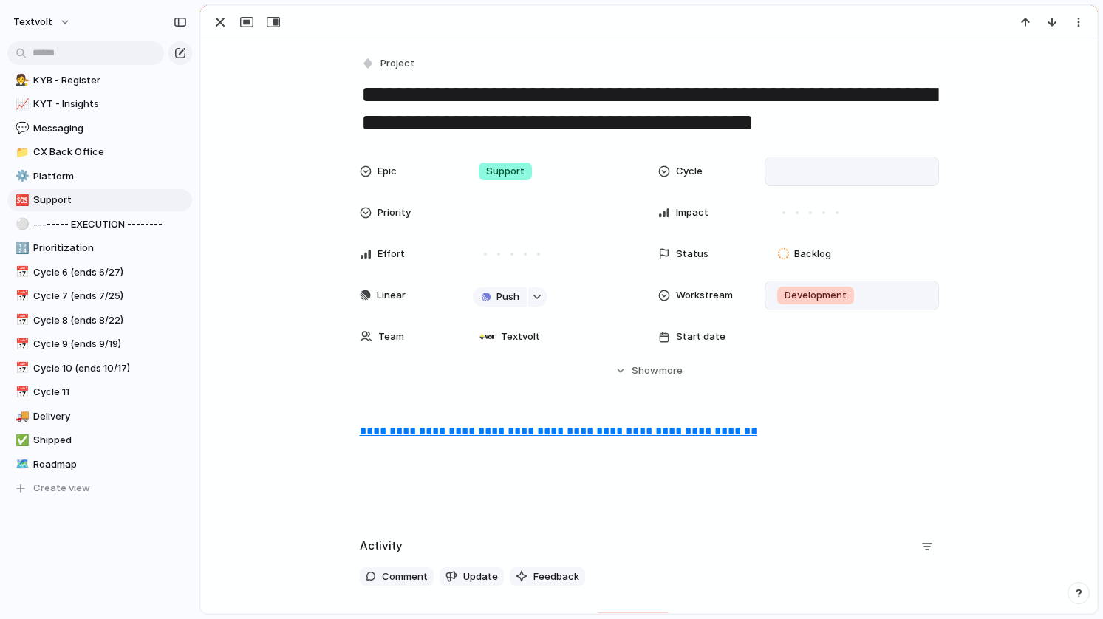
click at [798, 180] on div at bounding box center [851, 172] width 174 height 30
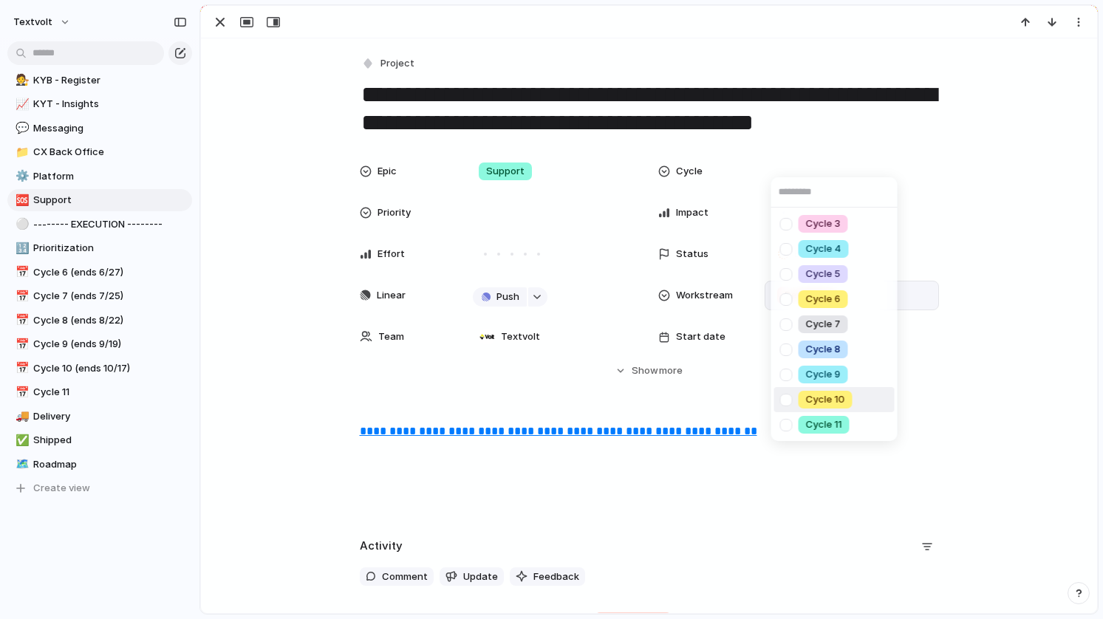
click at [785, 393] on div at bounding box center [786, 400] width 26 height 26
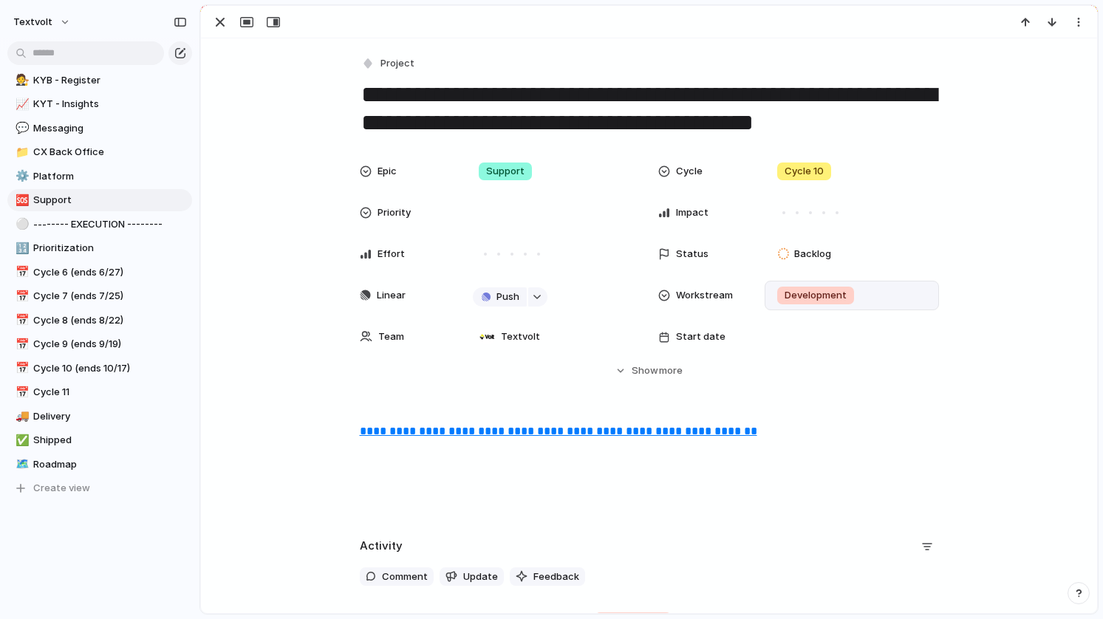
click at [493, 219] on div "Cycle 3 Cycle 4 Cycle 5 Cycle 6 Cycle 7 Cycle 8 Cycle 9 Cycle 10 Cycle 11" at bounding box center [551, 309] width 1103 height 619
click at [507, 216] on div at bounding box center [553, 213] width 161 height 16
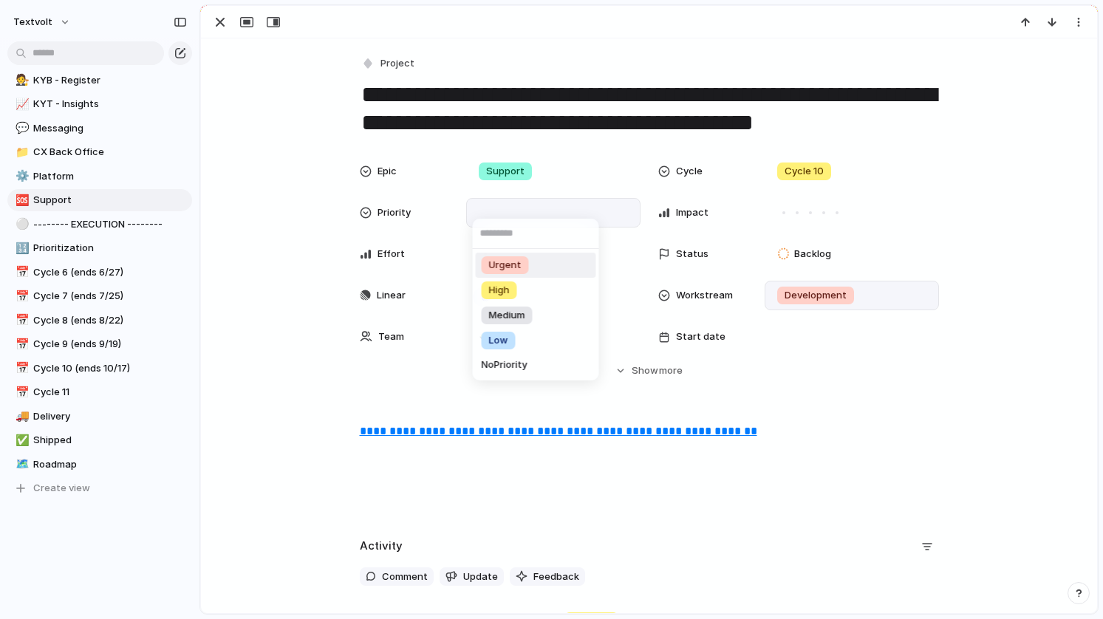
click at [496, 284] on span "High" at bounding box center [499, 290] width 21 height 15
click at [317, 284] on div "Epic Support Cycle Cycle 10 Priority High Impact Effort Status Backlog Linear P…" at bounding box center [649, 268] width 860 height 222
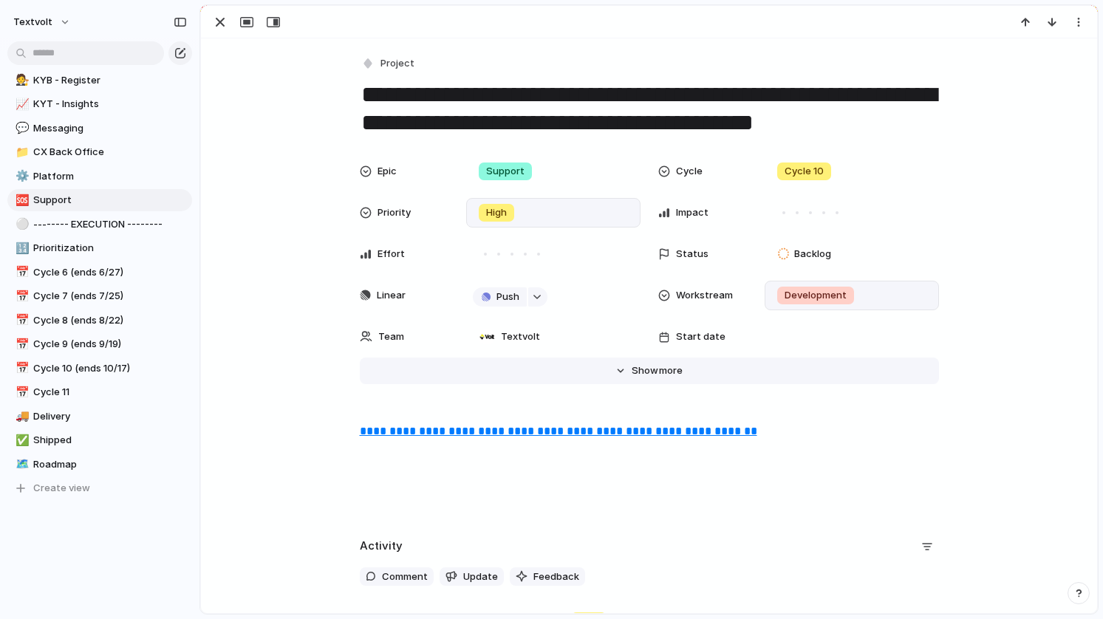
click at [649, 372] on span "Show" at bounding box center [645, 370] width 27 height 15
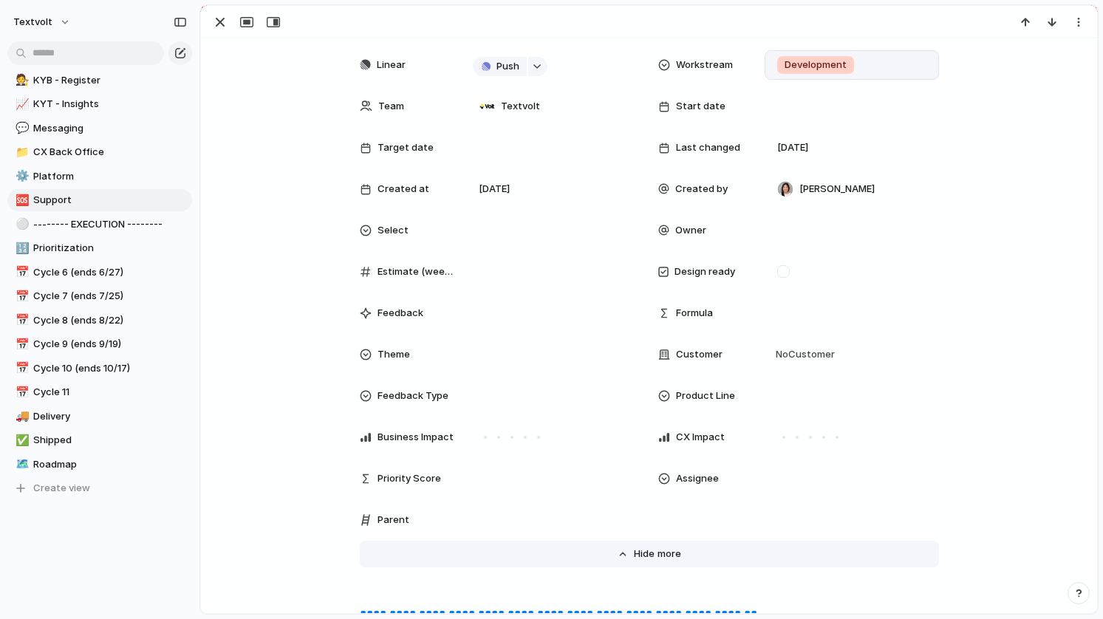
scroll to position [231, 0]
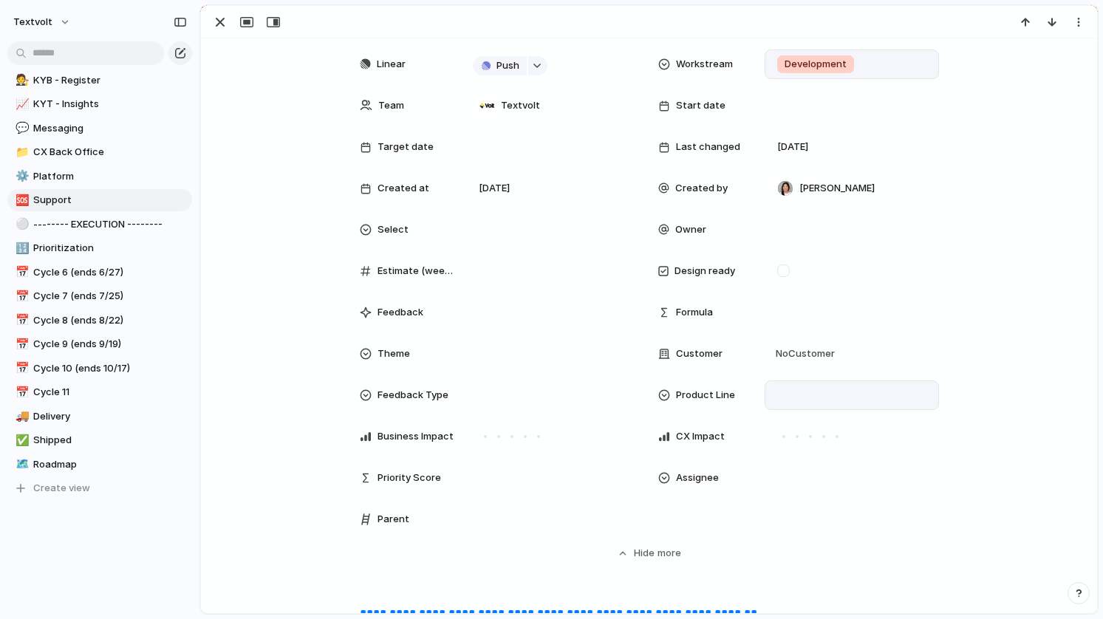
click at [812, 388] on div at bounding box center [851, 395] width 161 height 16
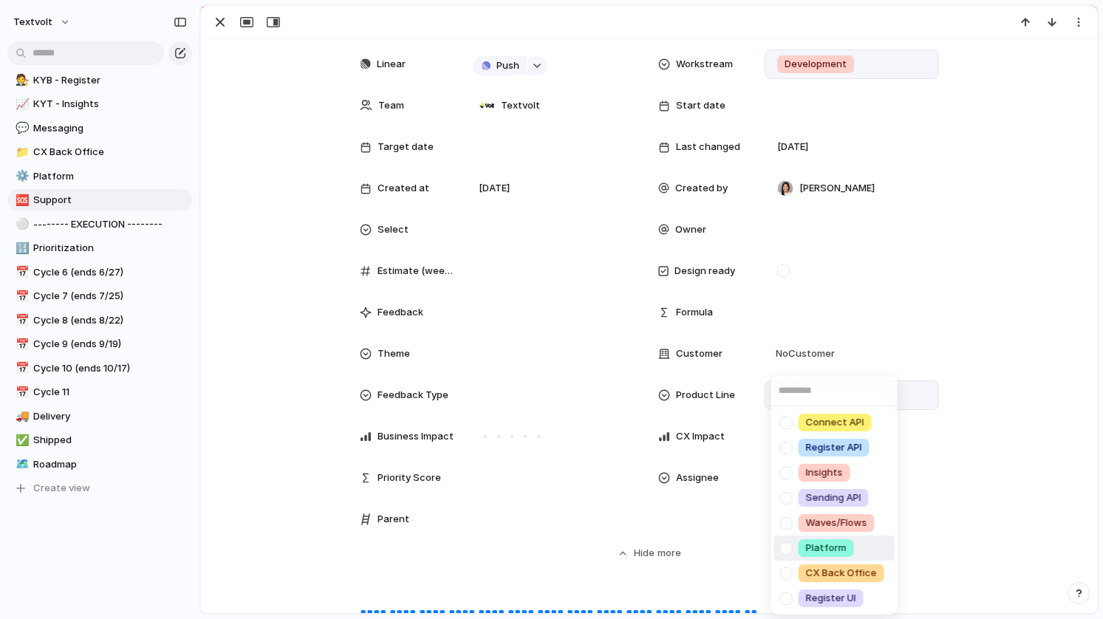
click at [801, 543] on div "Platform" at bounding box center [825, 548] width 55 height 18
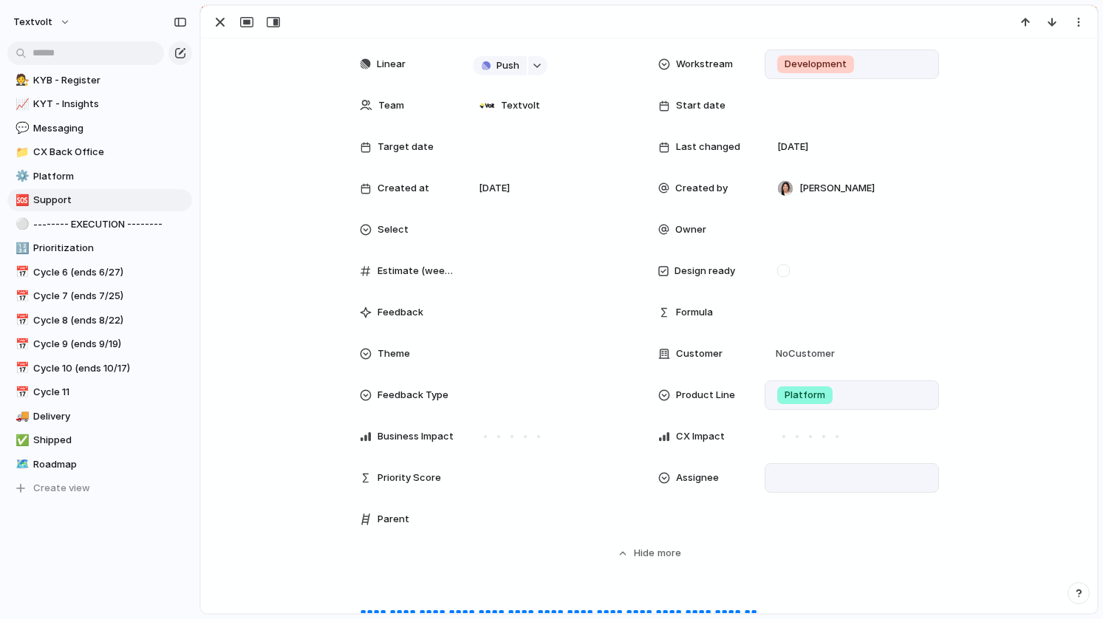
click at [802, 479] on div at bounding box center [851, 478] width 161 height 16
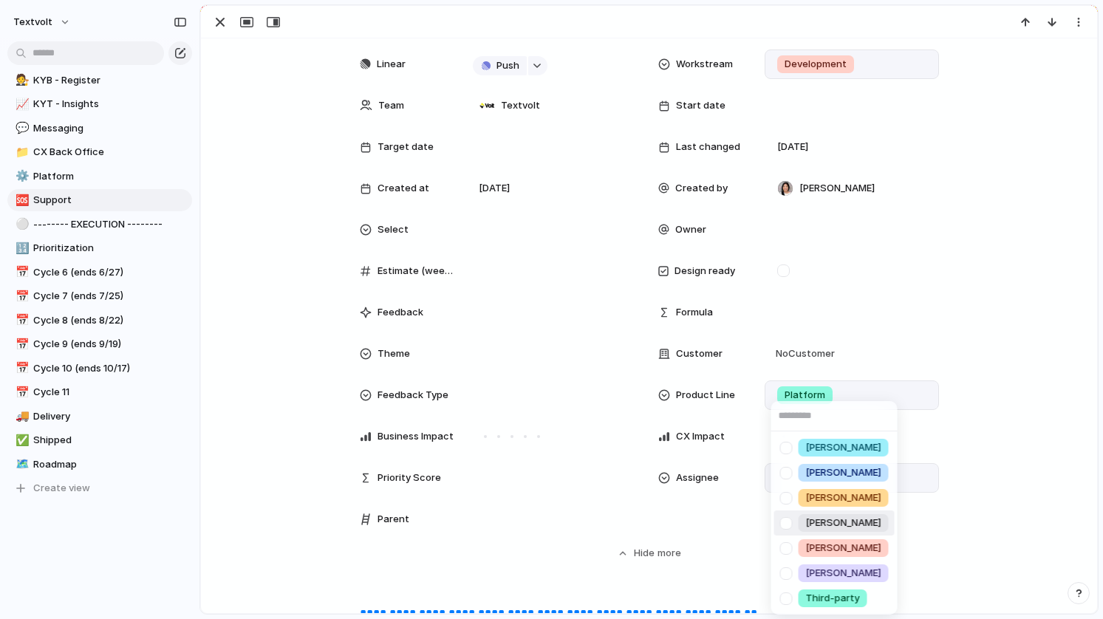
click at [788, 521] on div at bounding box center [786, 523] width 26 height 26
click at [1029, 323] on div "[PERSON_NAME] [PERSON_NAME] [PERSON_NAME] [PERSON_NAME] [PERSON_NAME] Third-par…" at bounding box center [551, 309] width 1103 height 619
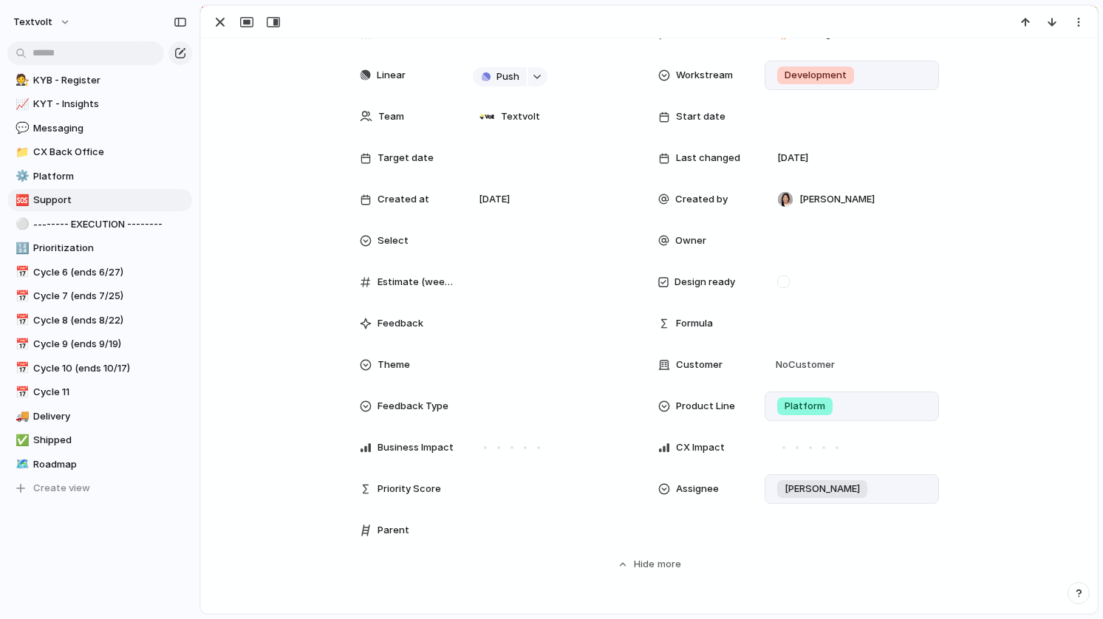
scroll to position [226, 0]
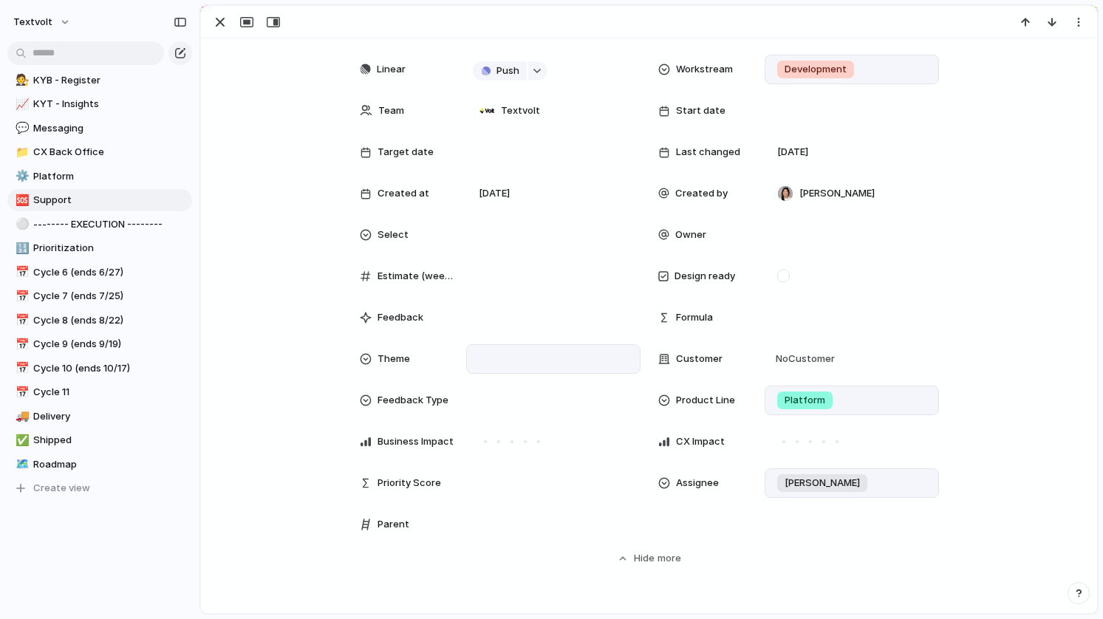
click at [522, 362] on div at bounding box center [553, 359] width 161 height 16
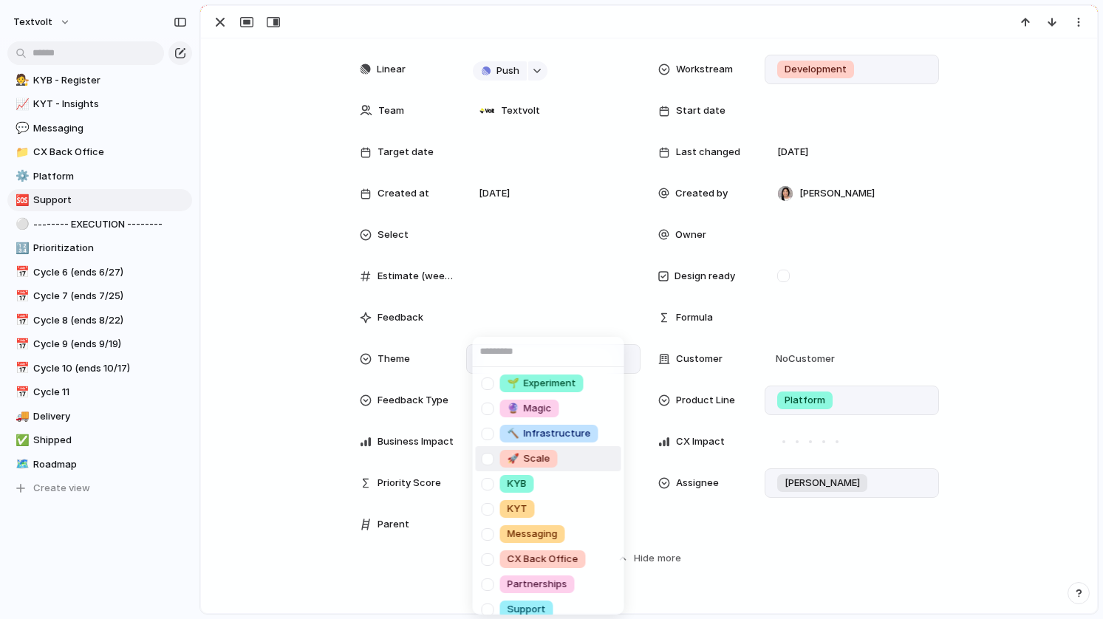
click at [487, 458] on div at bounding box center [488, 459] width 26 height 26
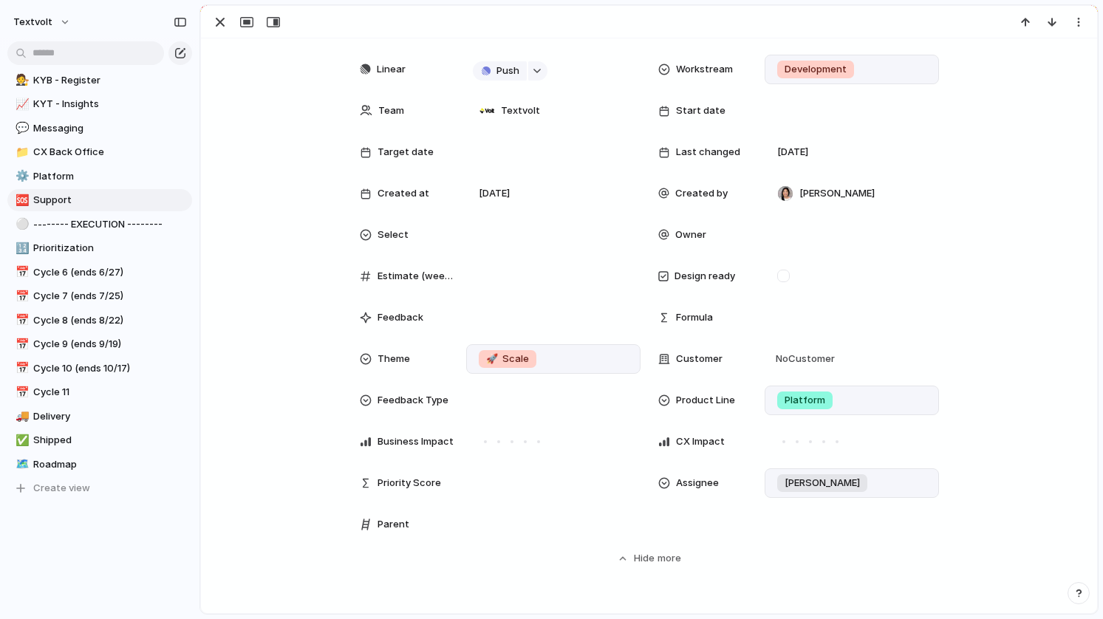
click at [264, 357] on div "🌱 Experiment 🔮 Magic 🔨 Infrastructure 🚀 Scale KYB KYT Messaging CX Back Office …" at bounding box center [551, 309] width 1103 height 619
click at [101, 371] on span "Cycle 10 (ends 10/17)" at bounding box center [110, 368] width 154 height 15
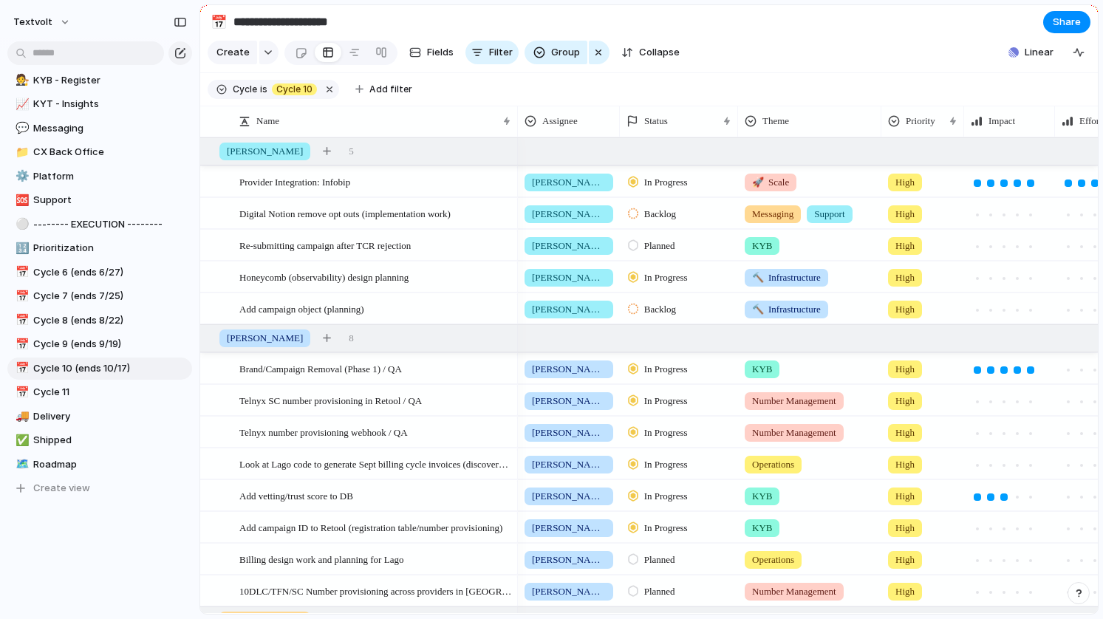
click at [675, 209] on span "Backlog" at bounding box center [660, 214] width 32 height 15
click at [665, 295] on span "Planned" at bounding box center [663, 301] width 38 height 15
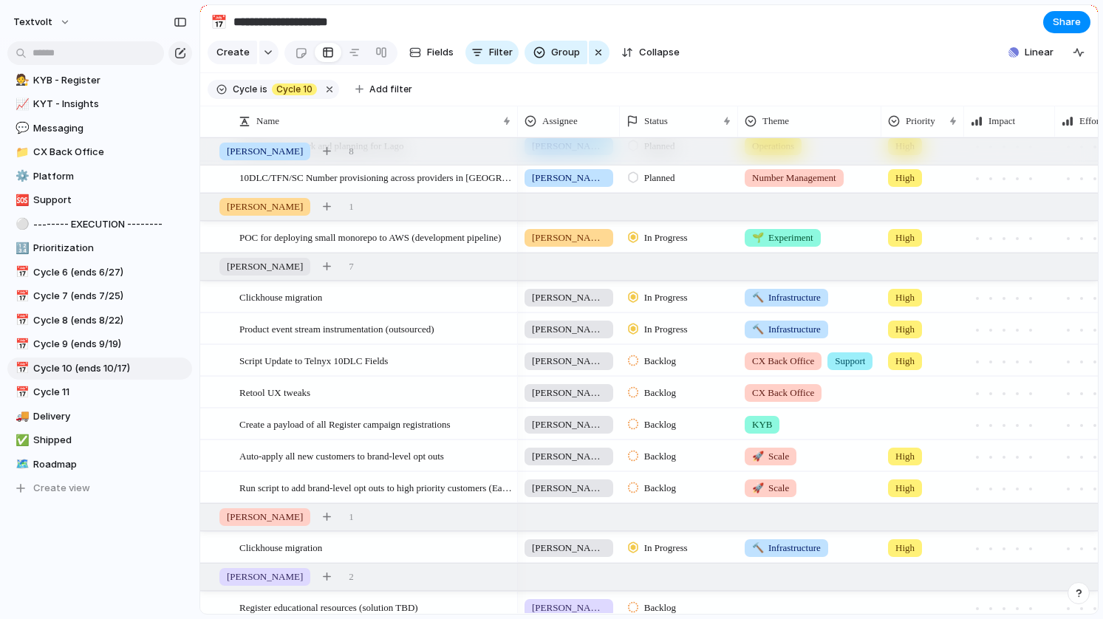
scroll to position [420, 0]
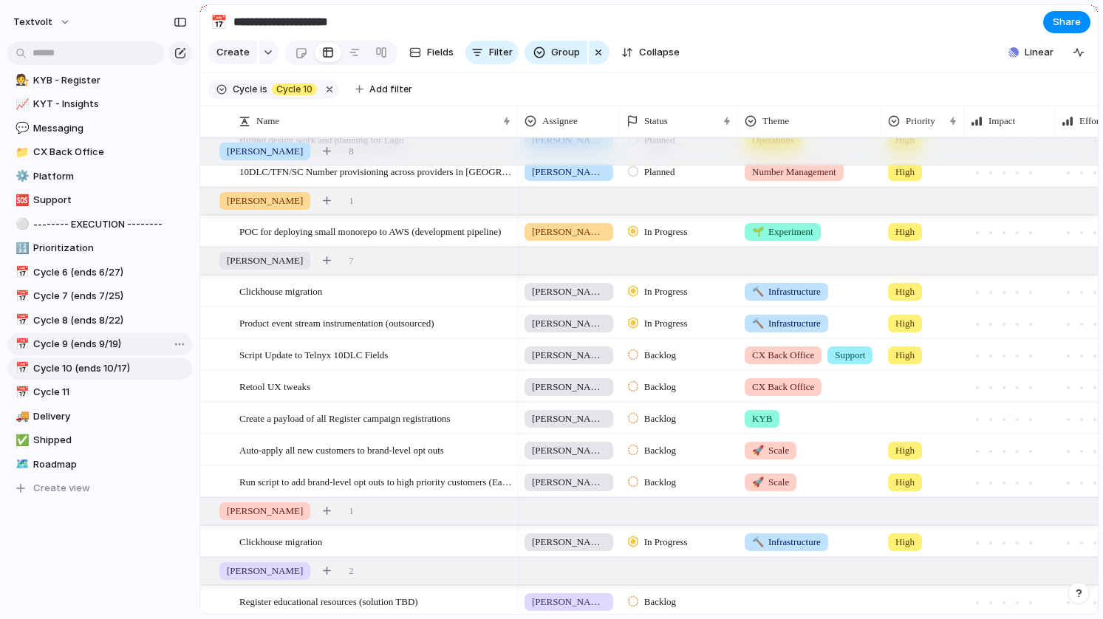
click at [117, 346] on span "Cycle 9 (ends 9/19)" at bounding box center [110, 344] width 154 height 15
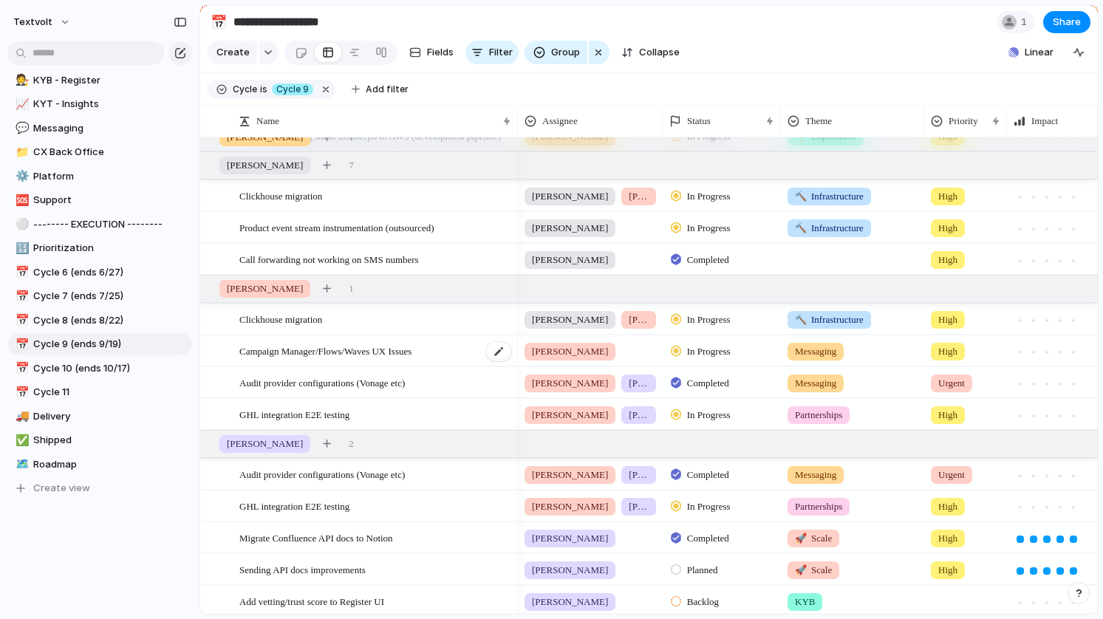
click at [361, 346] on span "Campaign Manager/Flows/Waves UX Issues" at bounding box center [325, 350] width 172 height 17
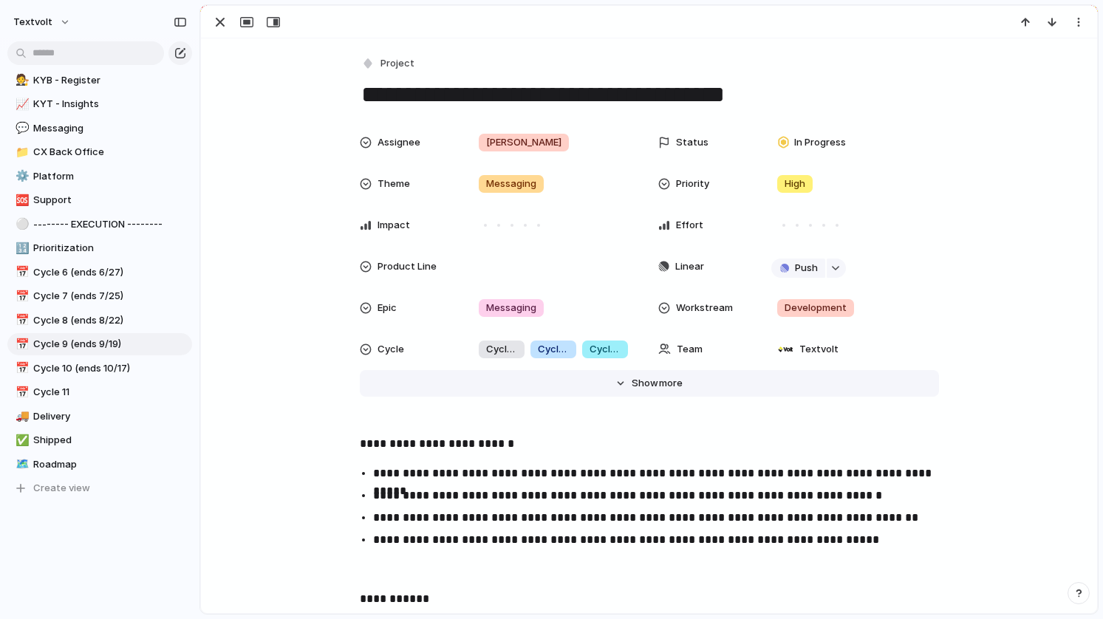
click at [667, 380] on span "more" at bounding box center [671, 383] width 24 height 15
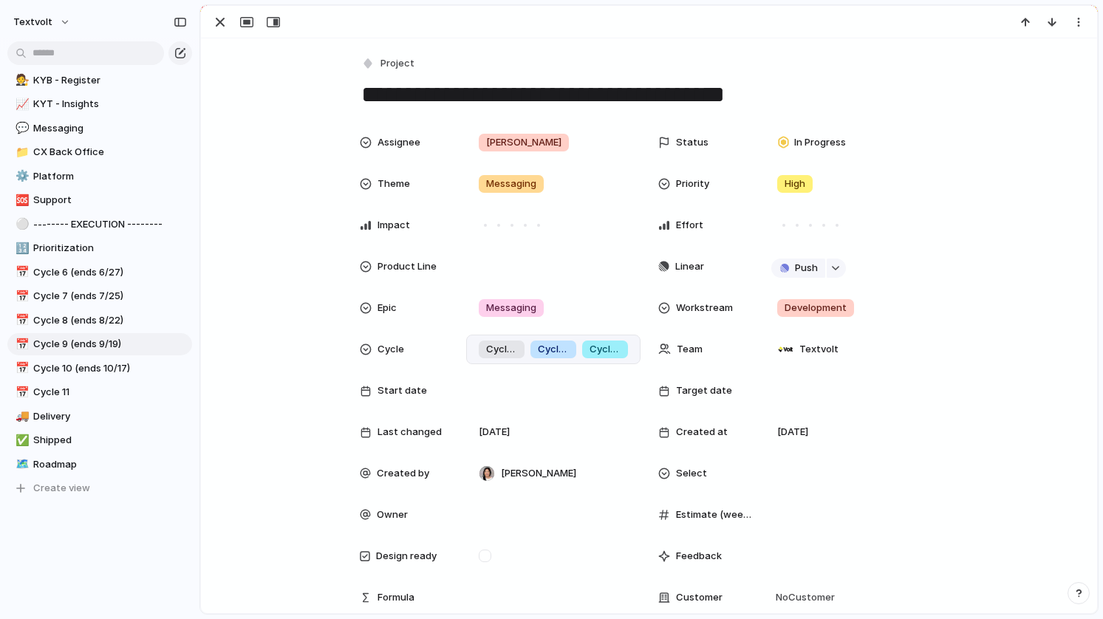
click at [615, 346] on span "Cycle 9" at bounding box center [604, 349] width 31 height 15
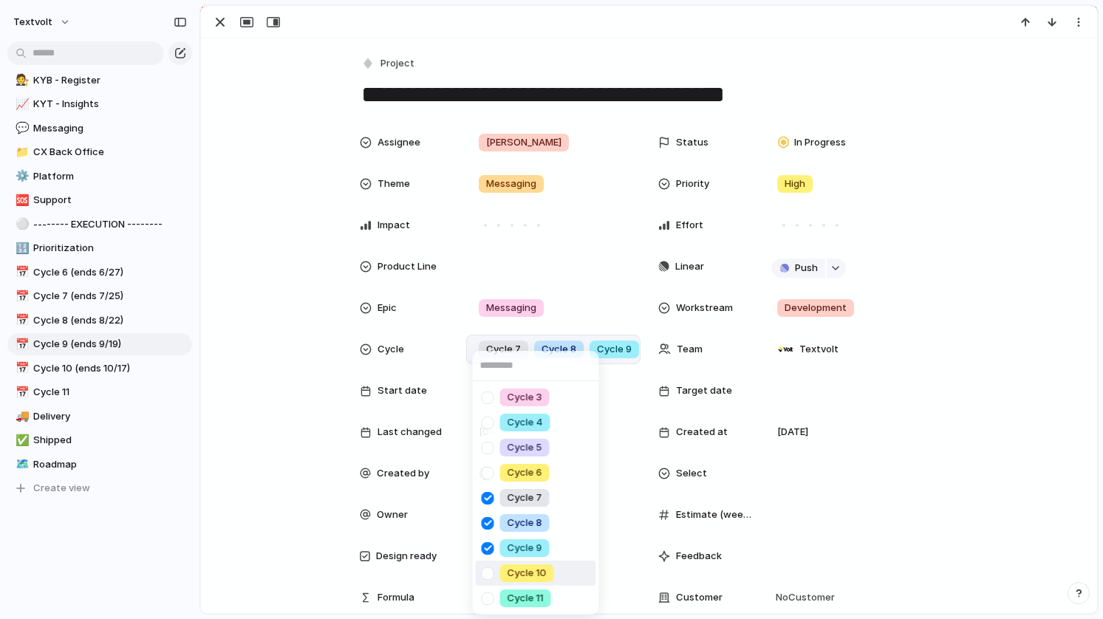
click at [487, 571] on div at bounding box center [488, 574] width 26 height 26
click at [222, 20] on div "Cycle 3 Cycle 4 Cycle 5 Cycle 6 Cycle 7 Cycle 8 Cycle 9 Cycle 10 Cycle 11" at bounding box center [551, 309] width 1103 height 619
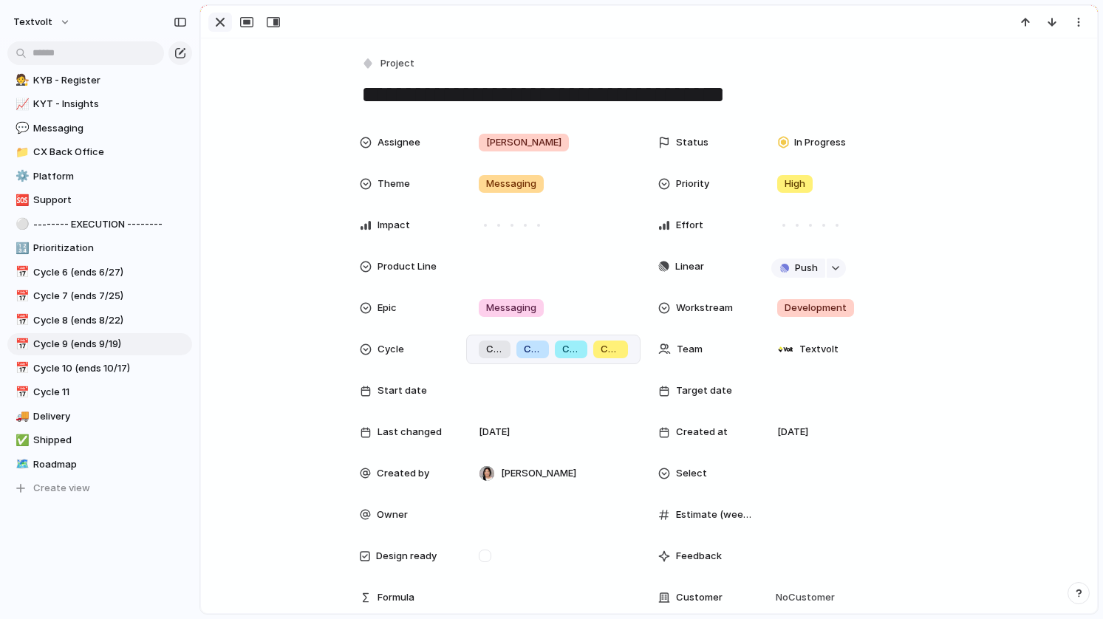
click at [219, 20] on div "button" at bounding box center [220, 22] width 18 height 18
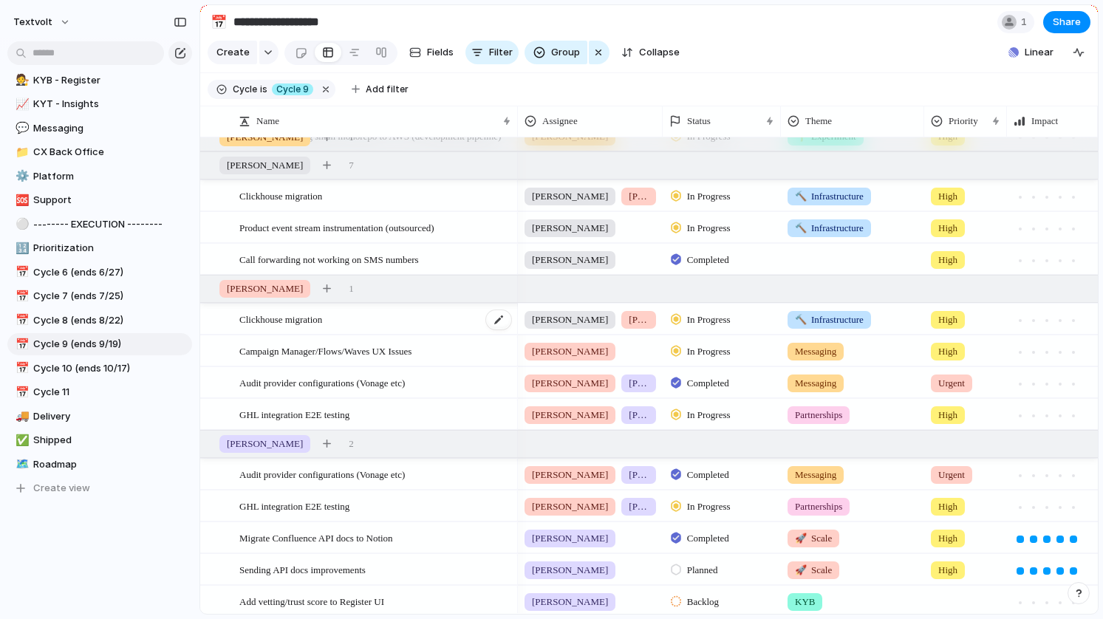
click at [310, 322] on span "Clickhouse migration" at bounding box center [280, 318] width 83 height 17
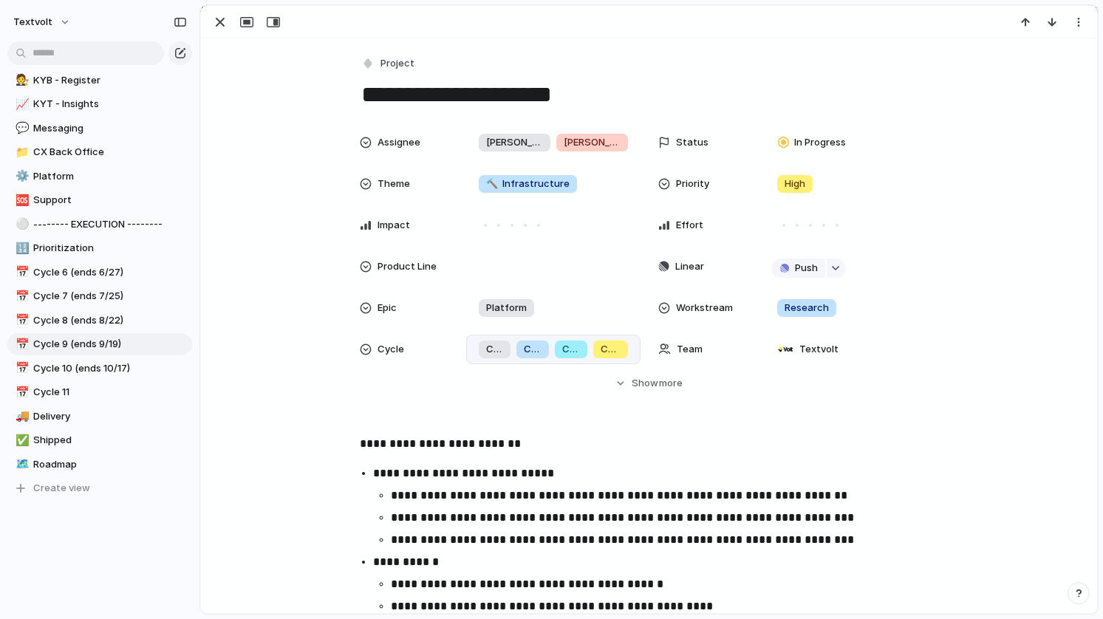
click at [564, 352] on span "Cycle 9" at bounding box center [571, 349] width 18 height 15
click at [334, 349] on div "Cycle 3 Cycle 4 Cycle 5 Cycle 6 Cycle 7 Cycle 8 Cycle 9 Cycle 10 Cycle 11" at bounding box center [551, 309] width 1103 height 619
click at [220, 27] on div "button" at bounding box center [220, 22] width 18 height 18
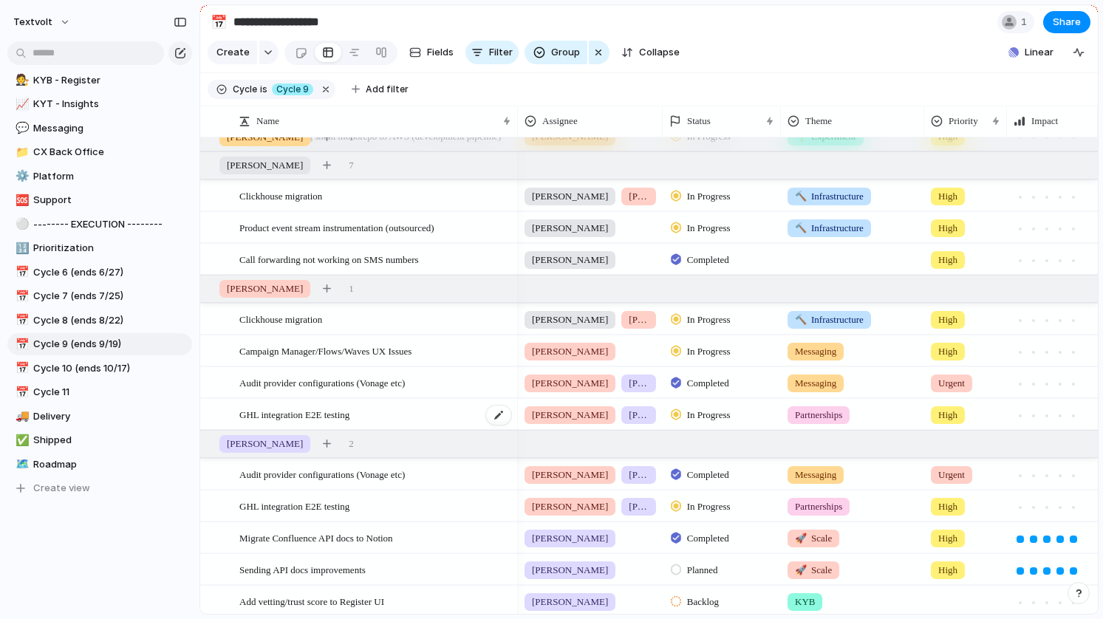
click at [298, 411] on span "GHL integration E2E testing" at bounding box center [294, 413] width 110 height 17
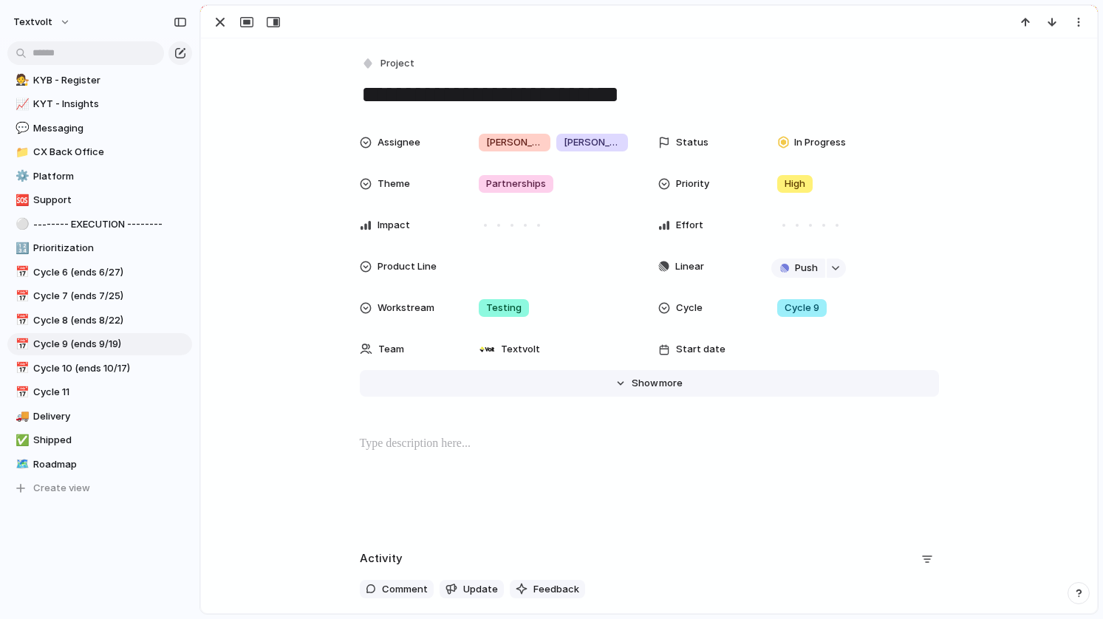
click at [634, 389] on span "Show" at bounding box center [645, 383] width 27 height 15
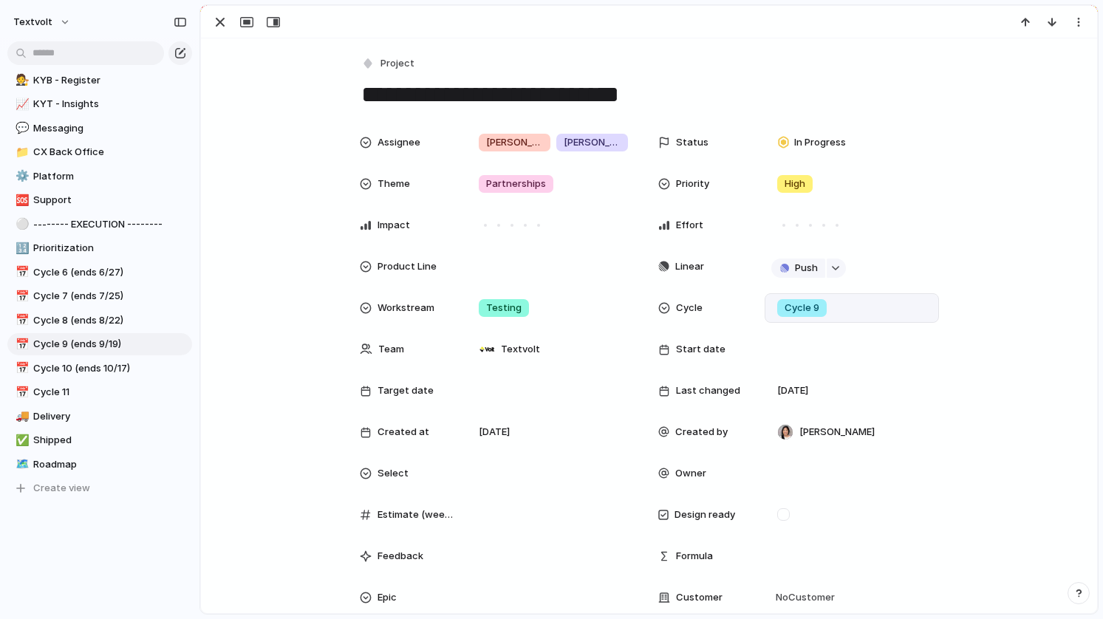
click at [855, 312] on div "Cycle 9" at bounding box center [851, 308] width 161 height 16
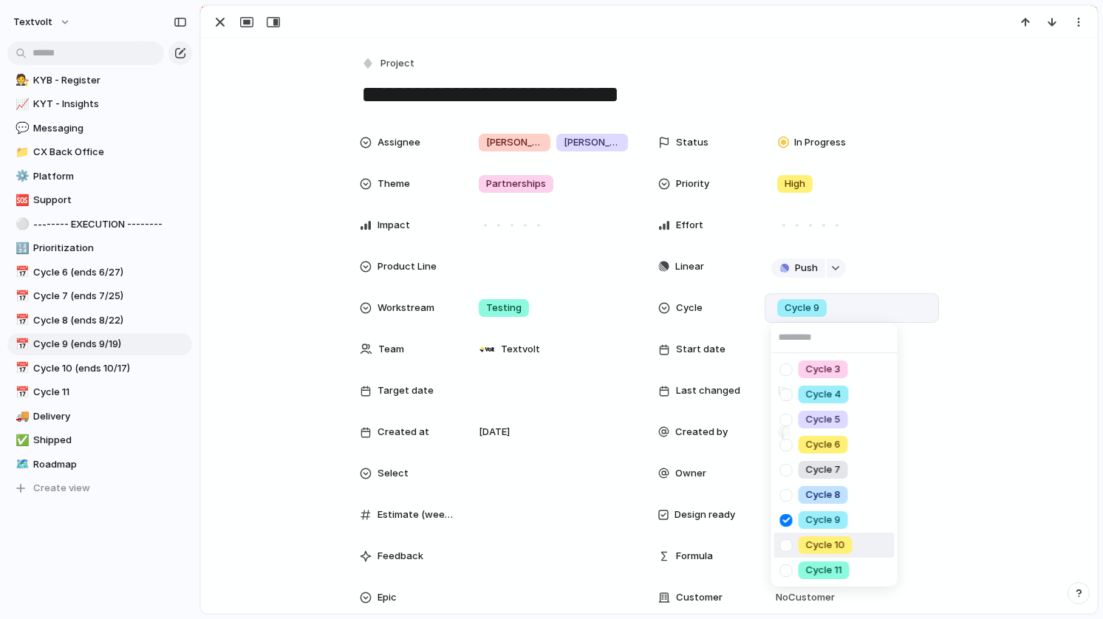
click at [784, 542] on div at bounding box center [786, 546] width 26 height 26
click at [246, 65] on div "Cycle 3 Cycle 4 Cycle 5 Cycle 6 Cycle 7 Cycle 8 Cycle 9 Cycle 10 Cycle 11" at bounding box center [551, 309] width 1103 height 619
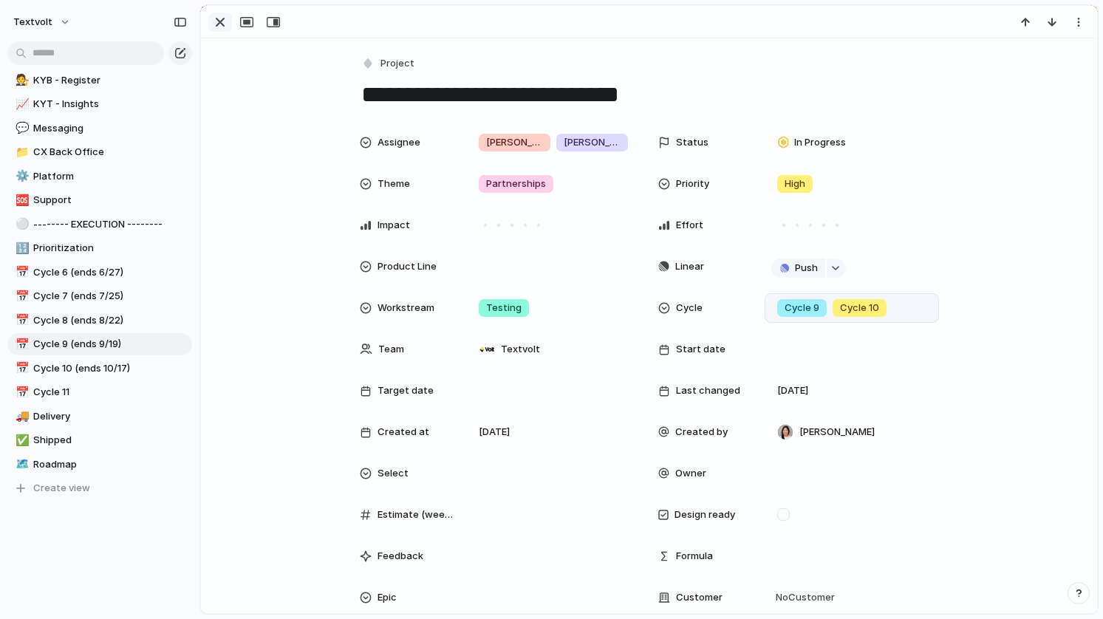
click at [223, 26] on div "button" at bounding box center [220, 22] width 18 height 18
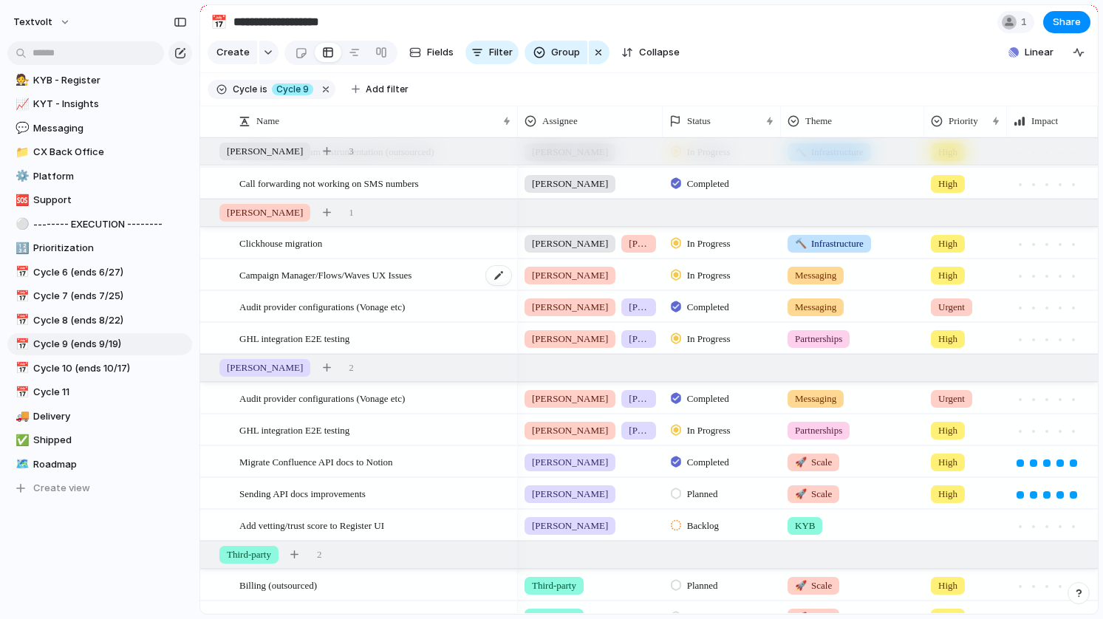
scroll to position [575, 0]
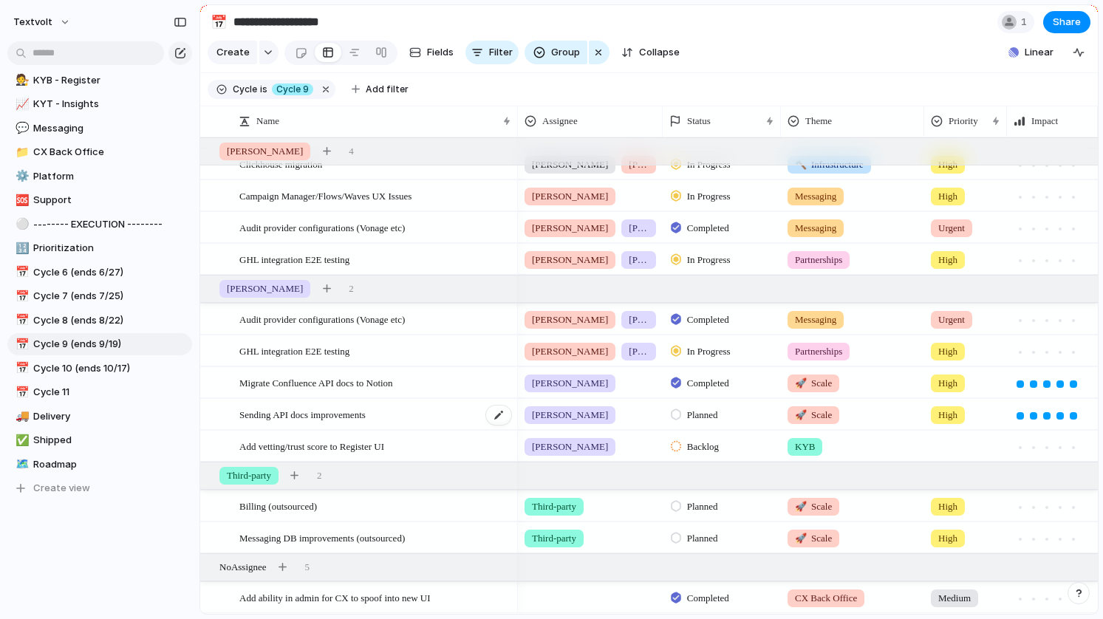
click at [274, 422] on div "Sending API docs improvements" at bounding box center [375, 415] width 273 height 30
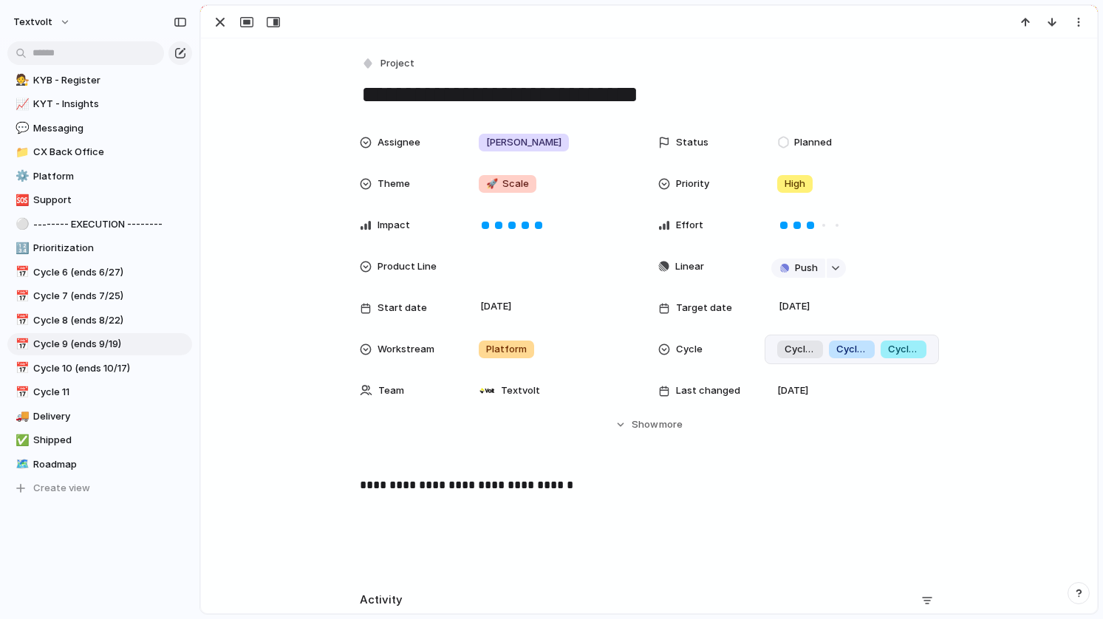
click at [859, 349] on span "Cycle 8" at bounding box center [851, 349] width 31 height 15
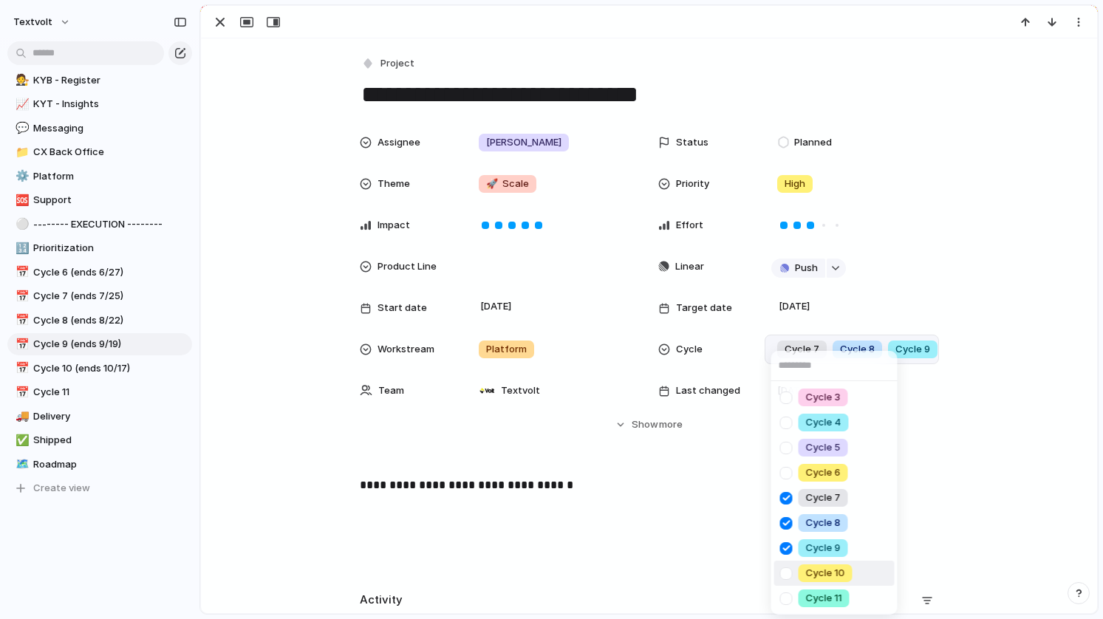
click at [784, 567] on div at bounding box center [786, 574] width 26 height 26
click at [256, 91] on div "Cycle 3 Cycle 4 Cycle 5 Cycle 6 Cycle 7 Cycle 8 Cycle 9 Cycle 10 Cycle 11" at bounding box center [551, 309] width 1103 height 619
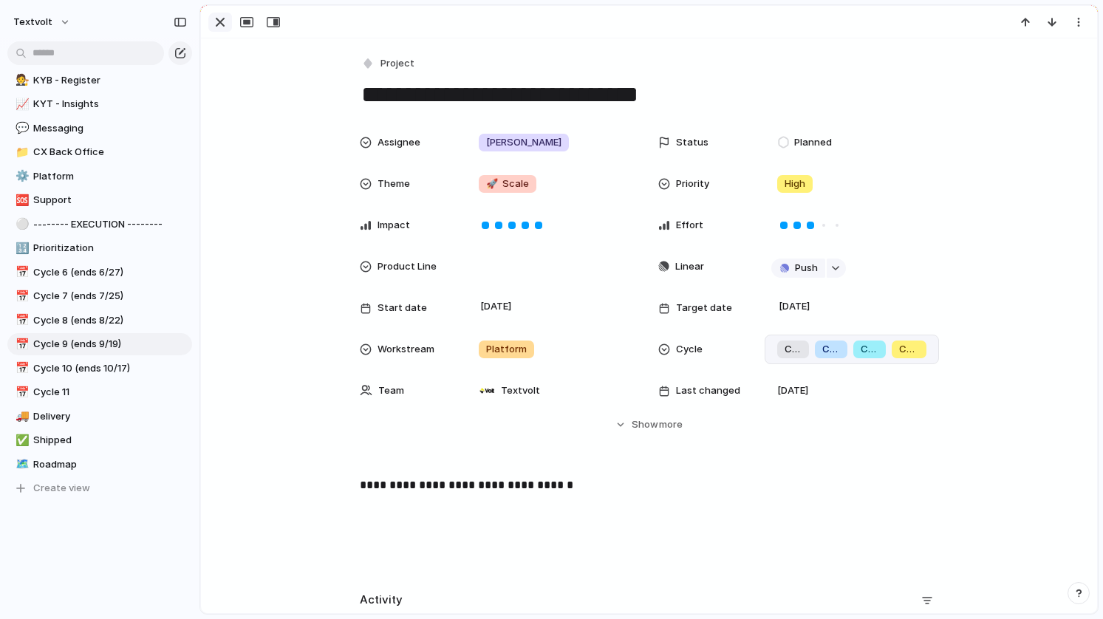
click at [219, 22] on div "button" at bounding box center [220, 22] width 18 height 18
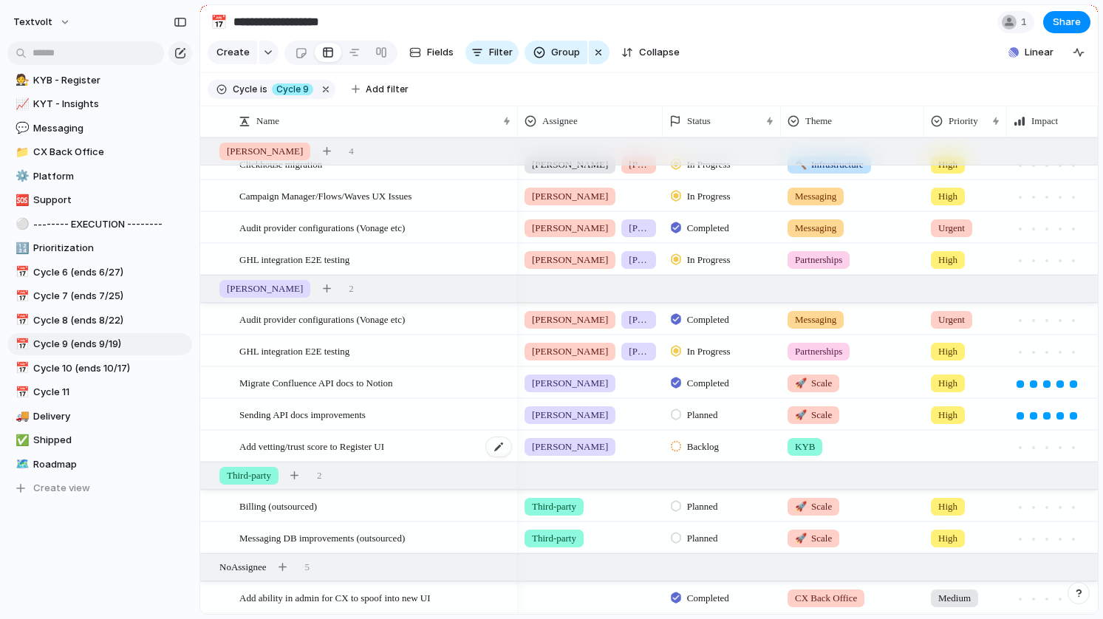
click at [305, 448] on span "Add vetting/trust score to Register UI" at bounding box center [311, 445] width 145 height 17
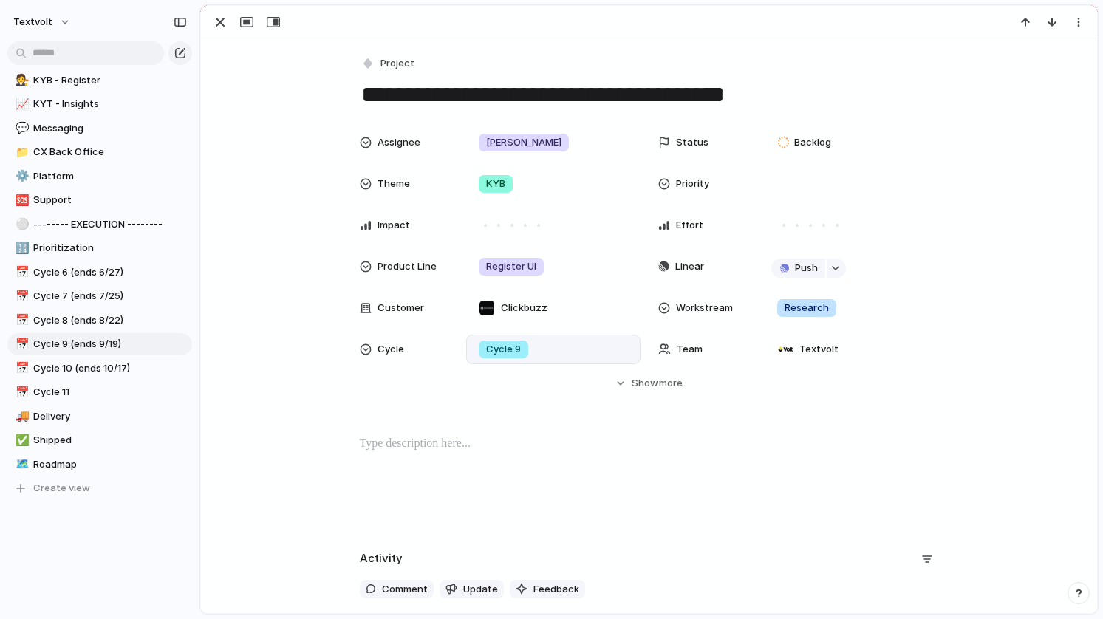
click at [558, 343] on div "Cycle 9" at bounding box center [553, 349] width 161 height 16
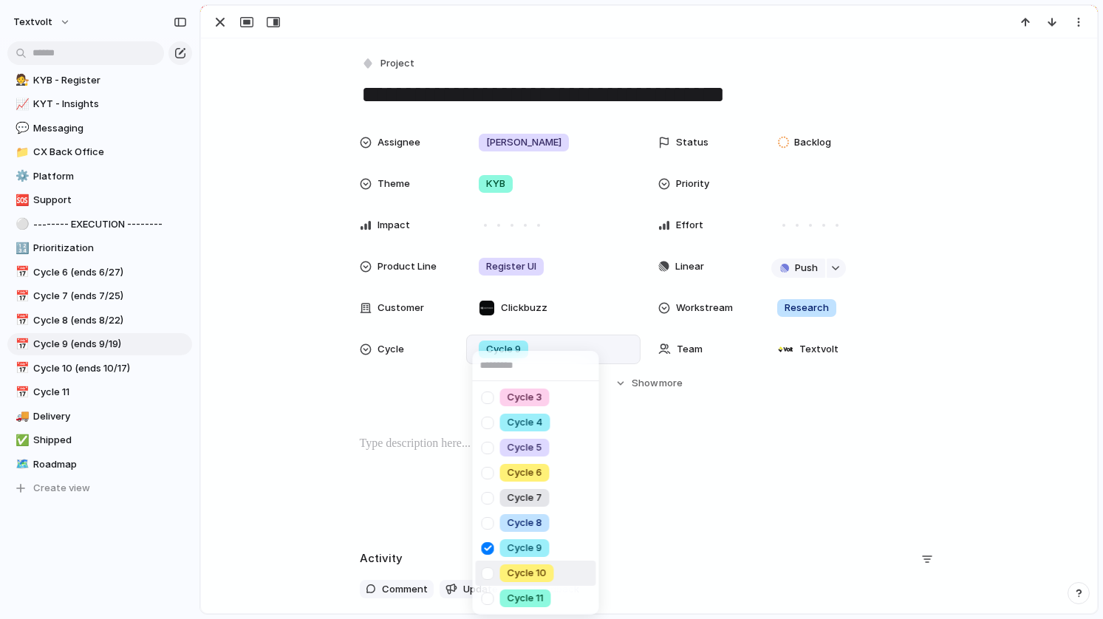
click at [488, 565] on div at bounding box center [488, 574] width 26 height 26
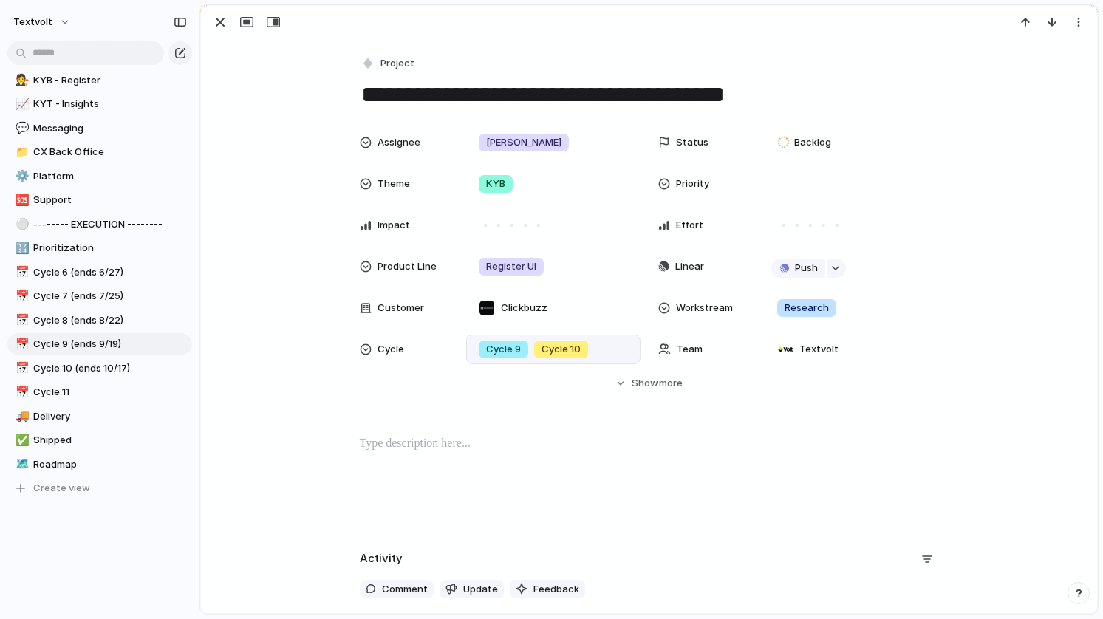
click at [242, 185] on div "Cycle 3 Cycle 4 Cycle 5 Cycle 6 Cycle 7 Cycle 8 Cycle 9 Cycle 10 Cycle 11" at bounding box center [551, 309] width 1103 height 619
click at [218, 33] on div at bounding box center [649, 22] width 896 height 32
click at [221, 20] on div "button" at bounding box center [220, 22] width 18 height 18
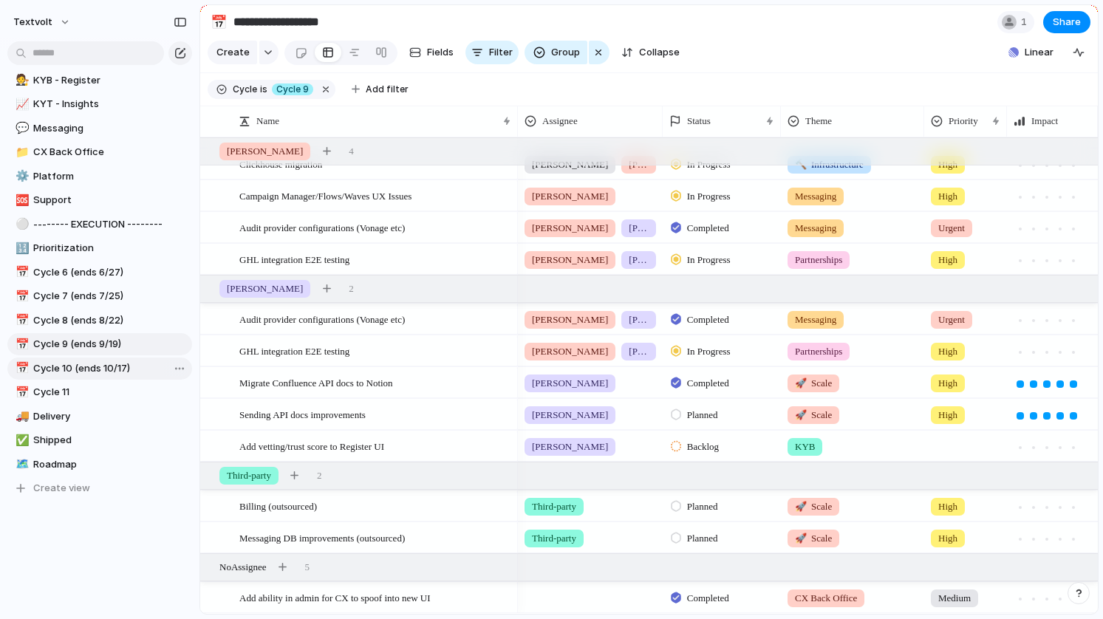
click at [86, 366] on span "Cycle 10 (ends 10/17)" at bounding box center [110, 368] width 154 height 15
type input "**********"
